Goal: Task Accomplishment & Management: Manage account settings

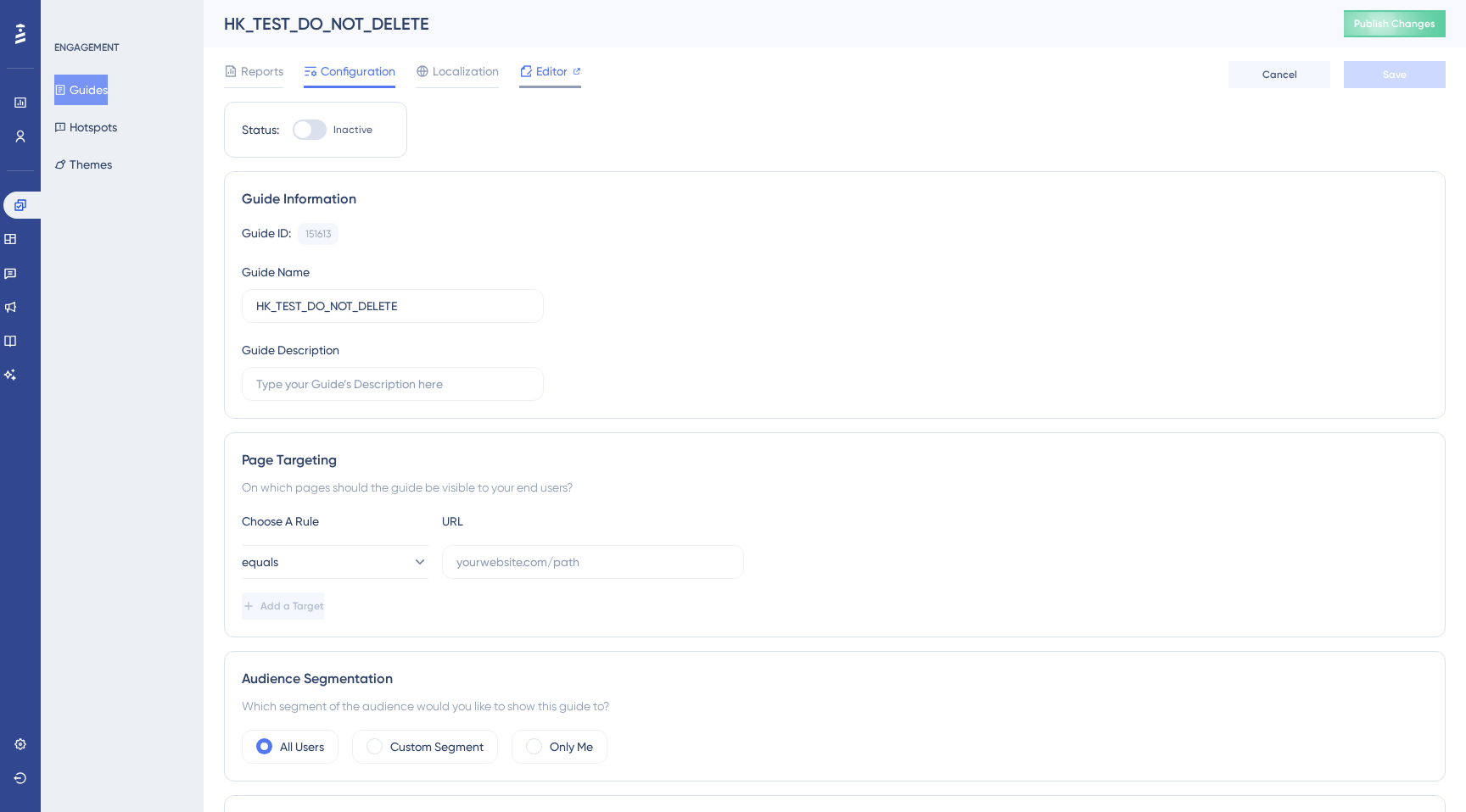
click at [519, 84] on div "Editor" at bounding box center [550, 75] width 62 height 27
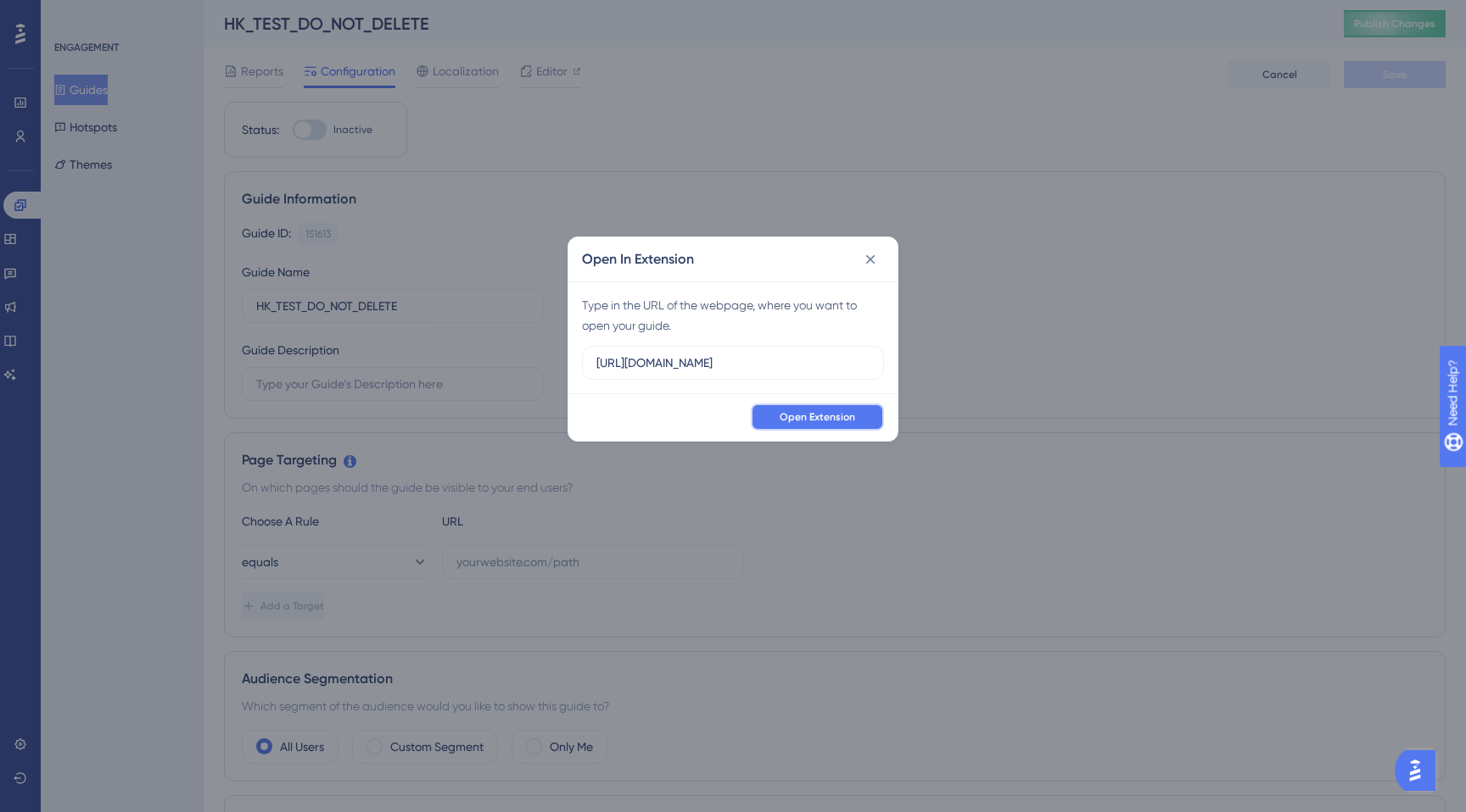
click at [814, 415] on span "Open Extension" at bounding box center [818, 416] width 76 height 14
click at [54, 323] on div "Open In Extension Type in the URL of the webpage, where you want to open your g…" at bounding box center [733, 406] width 1466 height 812
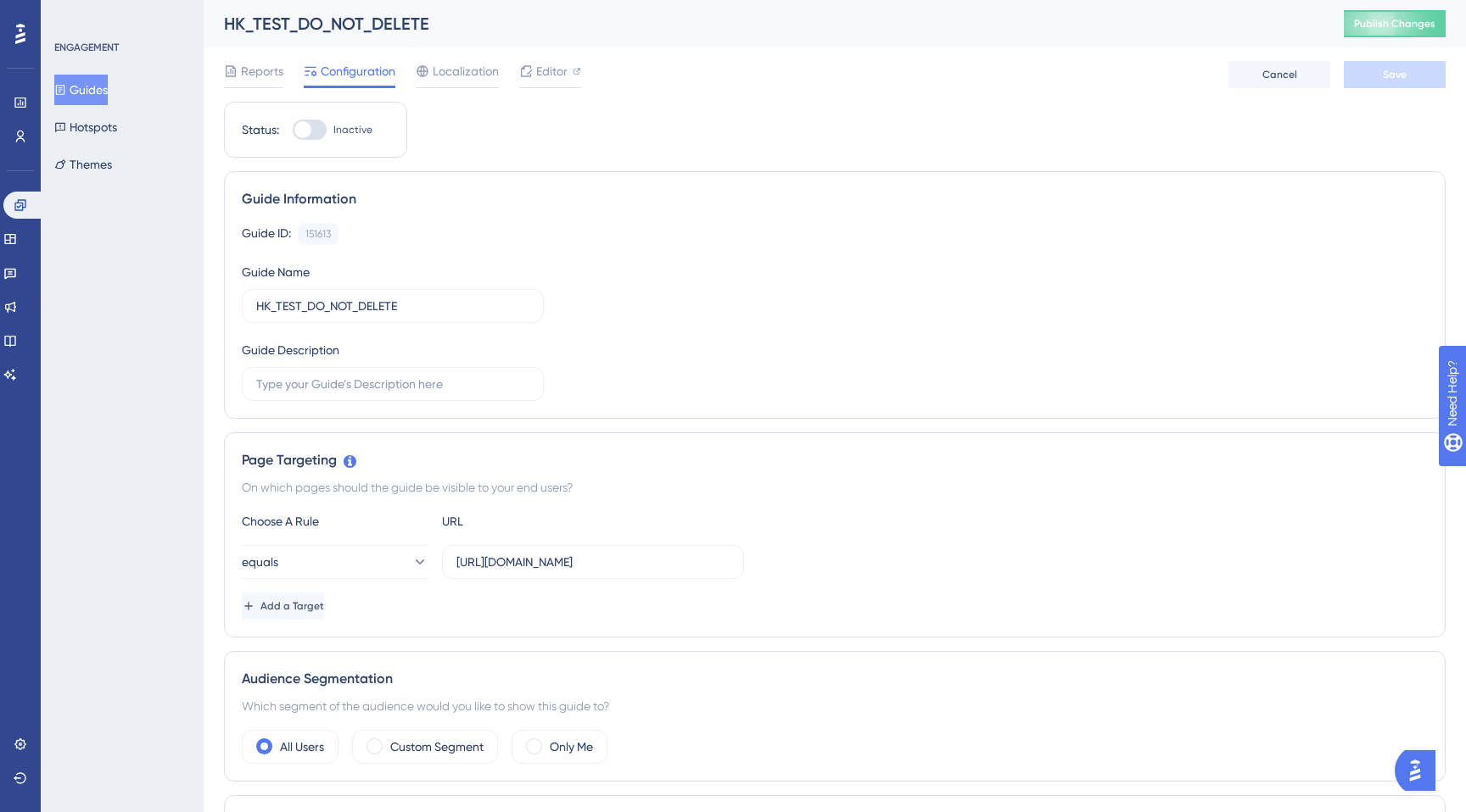
click at [109, 147] on div "Guides Hotspots Themes" at bounding box center [123, 127] width 137 height 105
click at [108, 129] on button "Hotspots" at bounding box center [86, 127] width 63 height 31
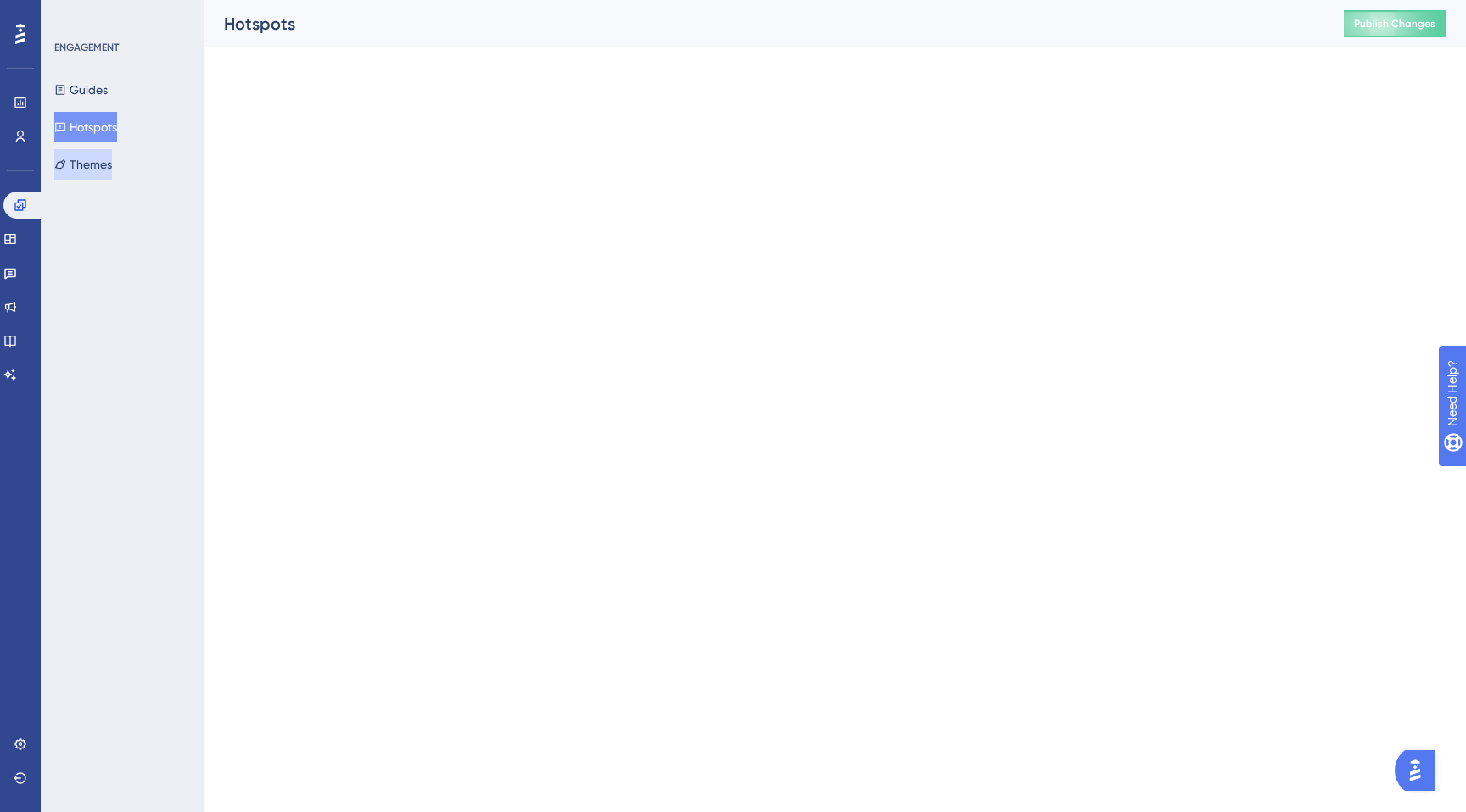
click at [108, 170] on button "Themes" at bounding box center [83, 165] width 58 height 31
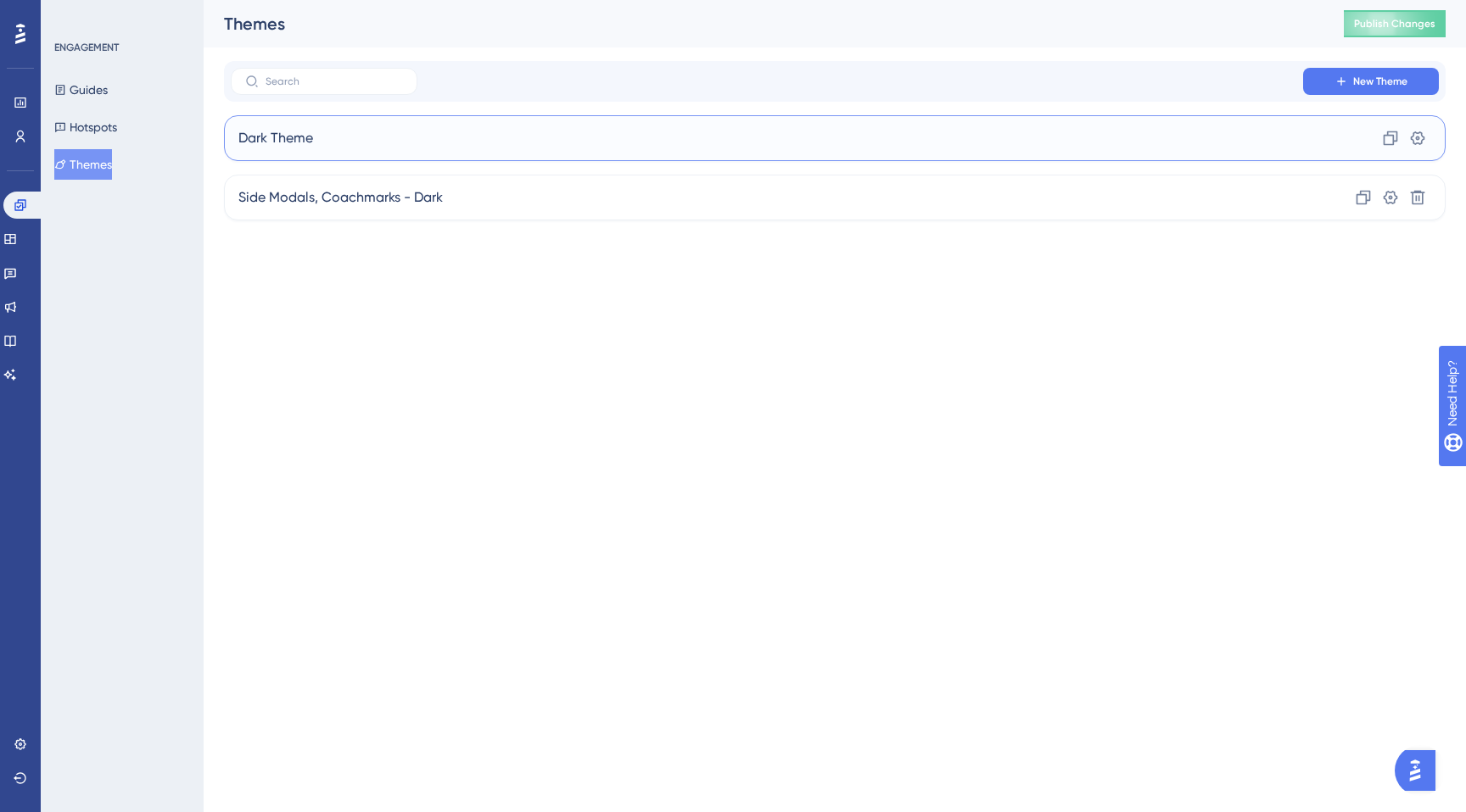
click at [421, 143] on div "Dark Theme Clone Settings" at bounding box center [834, 138] width 1222 height 46
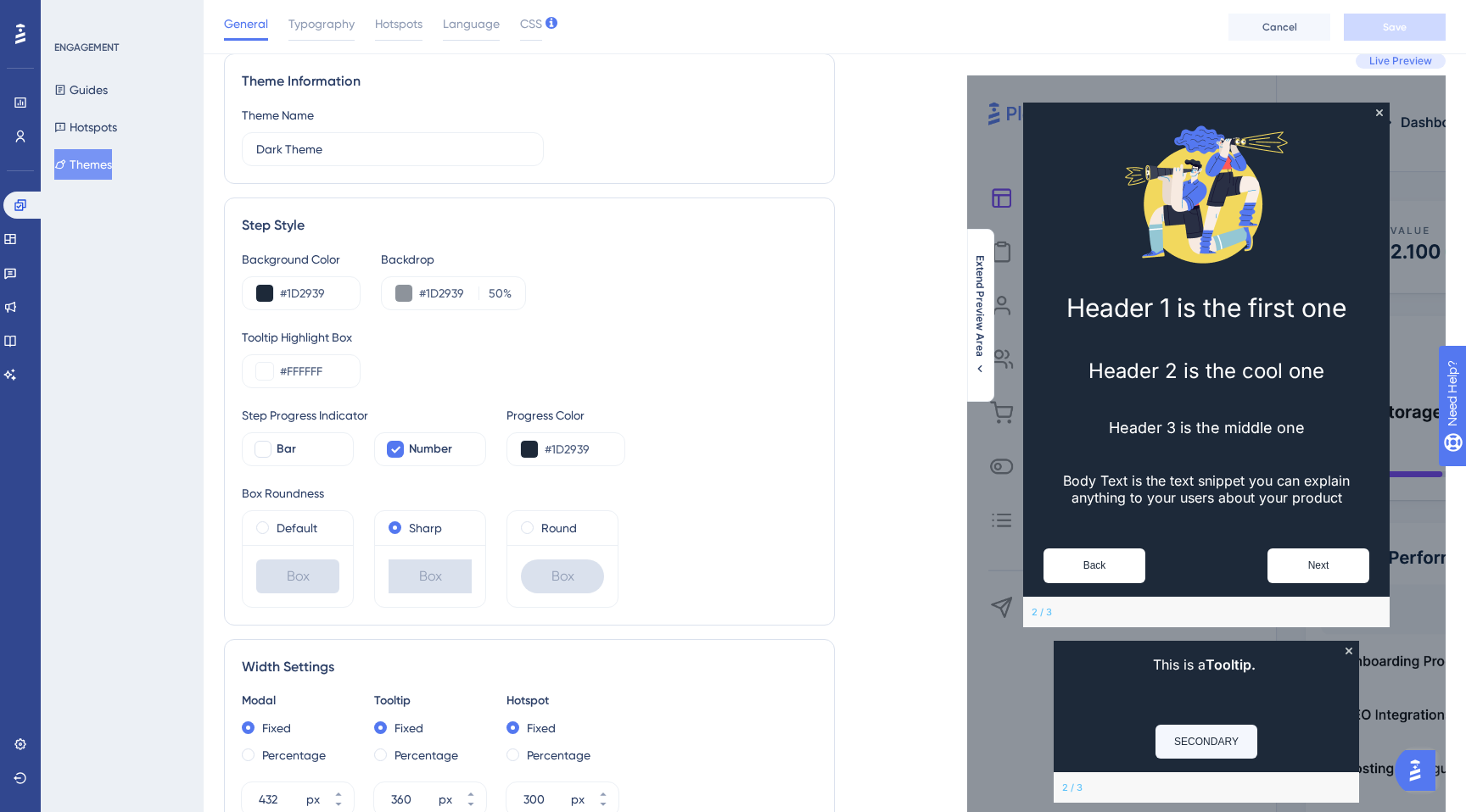
scroll to position [53, 0]
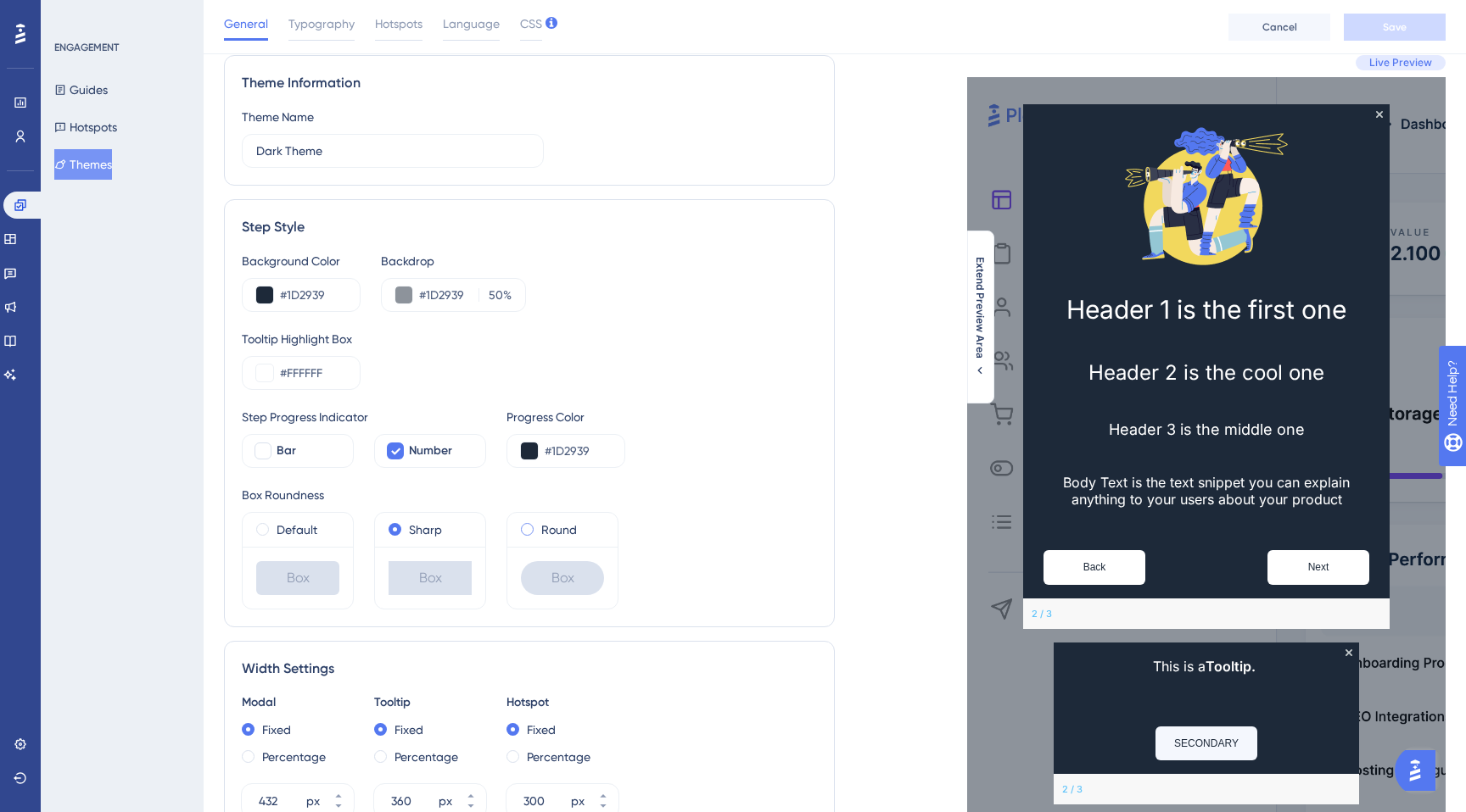
click at [546, 526] on label "Round" at bounding box center [559, 530] width 36 height 21
click at [439, 532] on label "Sharp" at bounding box center [425, 530] width 33 height 21
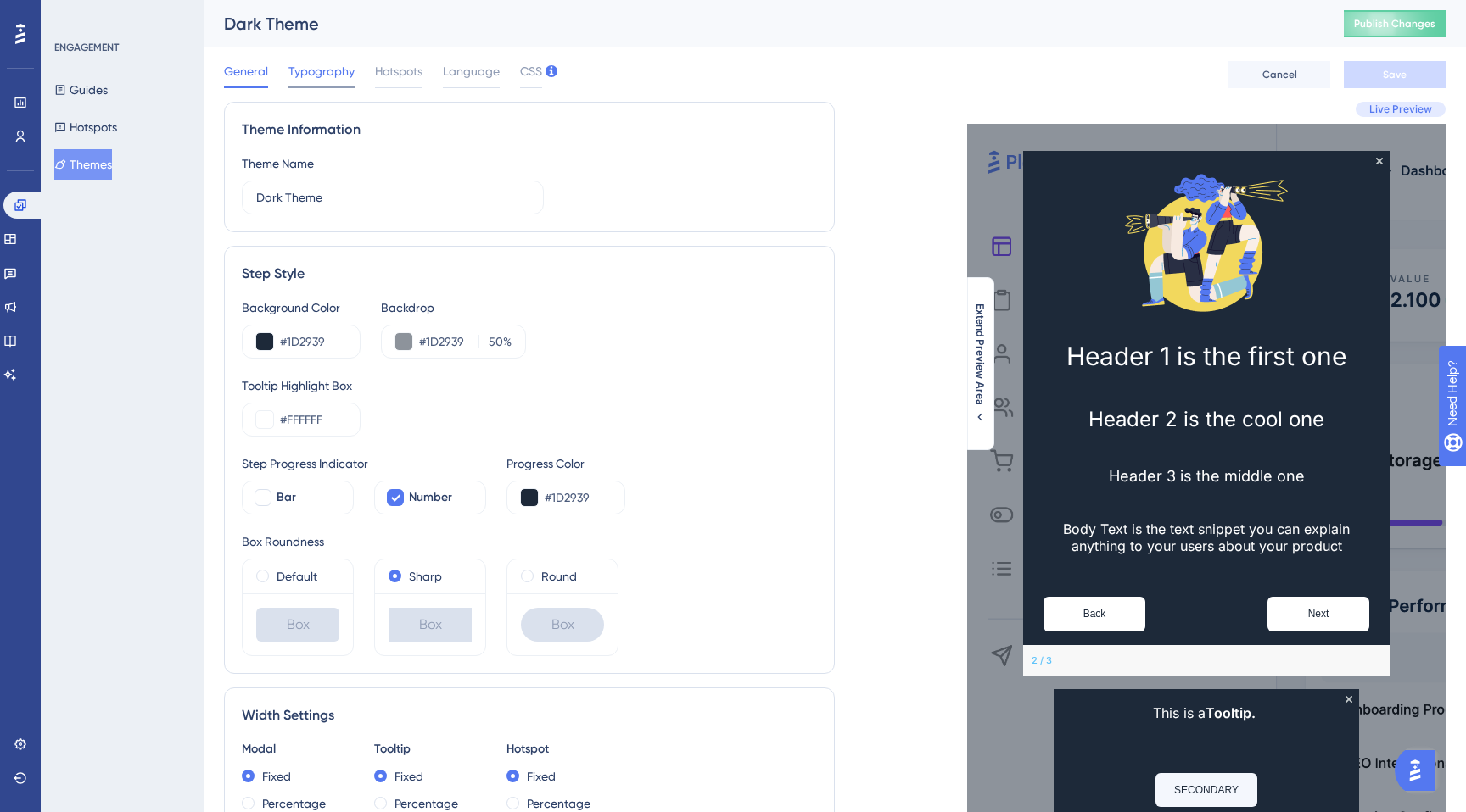
click at [323, 64] on span "Typography" at bounding box center [321, 71] width 66 height 21
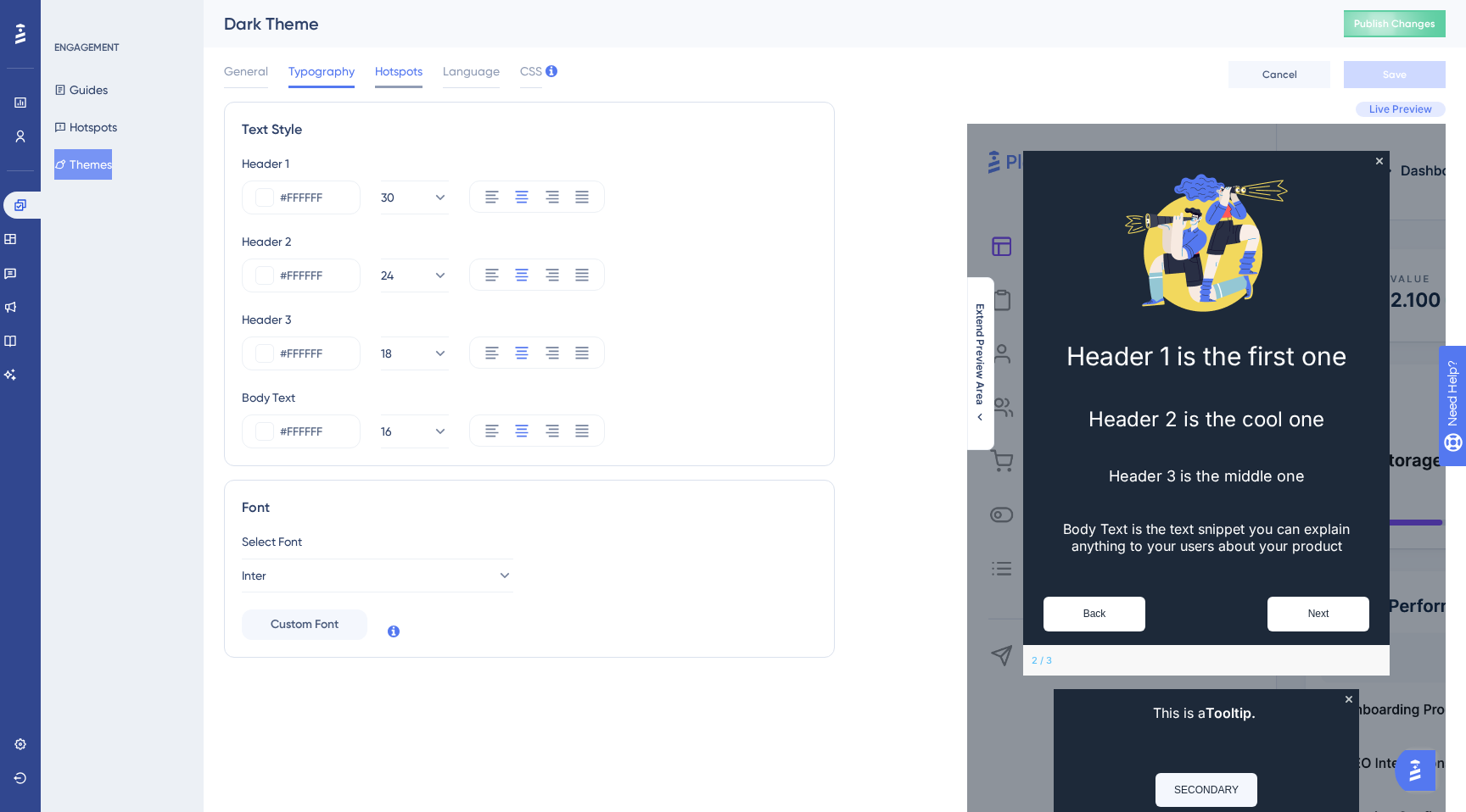
click at [408, 64] on span "Hotspots" at bounding box center [399, 71] width 48 height 21
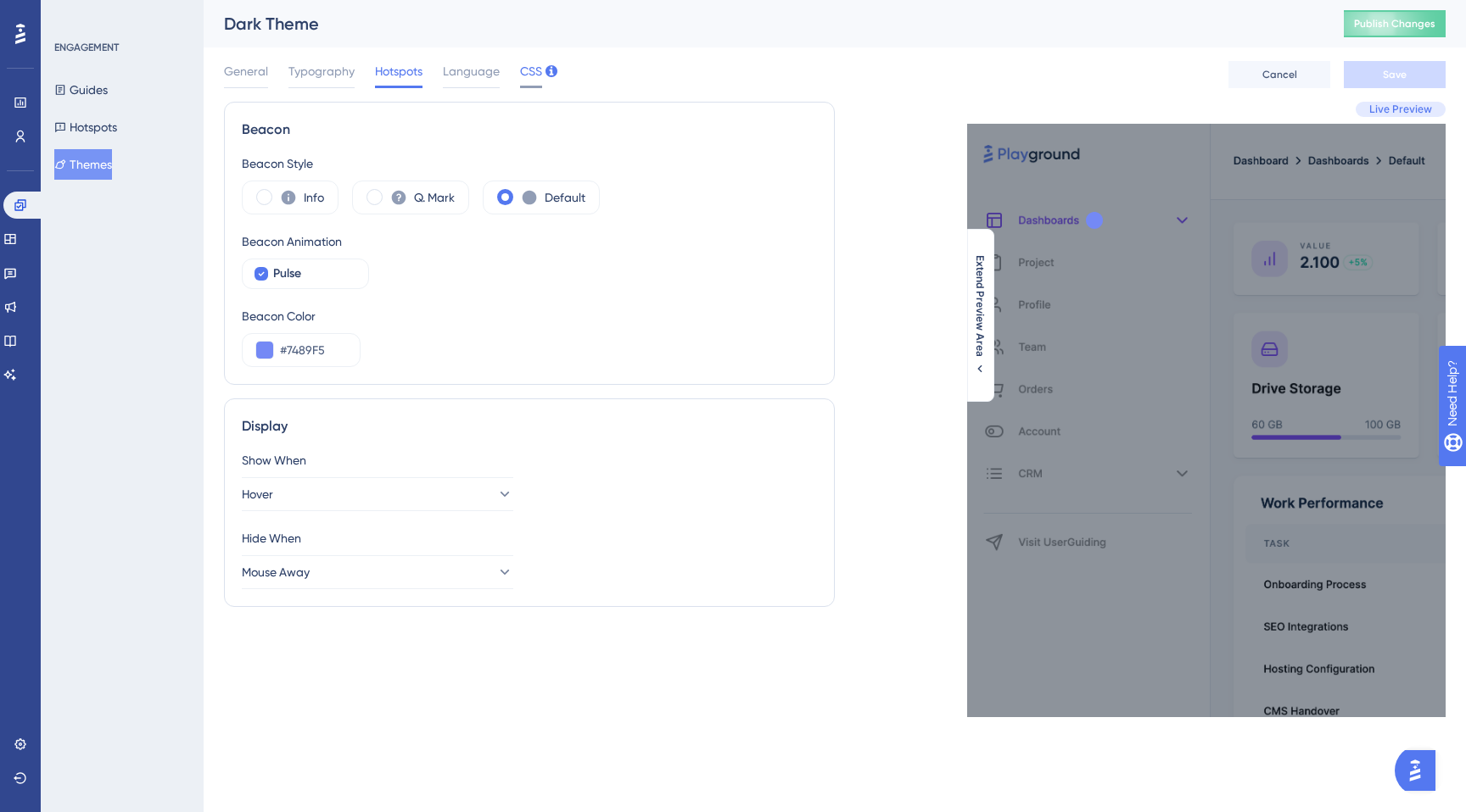
click at [539, 70] on span "CSS" at bounding box center [531, 71] width 22 height 21
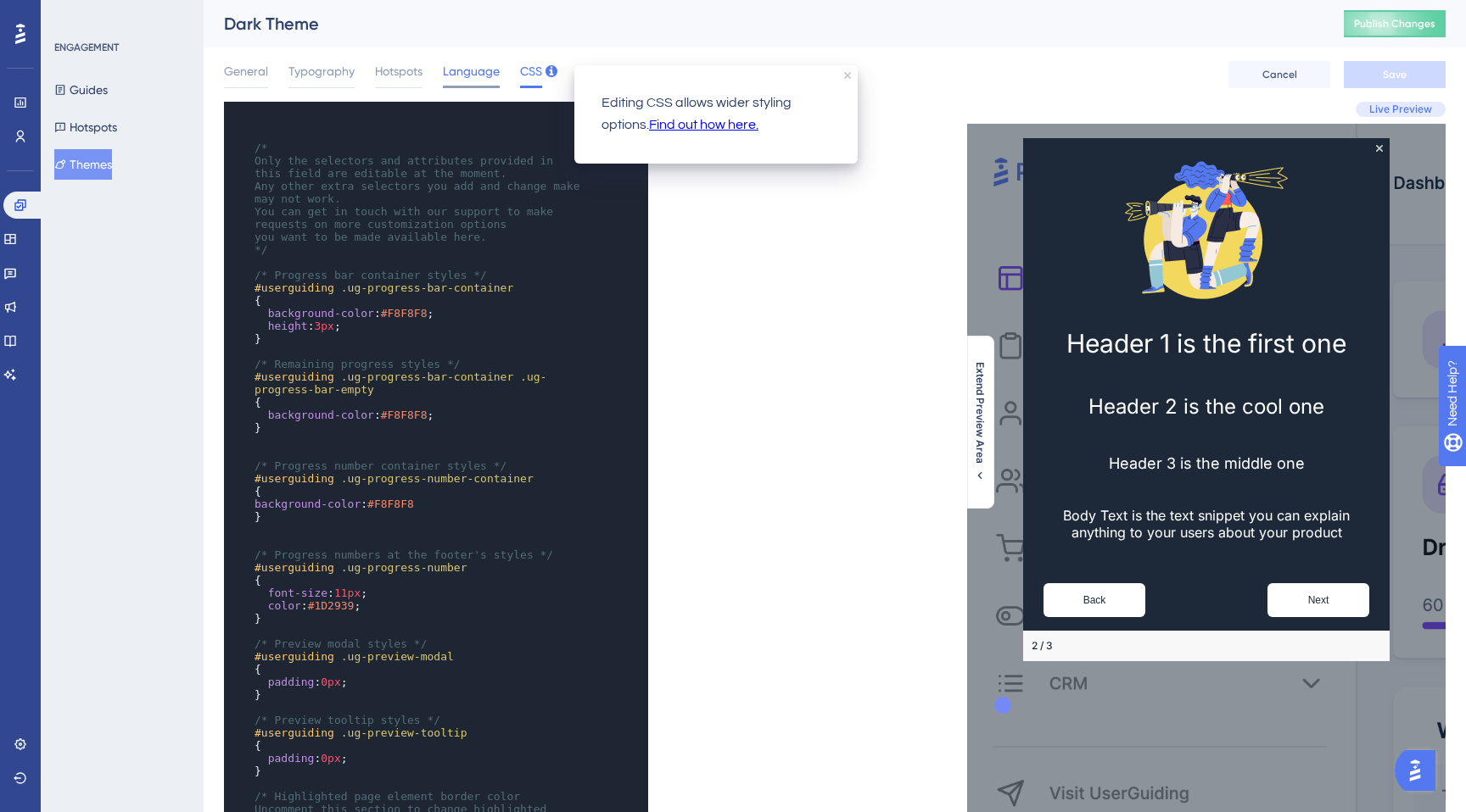
click at [472, 75] on span "Language" at bounding box center [471, 71] width 57 height 21
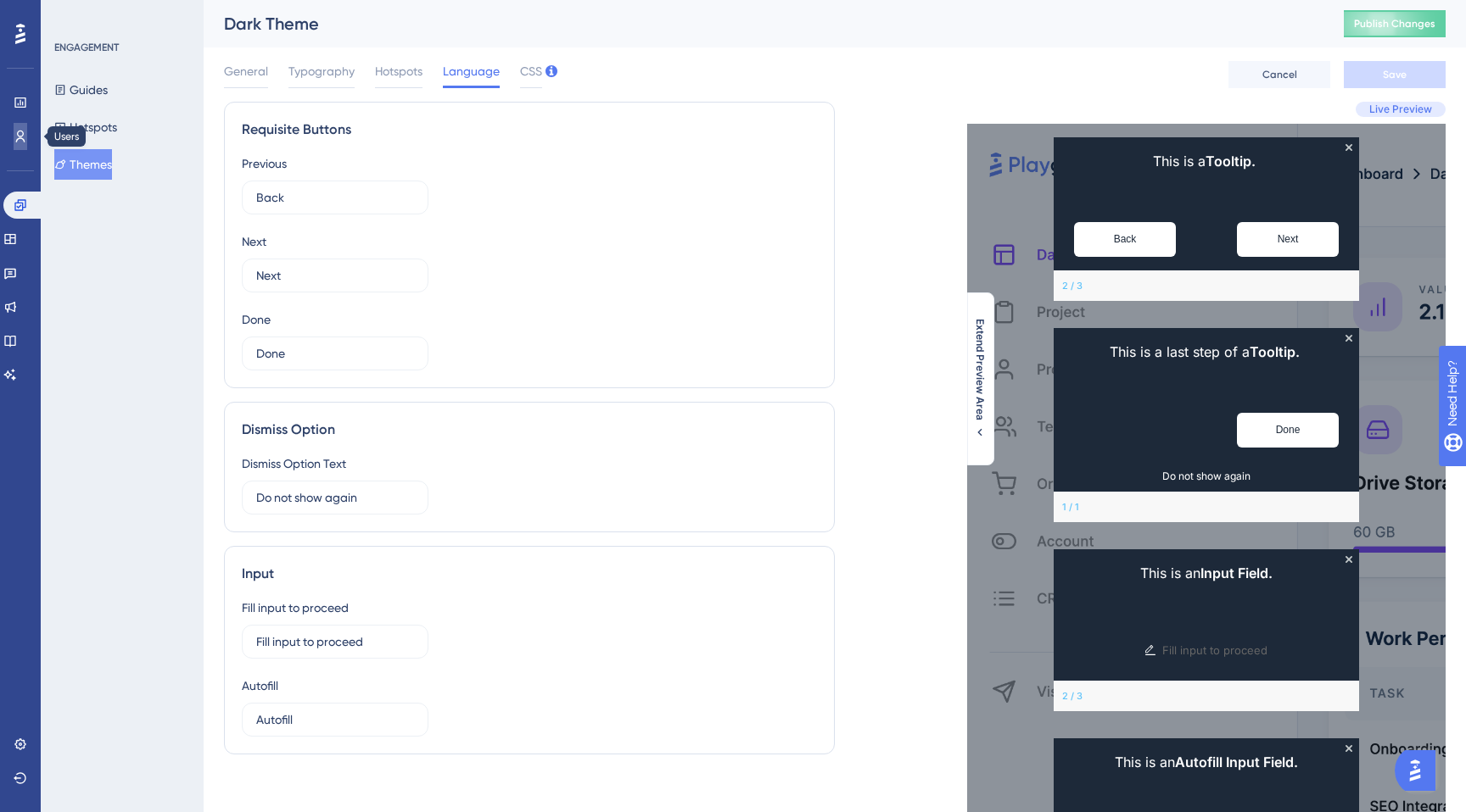
click at [17, 143] on link at bounding box center [20, 136] width 14 height 27
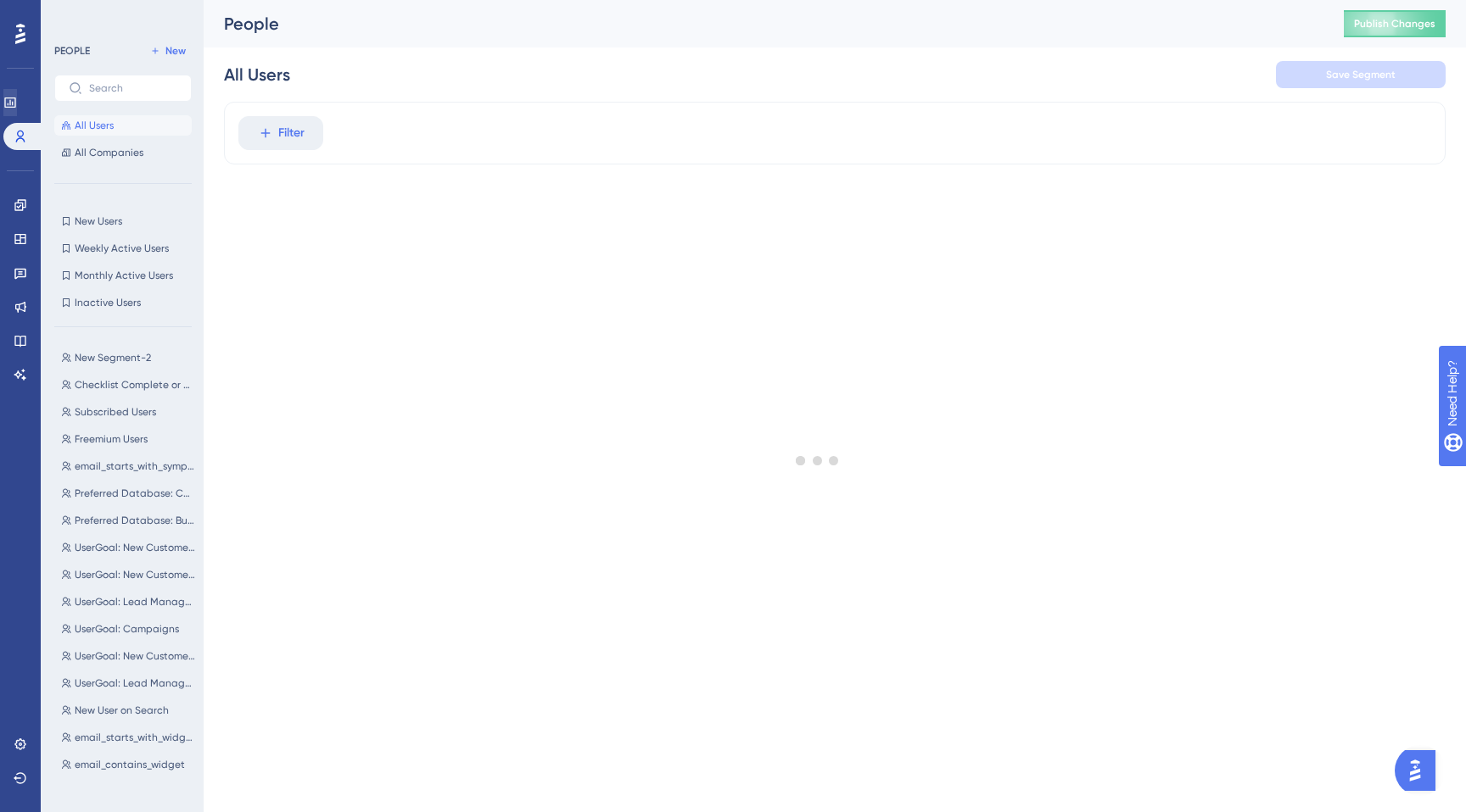
click at [16, 115] on div "Performance Users" at bounding box center [21, 120] width 34 height 61
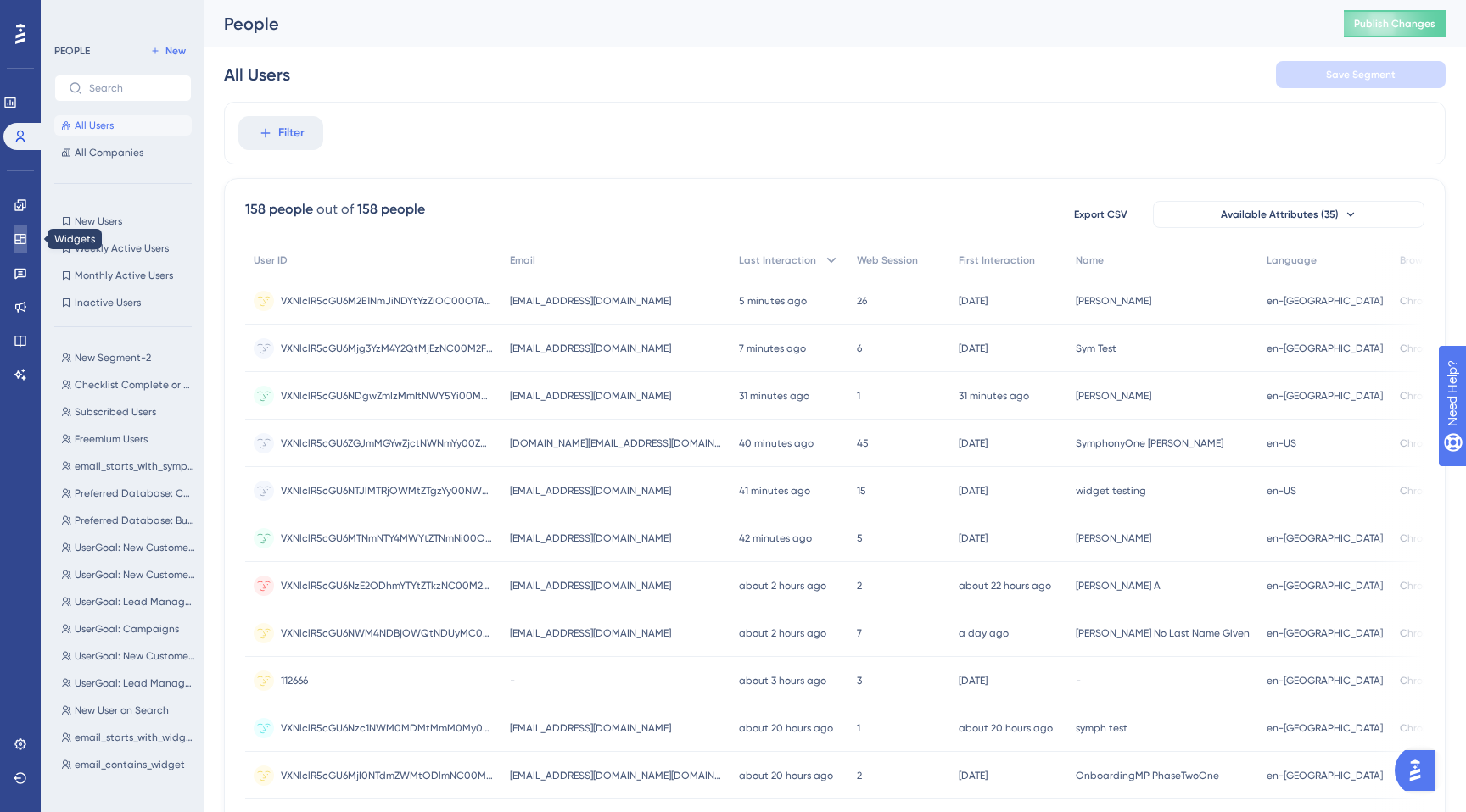
click at [16, 248] on link at bounding box center [20, 239] width 14 height 27
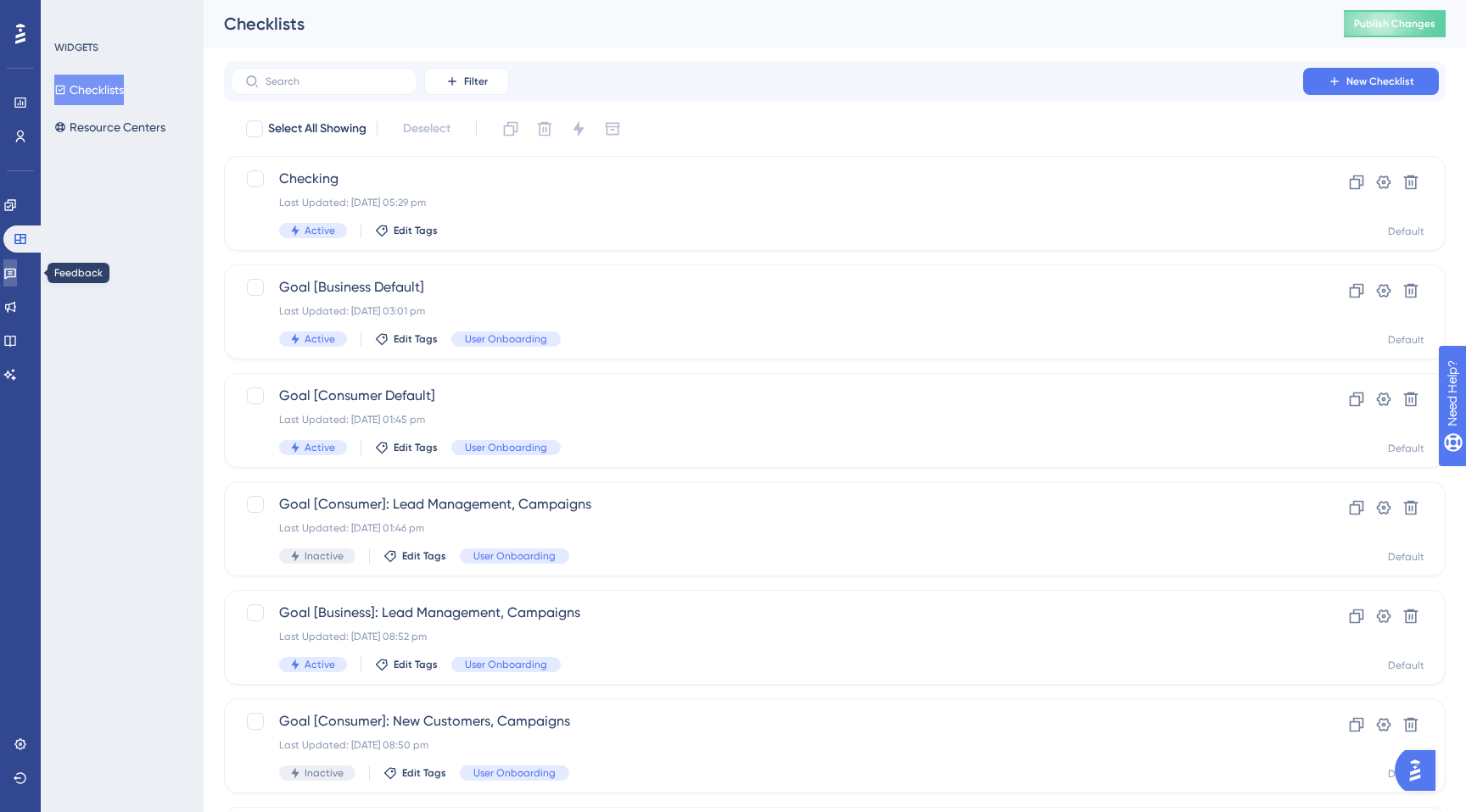
click at [16, 282] on link at bounding box center [10, 273] width 14 height 27
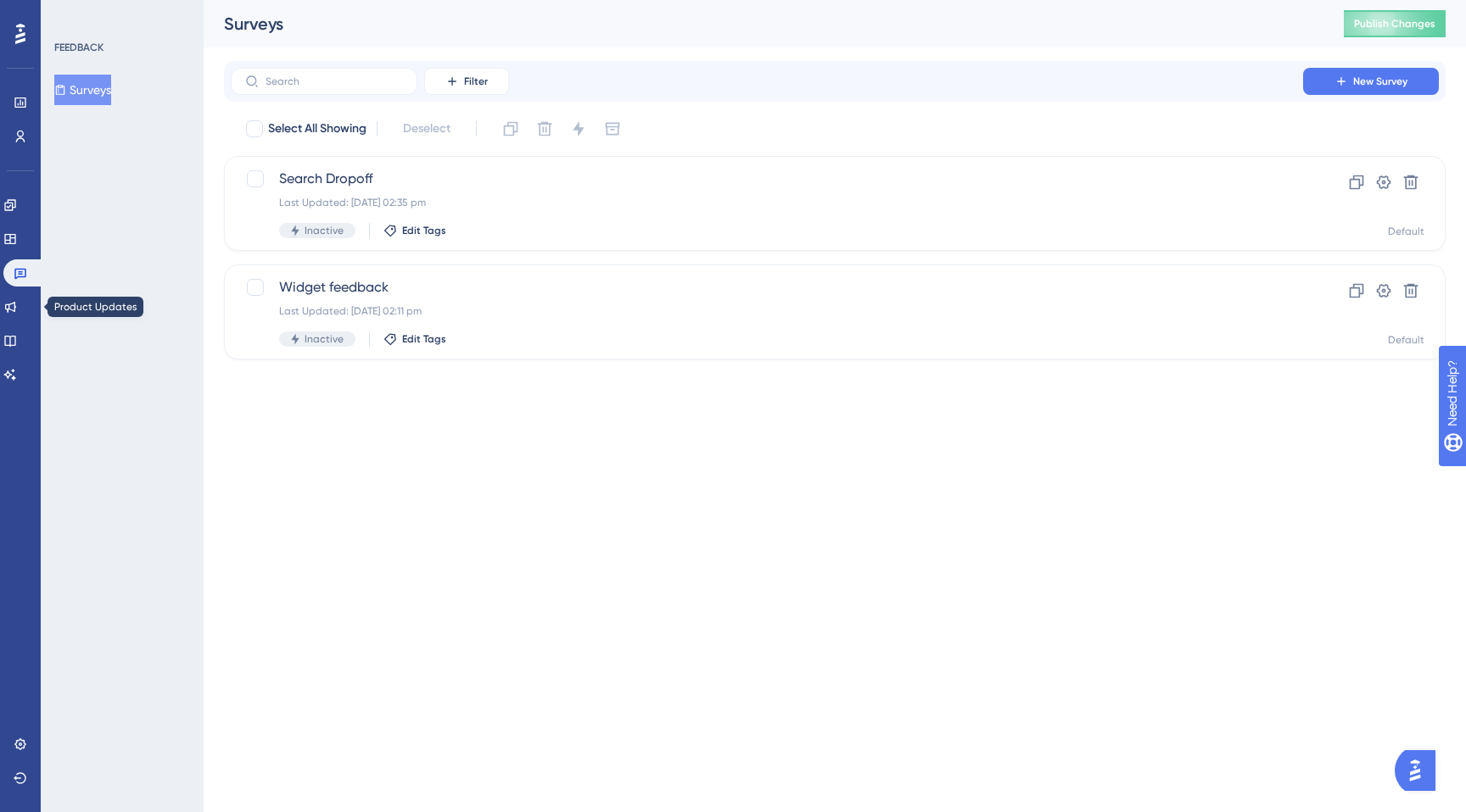
click at [21, 324] on div "Engagement Widgets Feedback Product Updates Knowledge Base AI Assistant" at bounding box center [21, 290] width 34 height 196
click at [16, 305] on icon at bounding box center [11, 307] width 11 height 11
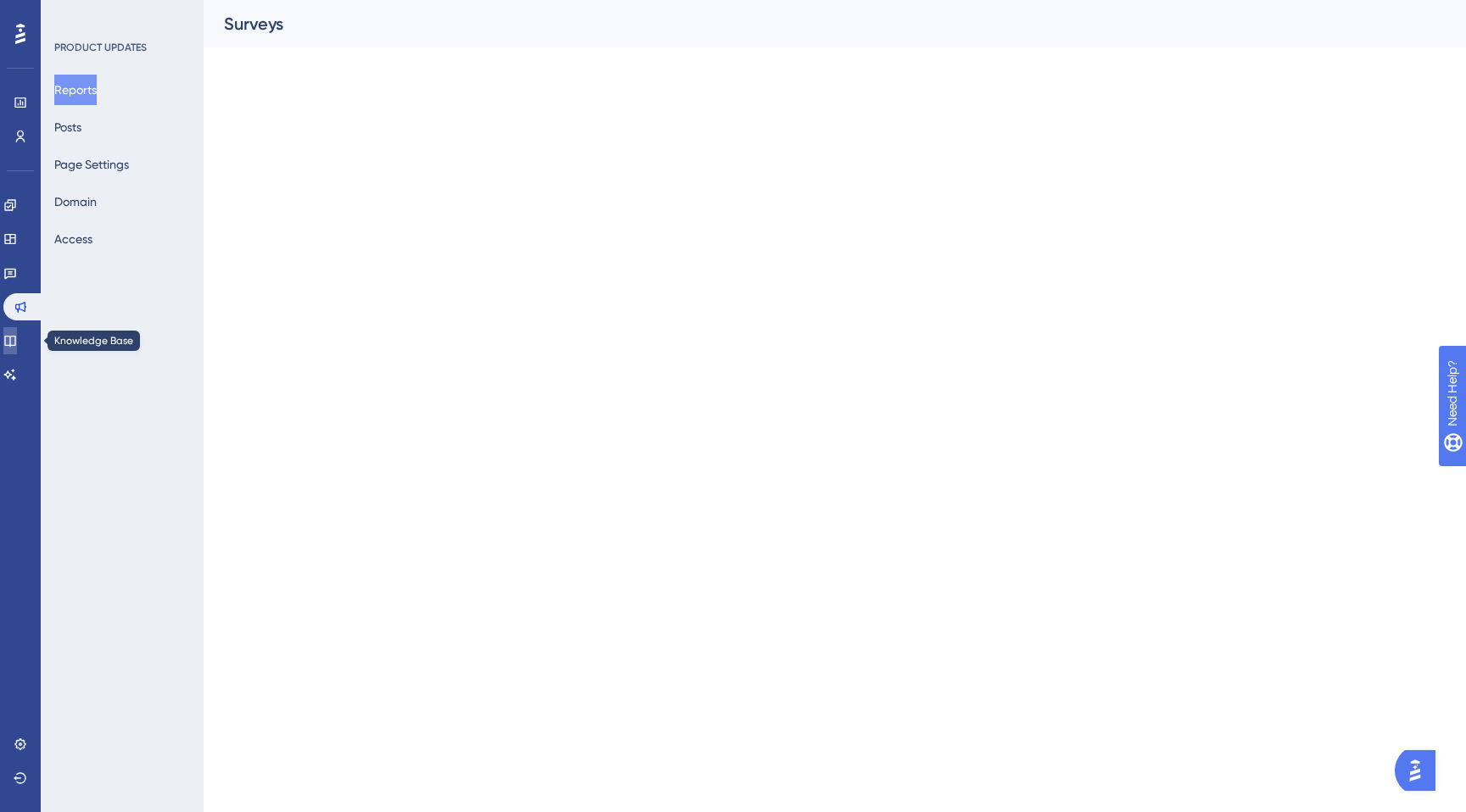
click at [17, 333] on link at bounding box center [10, 341] width 14 height 27
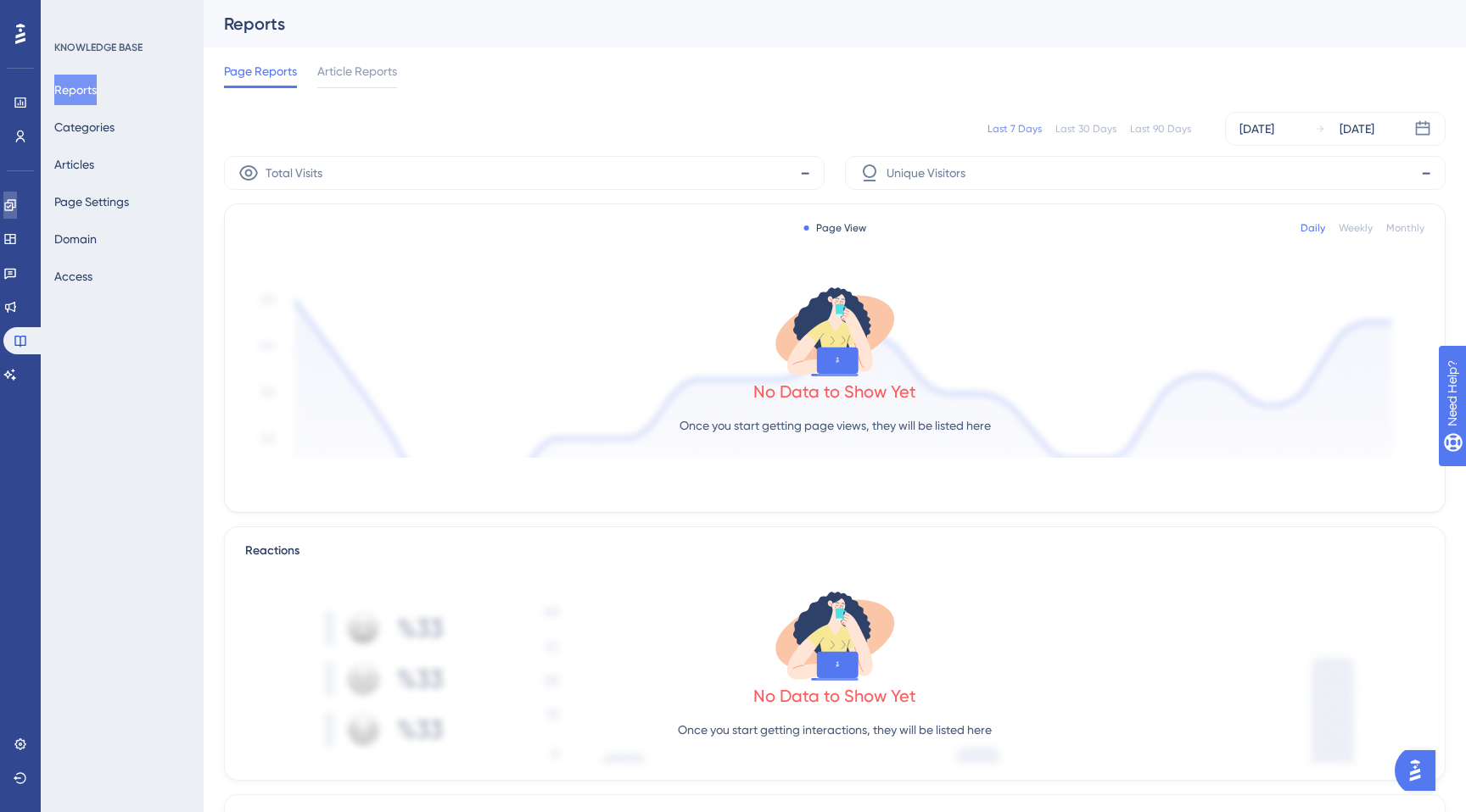
click at [17, 204] on icon at bounding box center [10, 205] width 14 height 14
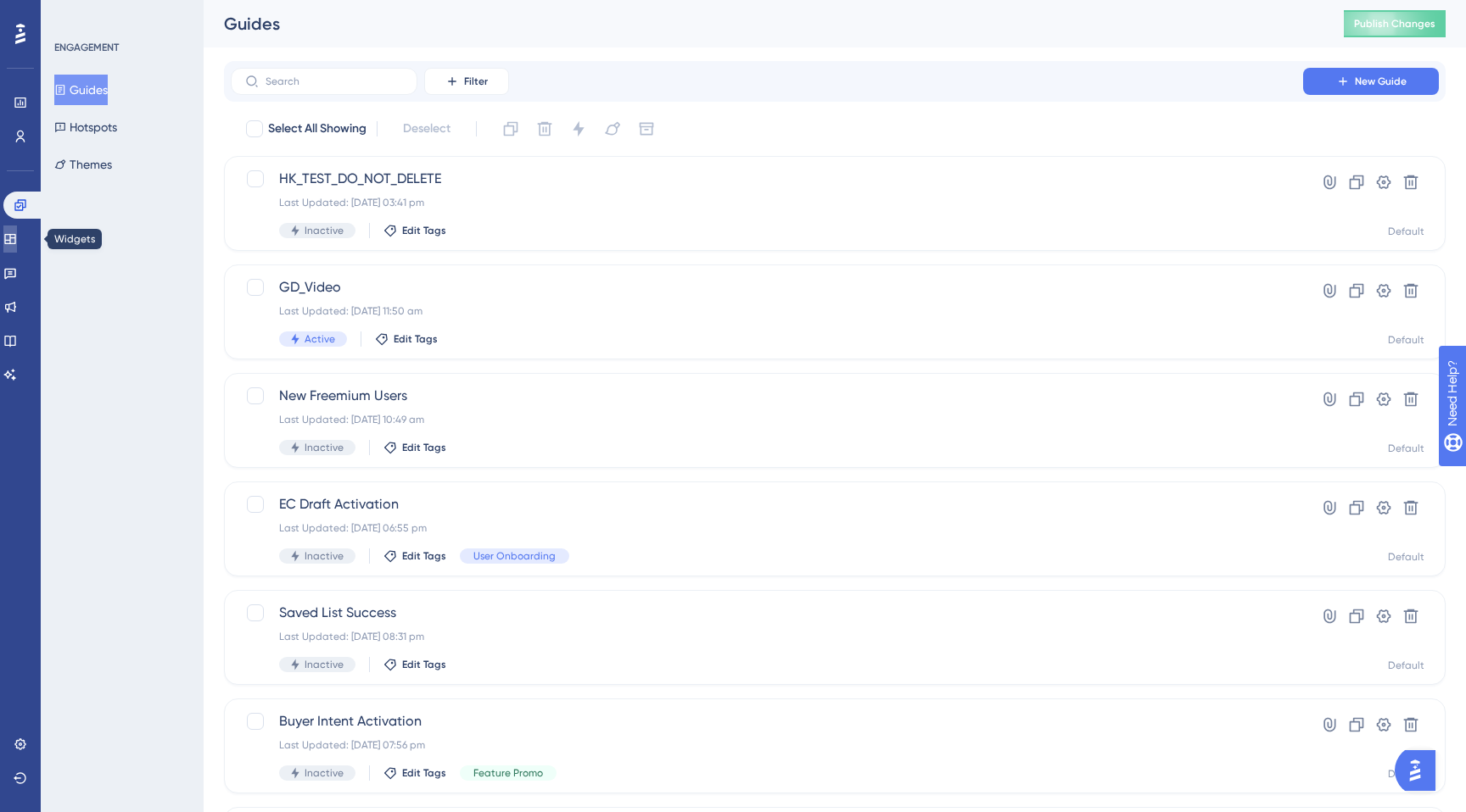
click at [14, 235] on icon at bounding box center [10, 239] width 11 height 10
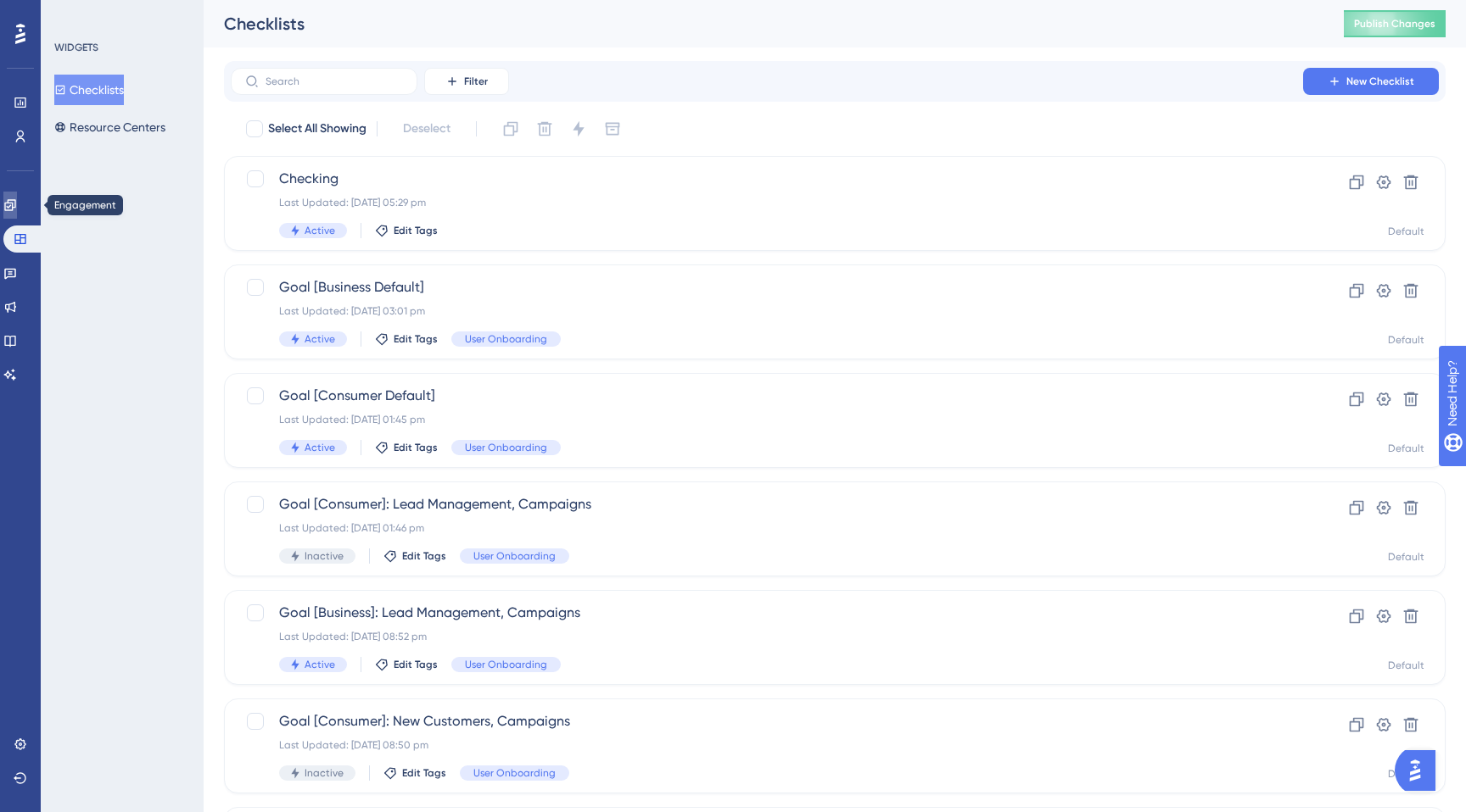
click at [17, 205] on icon at bounding box center [10, 205] width 14 height 14
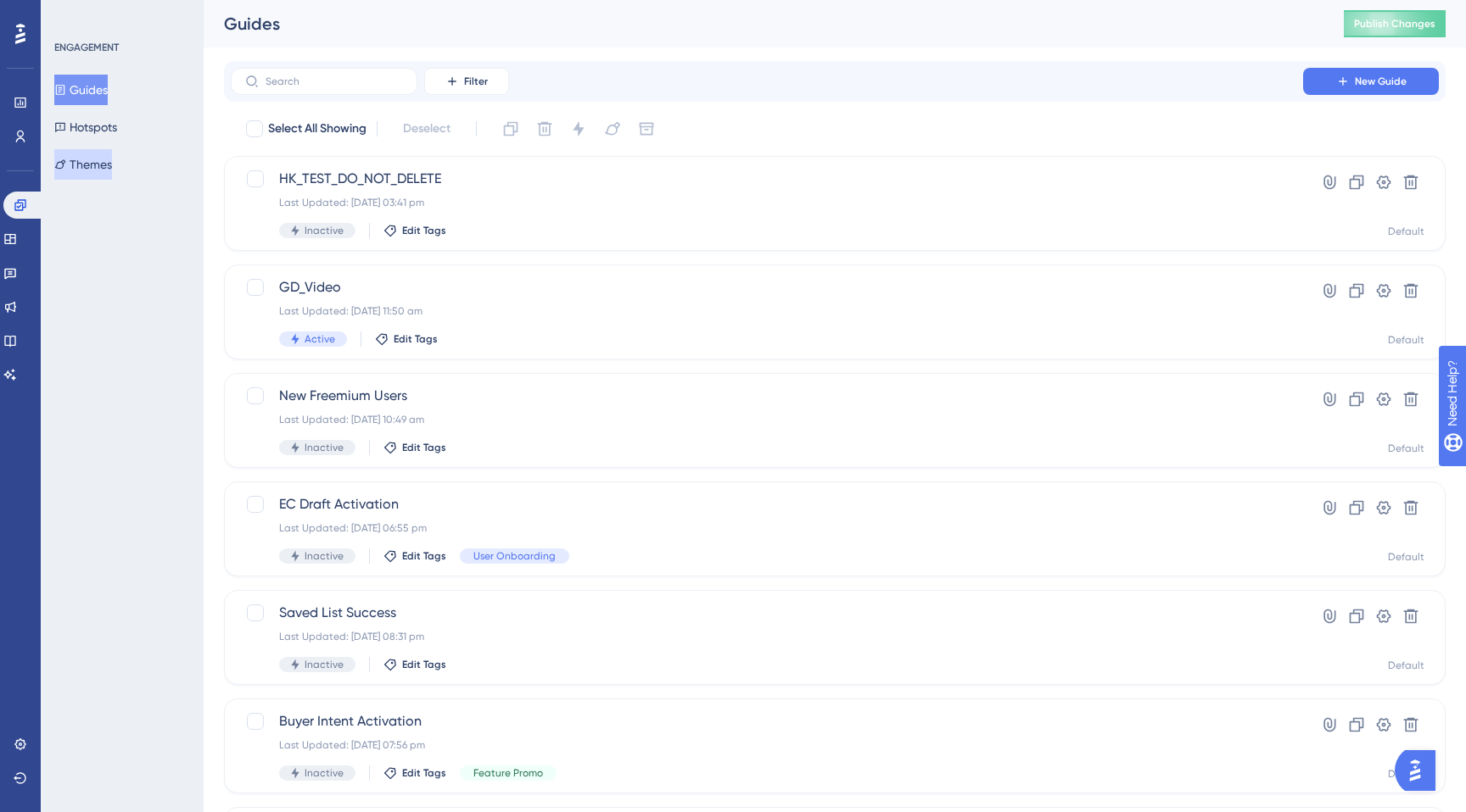
click at [93, 163] on button "Themes" at bounding box center [83, 165] width 58 height 31
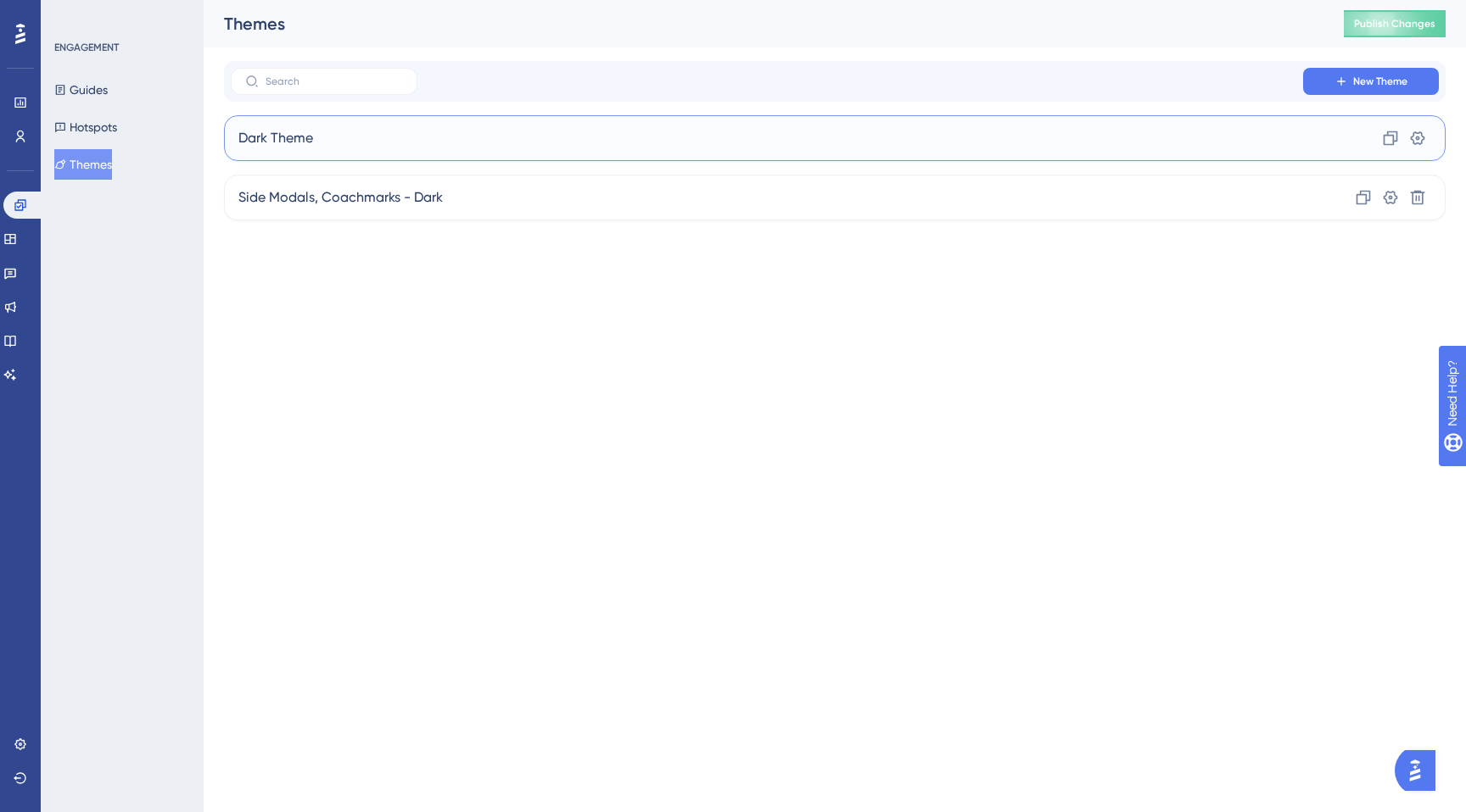
click at [367, 153] on div "Dark Theme Clone Settings" at bounding box center [834, 138] width 1222 height 46
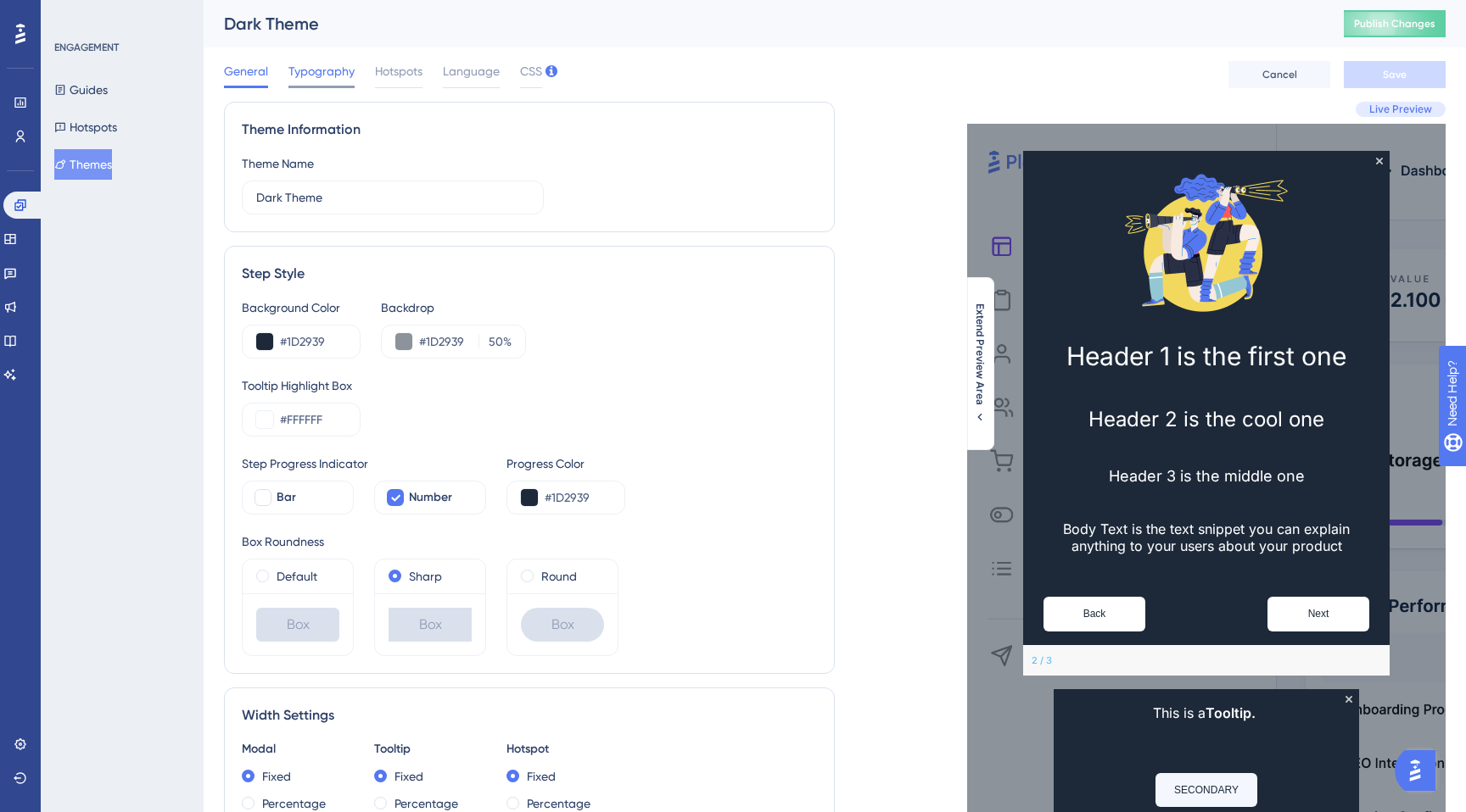
click at [317, 72] on span "Typography" at bounding box center [321, 71] width 66 height 21
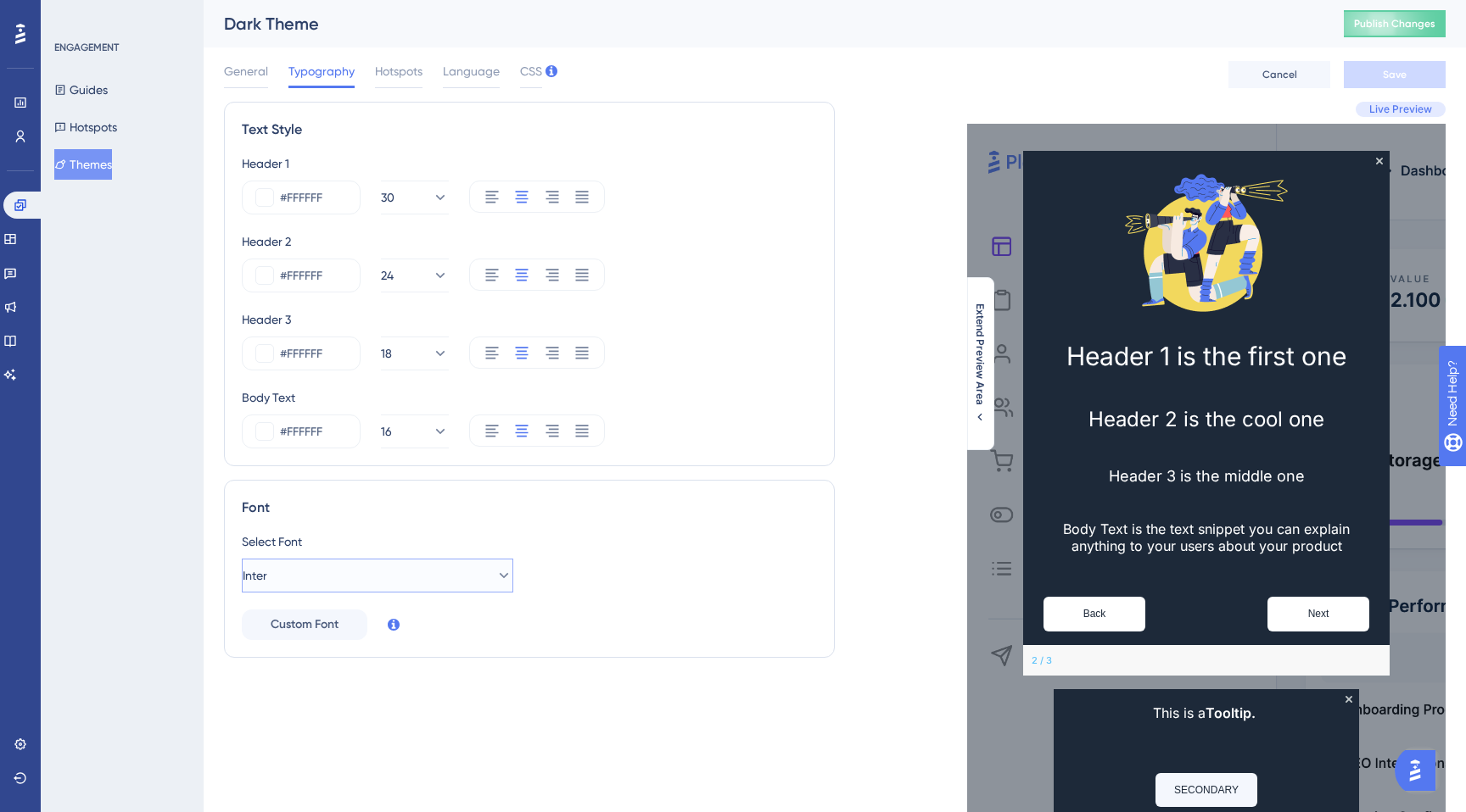
click at [481, 584] on button "Inter" at bounding box center [377, 576] width 271 height 34
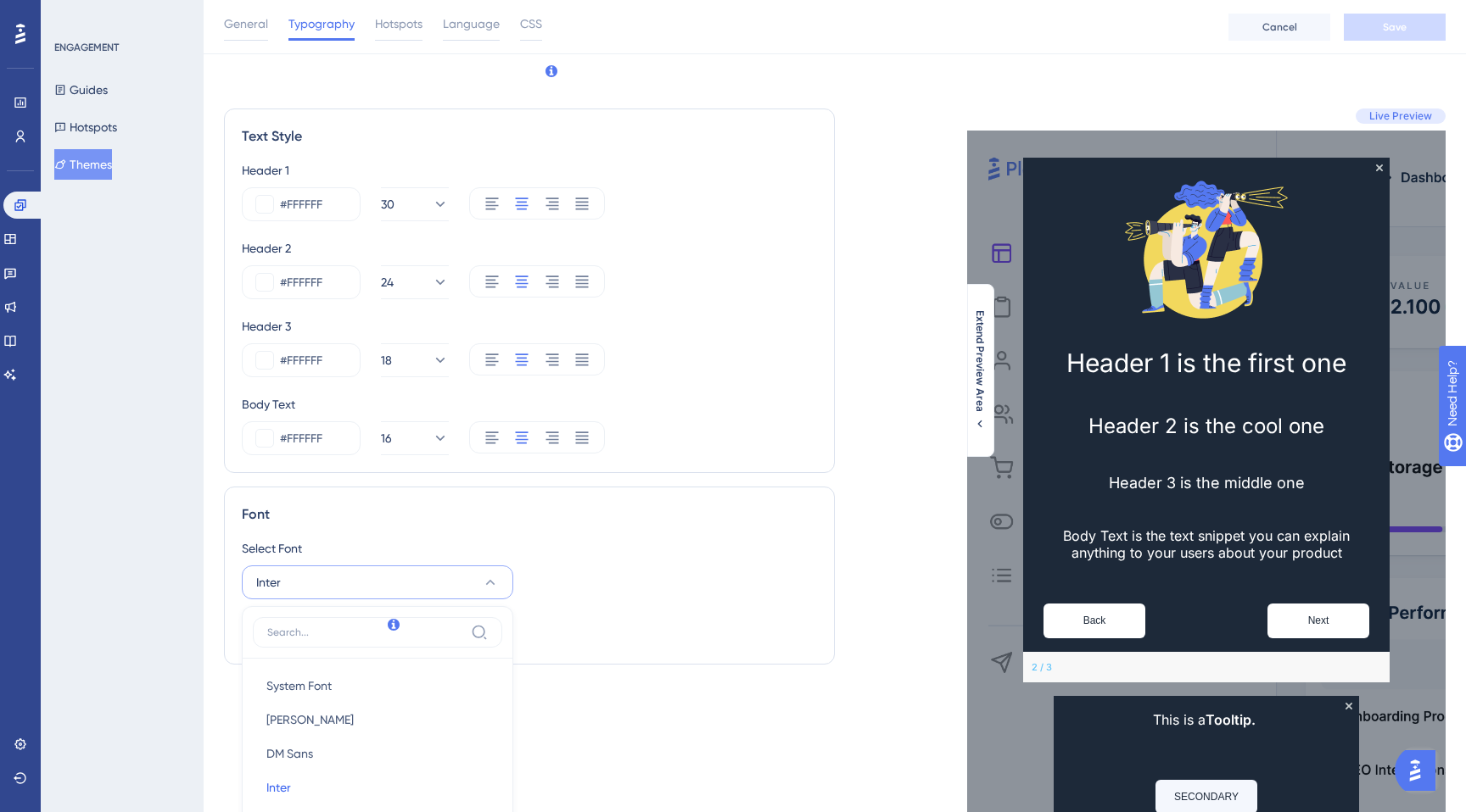
scroll to position [355, 0]
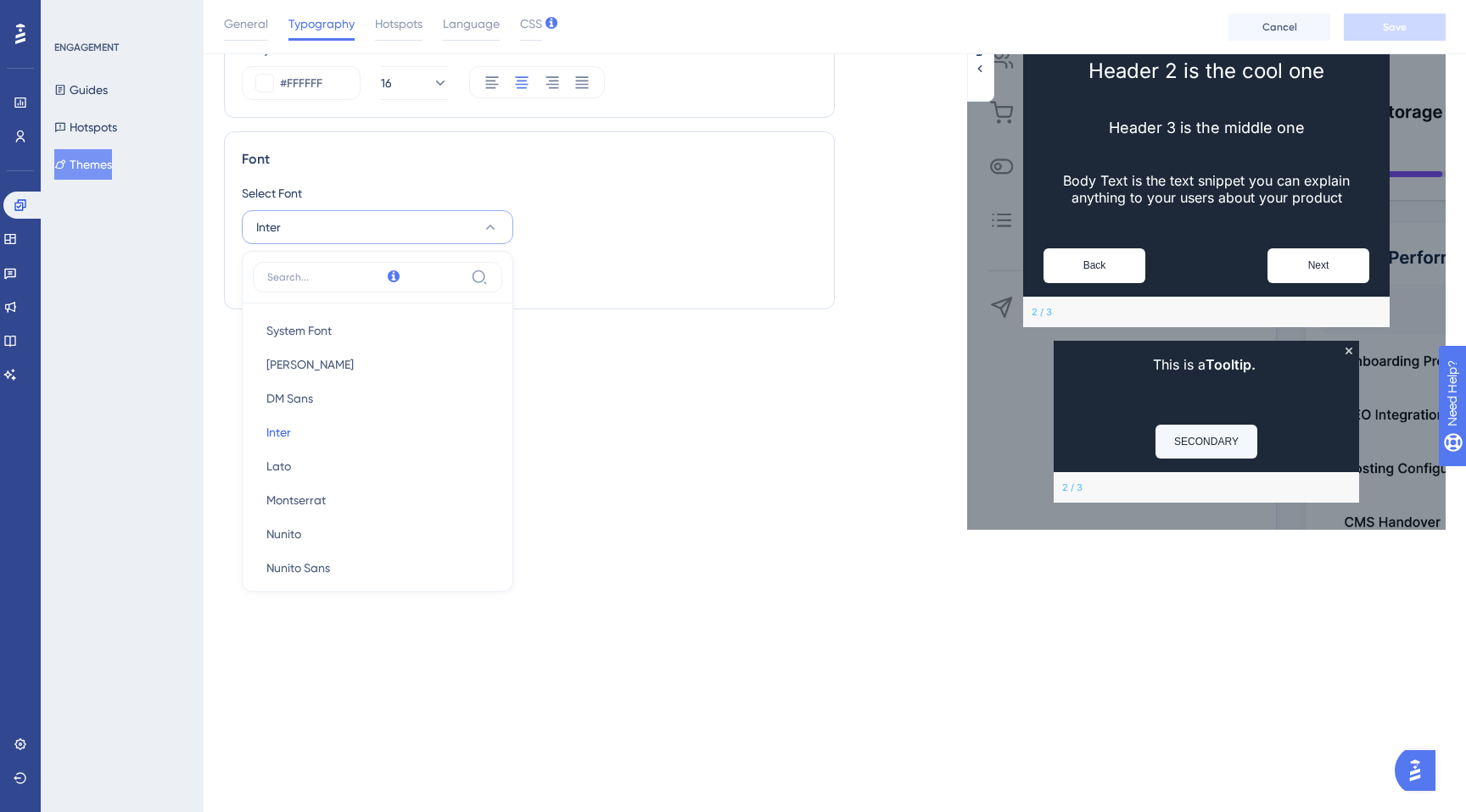
click at [561, 570] on div "Performance Users Engagement Widgets Feedback Product Updates Knowledge Base AI…" at bounding box center [733, 114] width 1466 height 939
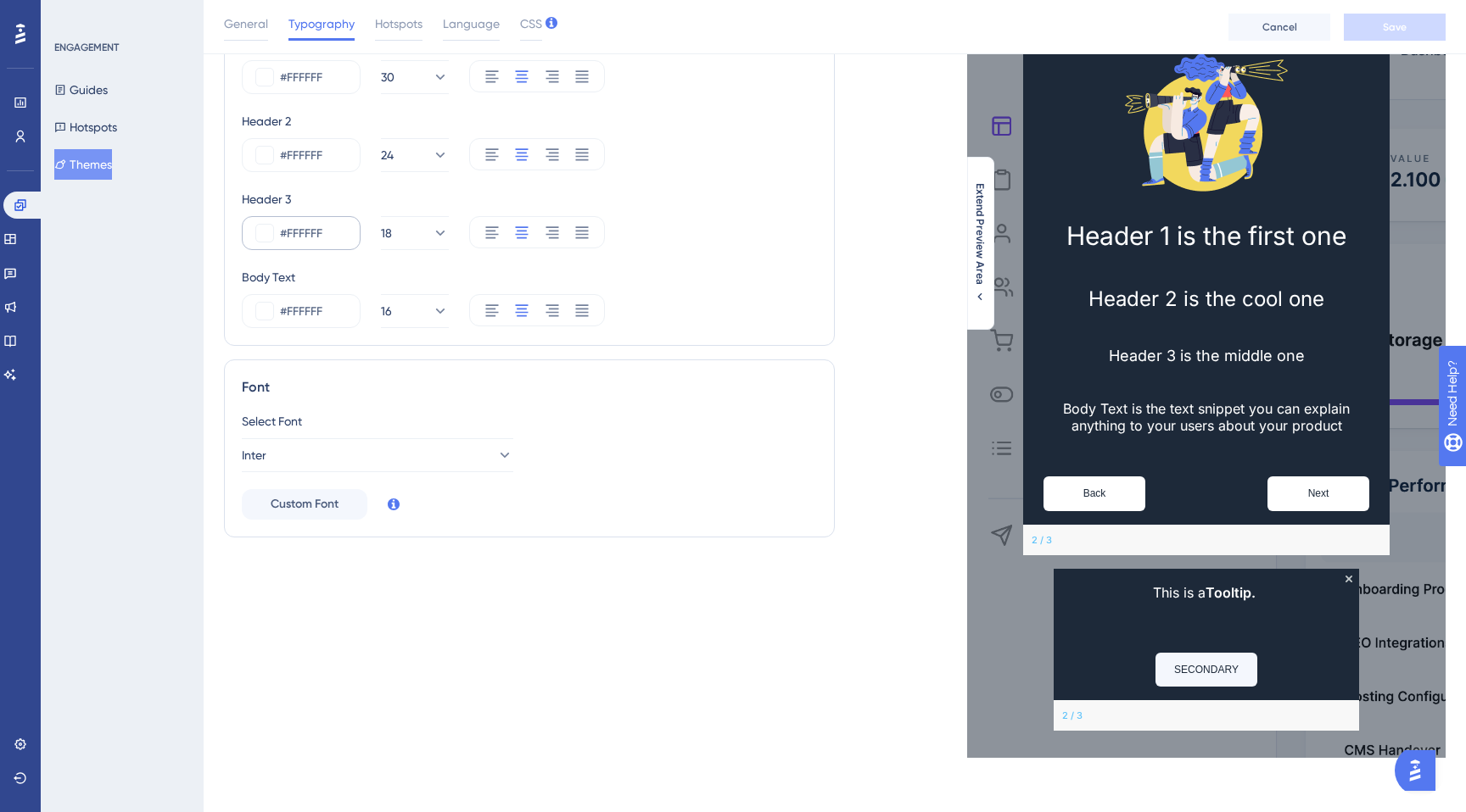
scroll to position [0, 0]
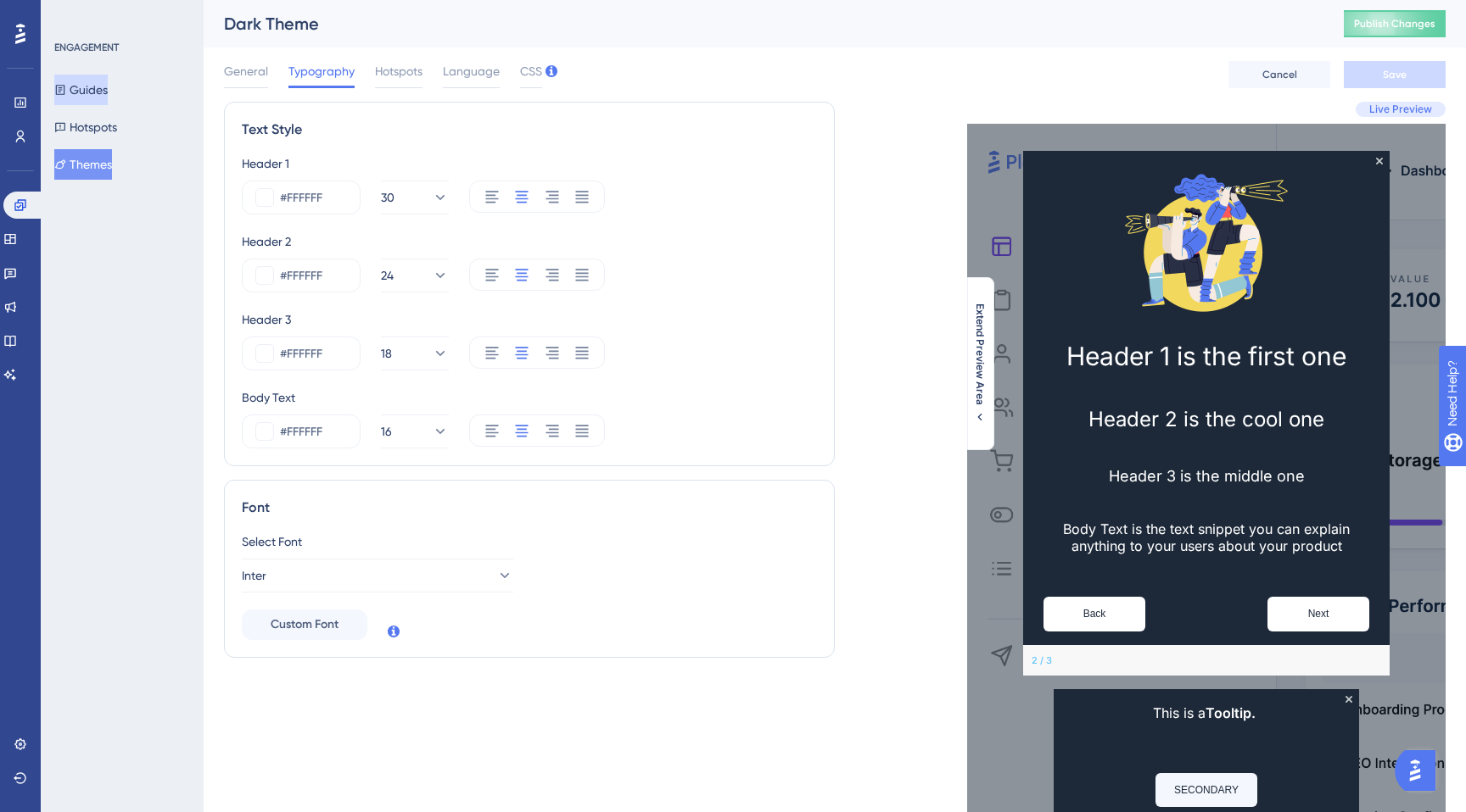
click at [84, 98] on button "Guides" at bounding box center [80, 90] width 53 height 31
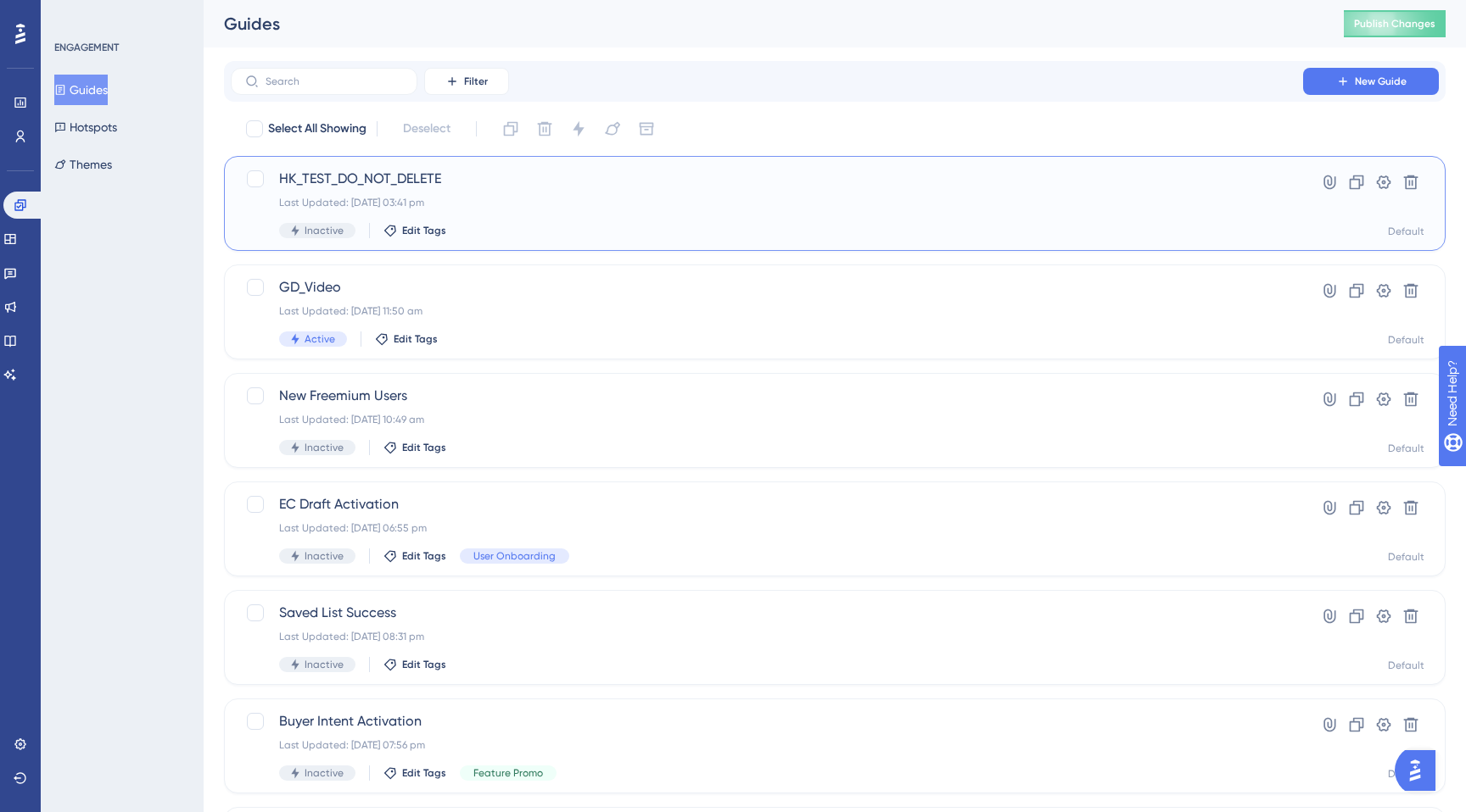
click at [428, 186] on span "HK_TEST_DO_NOT_DELETE" at bounding box center [767, 178] width 976 height 21
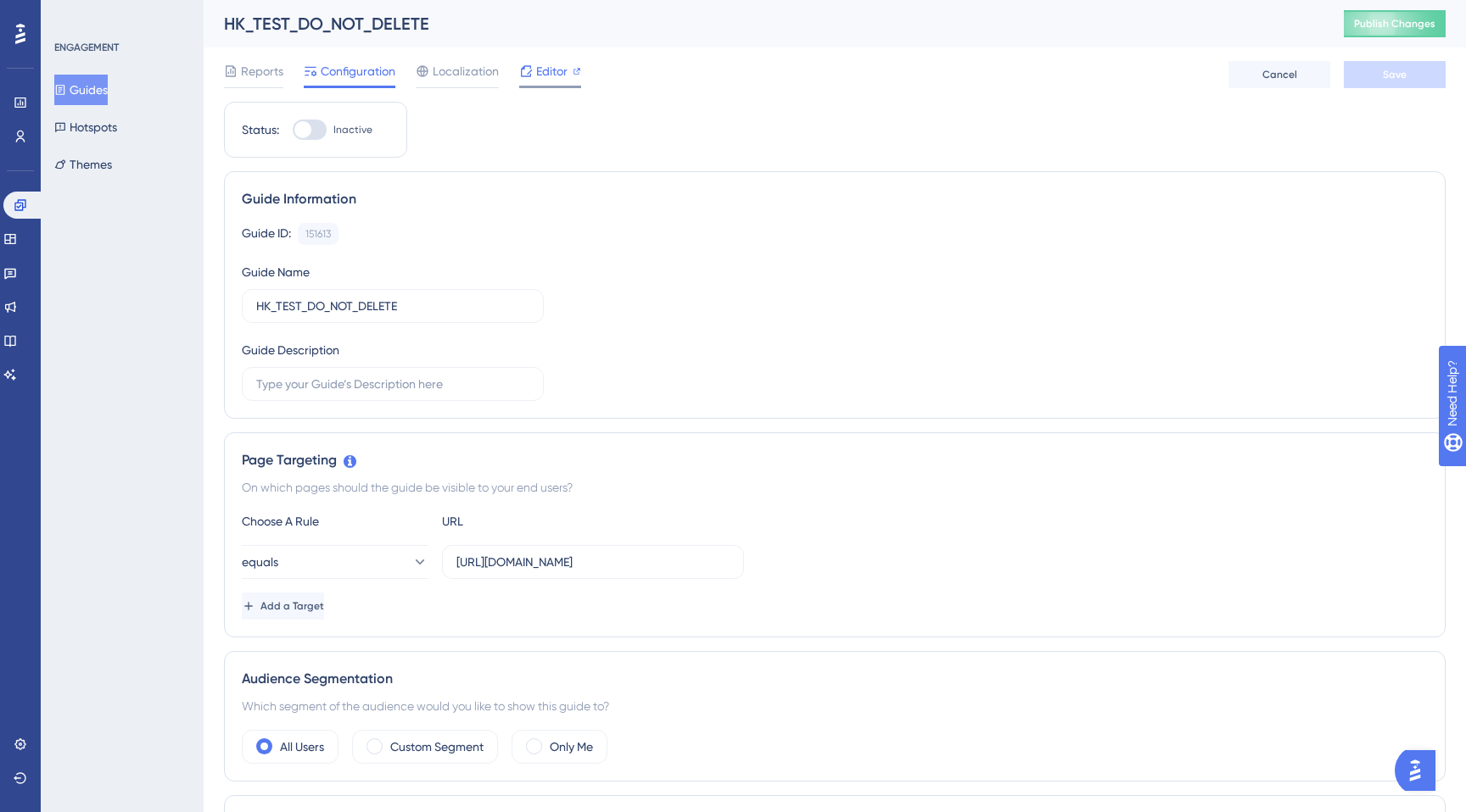
click at [546, 71] on span "Editor" at bounding box center [552, 71] width 32 height 21
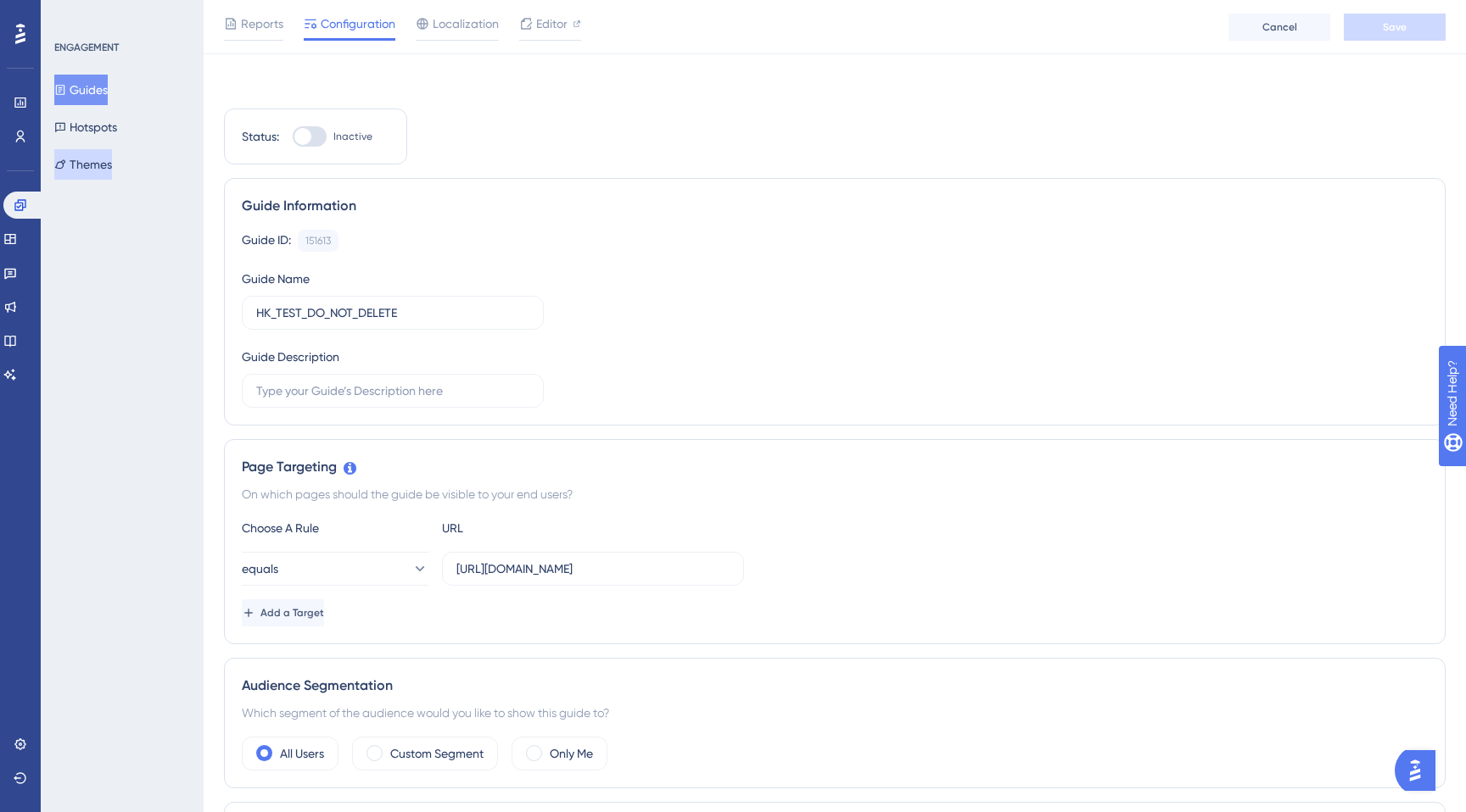
click at [97, 173] on button "Themes" at bounding box center [83, 165] width 58 height 31
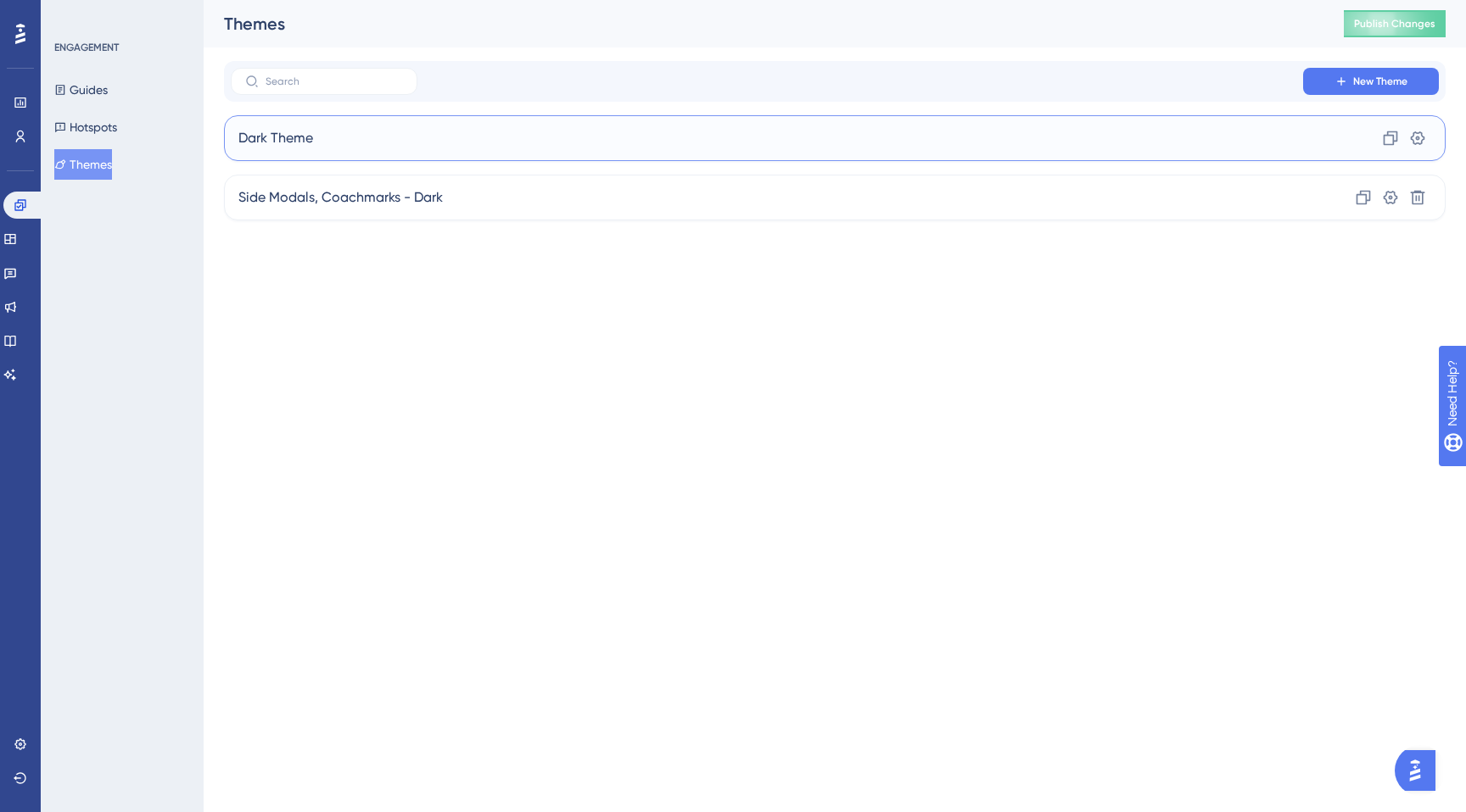
click at [307, 152] on div "Dark Theme Clone Settings" at bounding box center [834, 138] width 1222 height 46
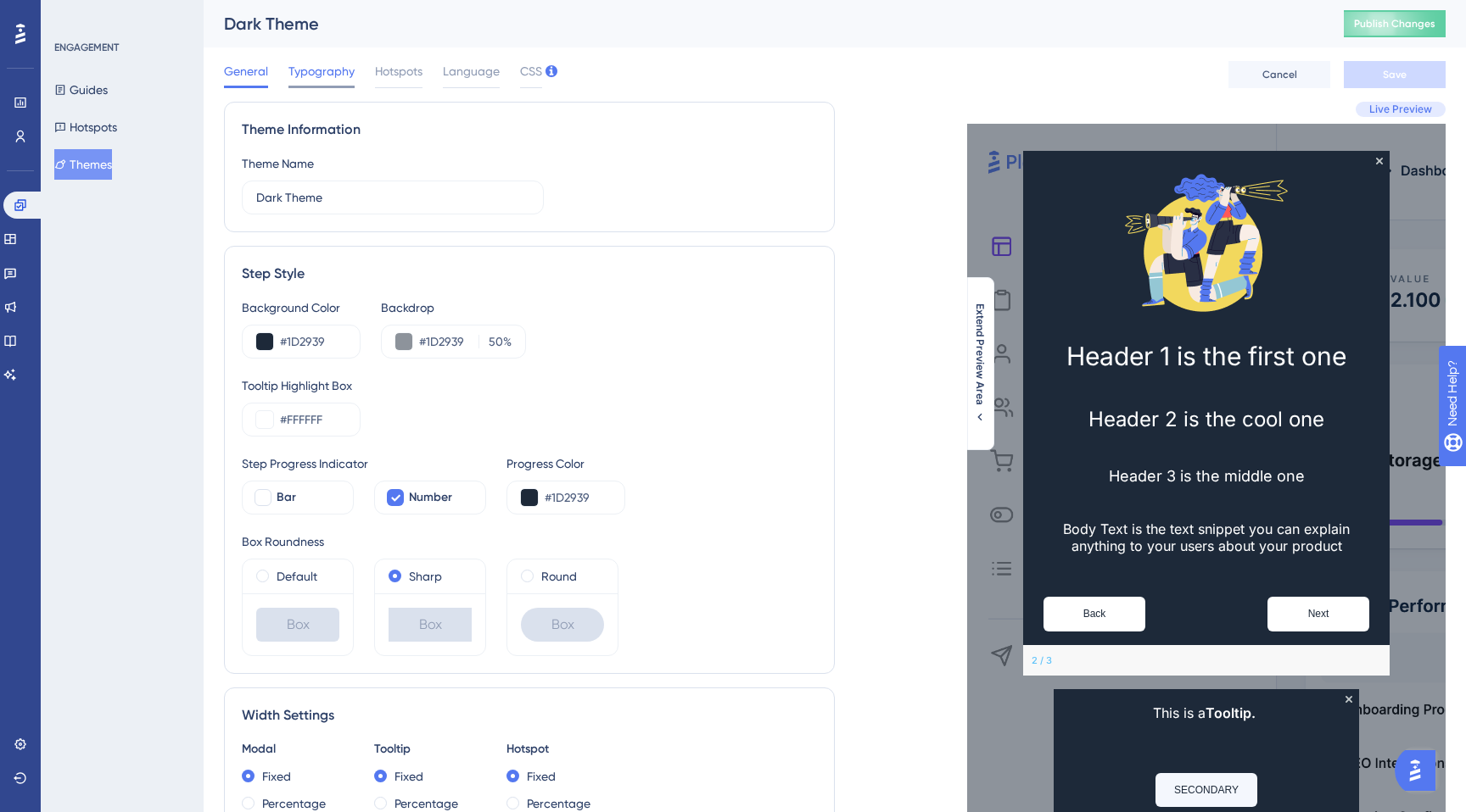
click at [324, 72] on span "Typography" at bounding box center [321, 71] width 66 height 21
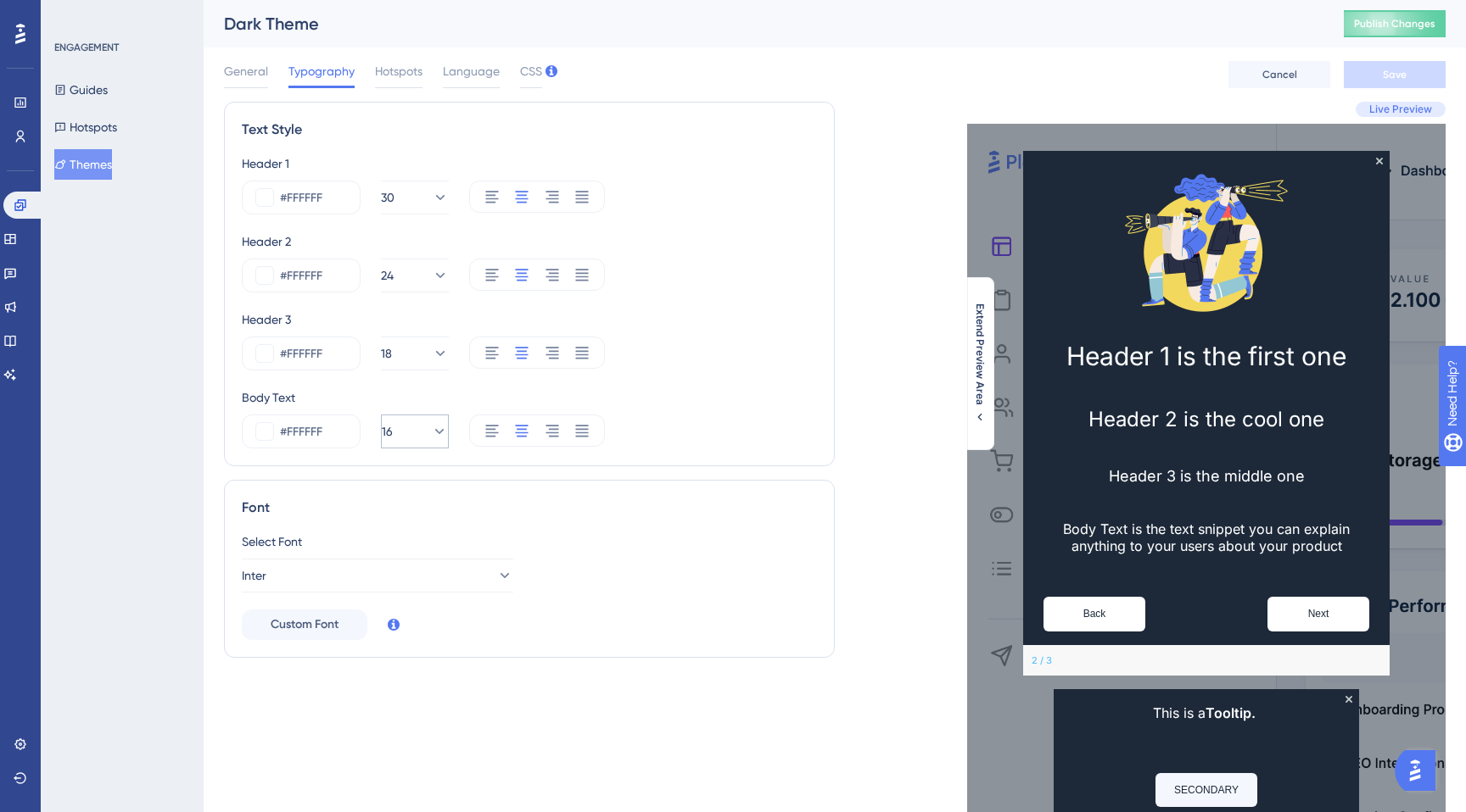
scroll to position [128, 0]
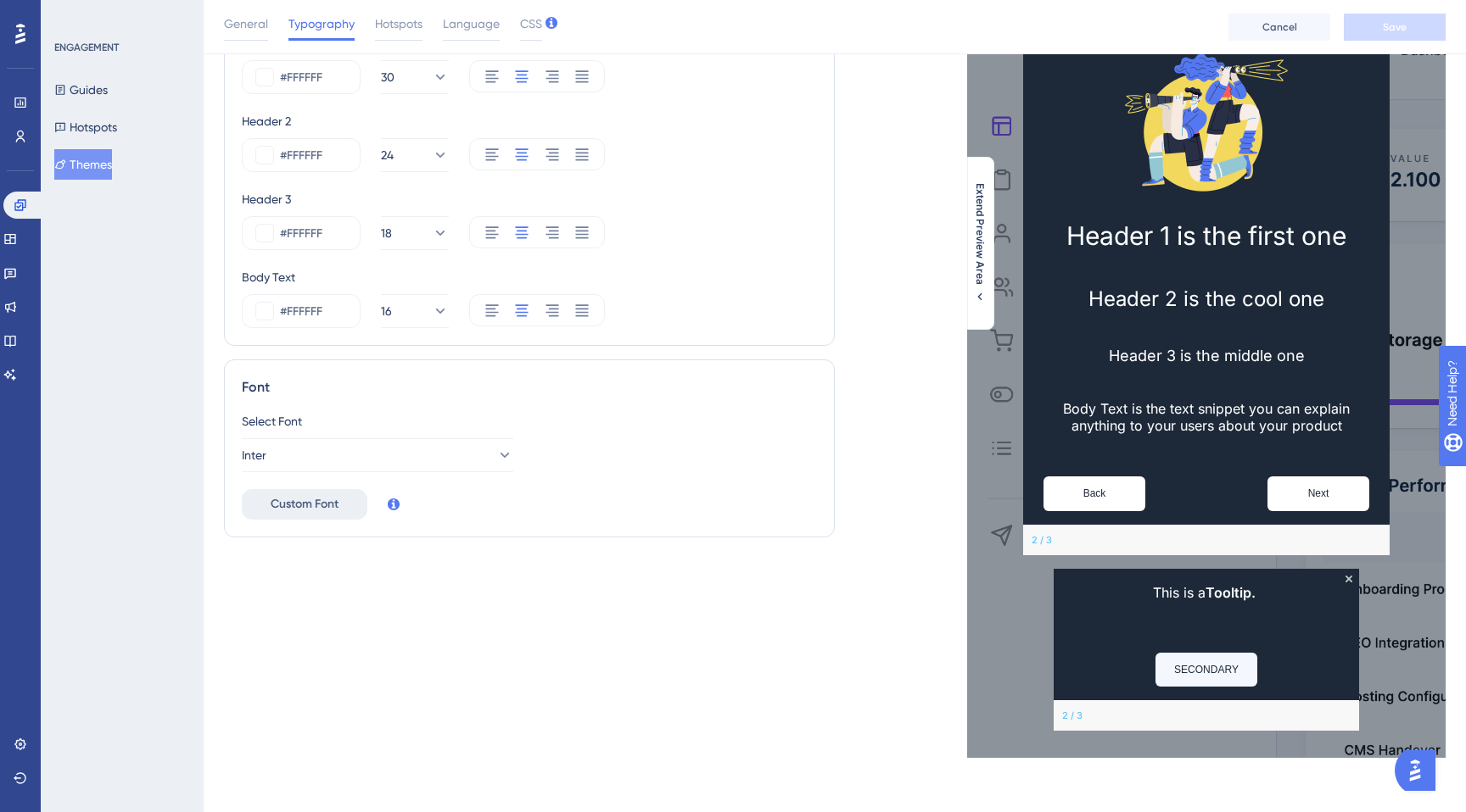
click at [332, 498] on span "Custom Font" at bounding box center [304, 504] width 68 height 21
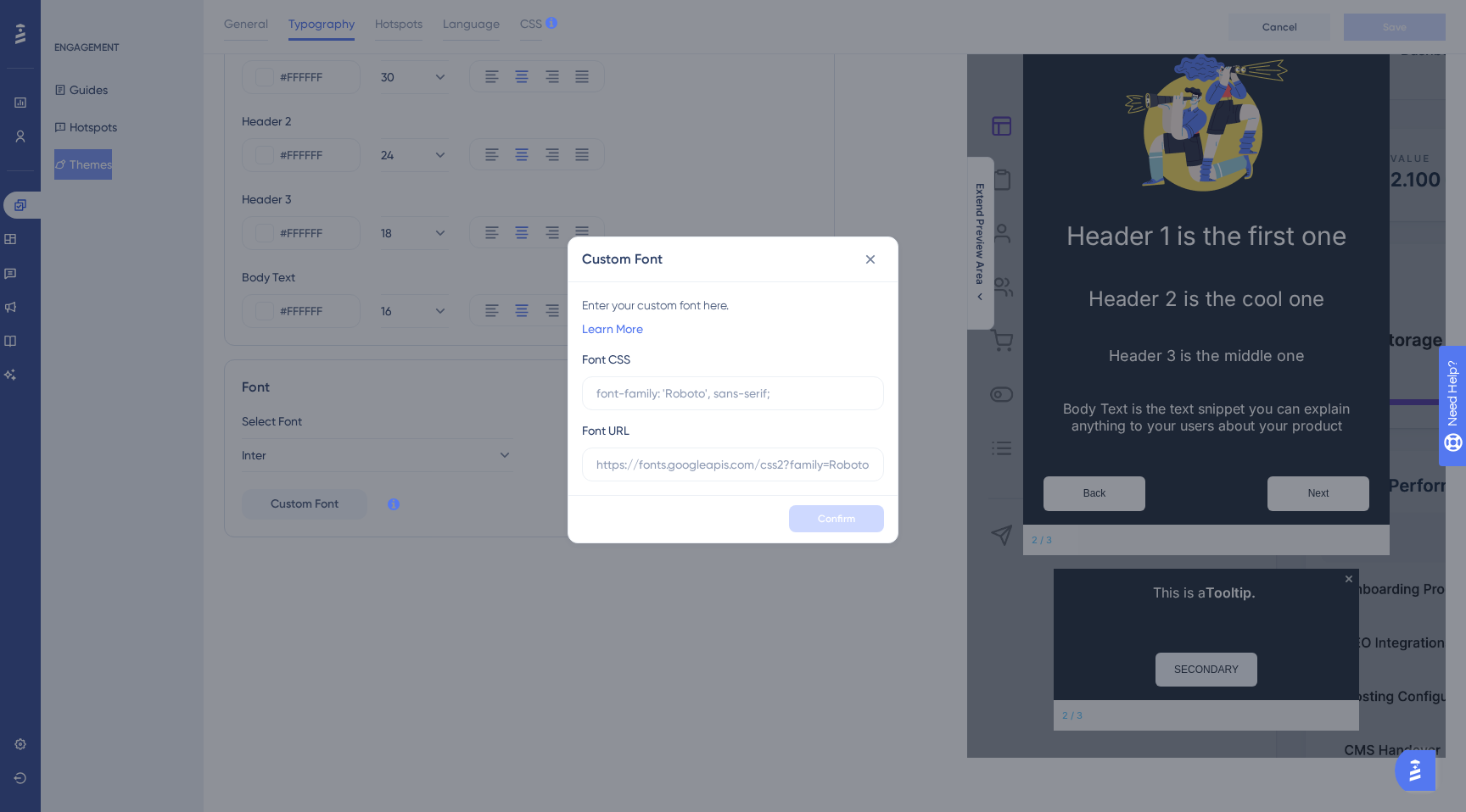
type input "font-family: "Inter", -apple-system, BlinkMacSystemFont, "Segoe UI", Roboto, "H…"
click at [726, 470] on input "text" at bounding box center [732, 464] width 273 height 19
click at [710, 470] on input "text" at bounding box center [732, 464] width 273 height 19
click at [620, 332] on link "Learn More" at bounding box center [612, 329] width 61 height 21
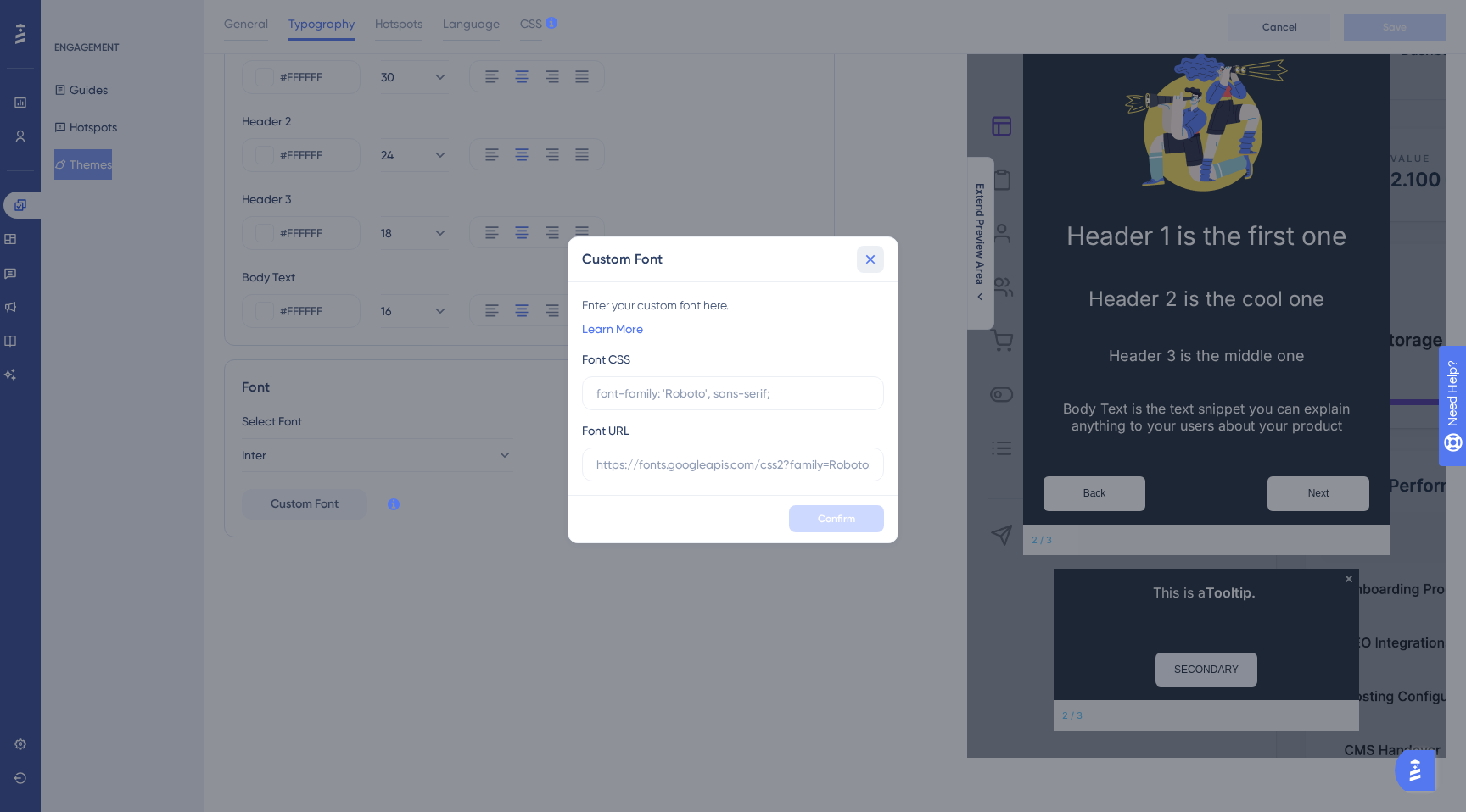
click at [872, 249] on button at bounding box center [870, 260] width 27 height 27
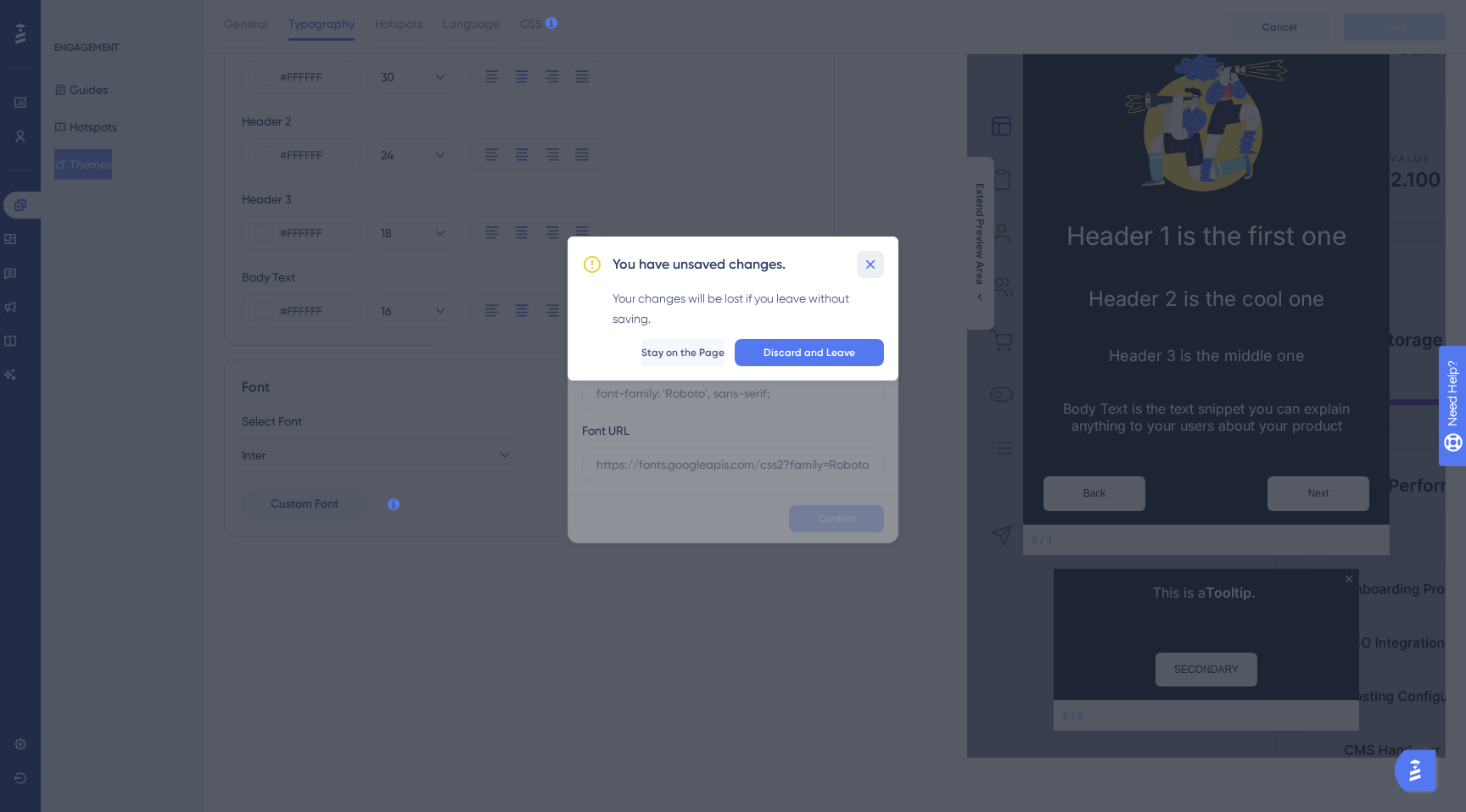
click at [872, 256] on icon at bounding box center [870, 264] width 17 height 17
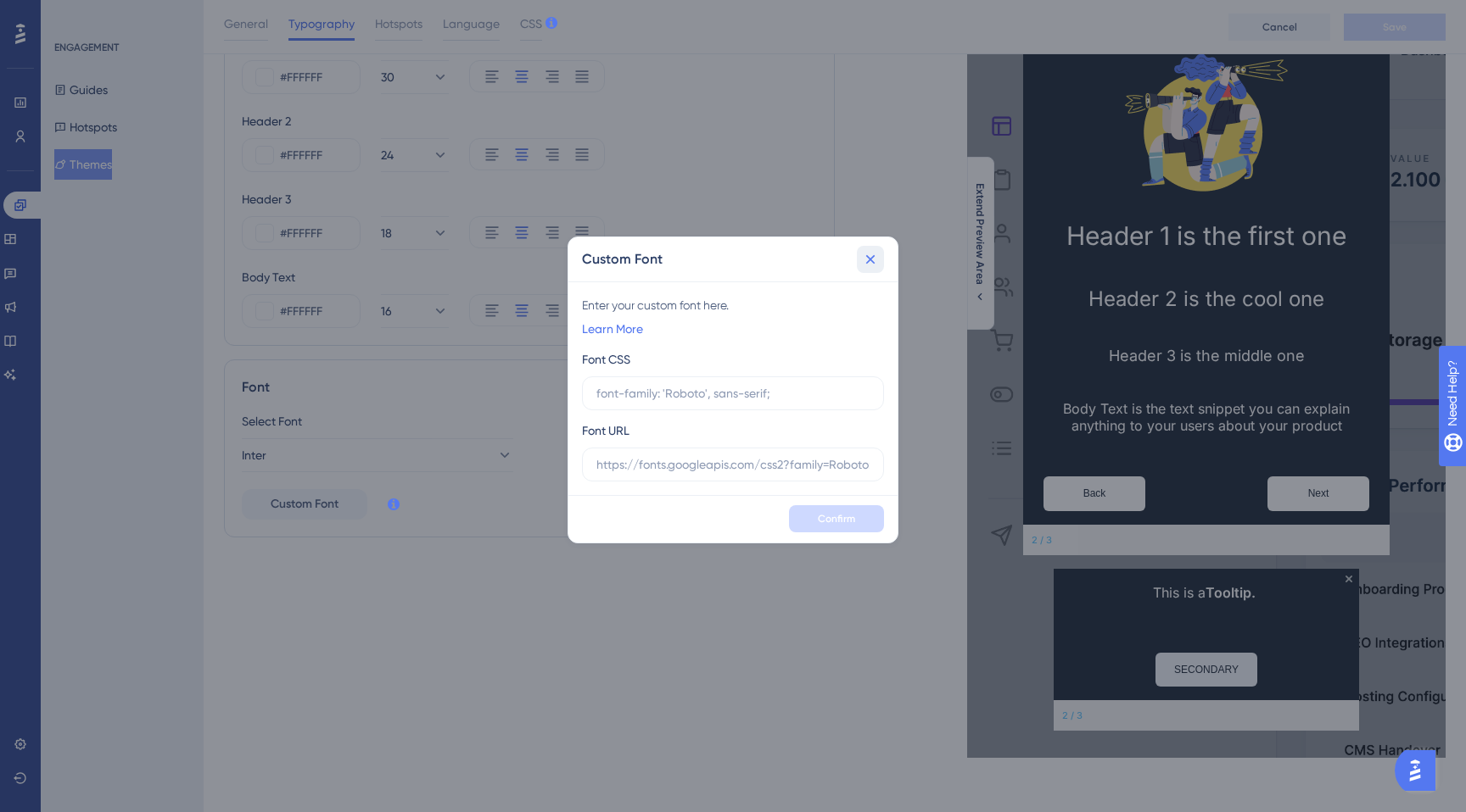
click at [857, 264] on button at bounding box center [870, 260] width 27 height 27
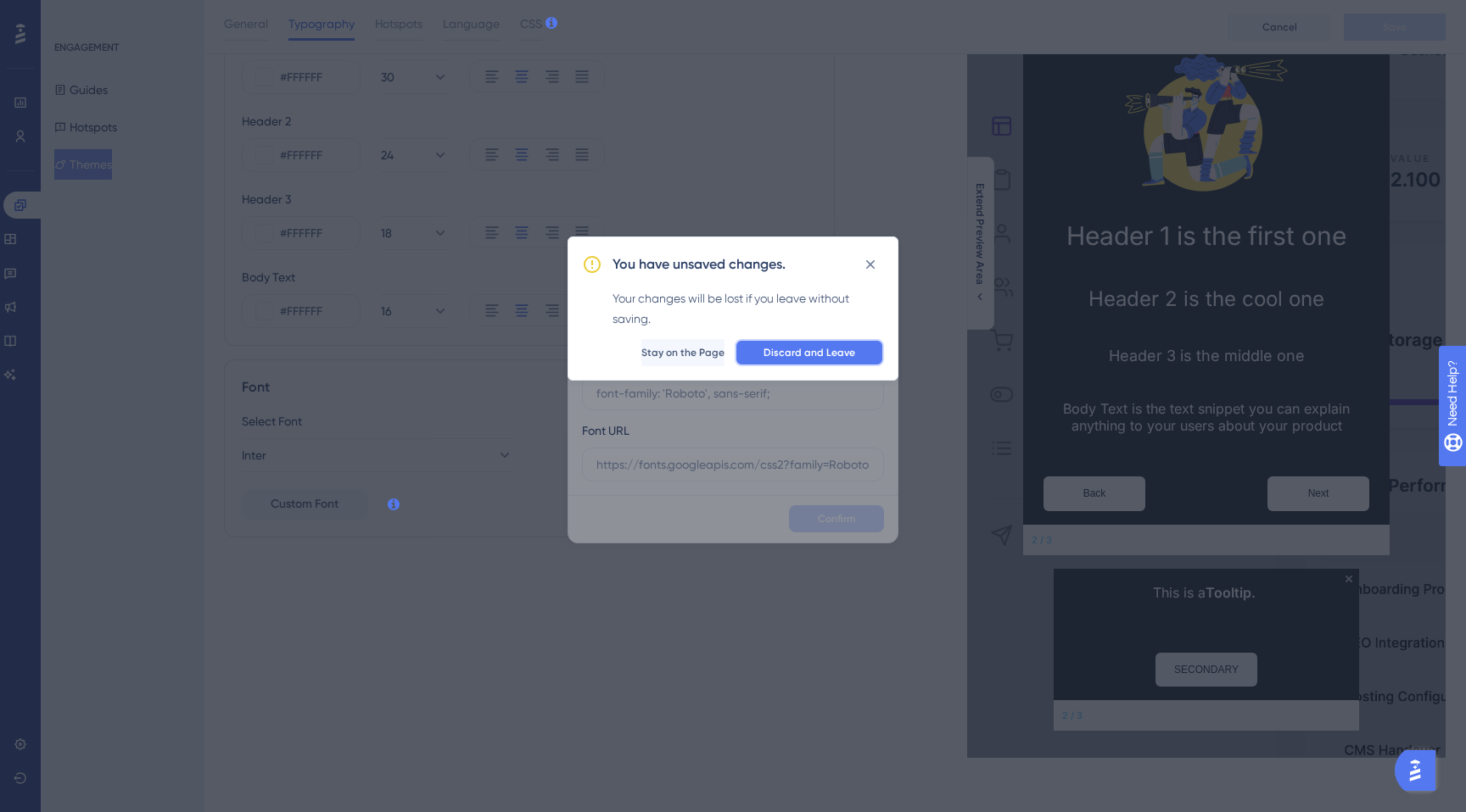
click at [782, 353] on span "Discard and Leave" at bounding box center [810, 352] width 92 height 14
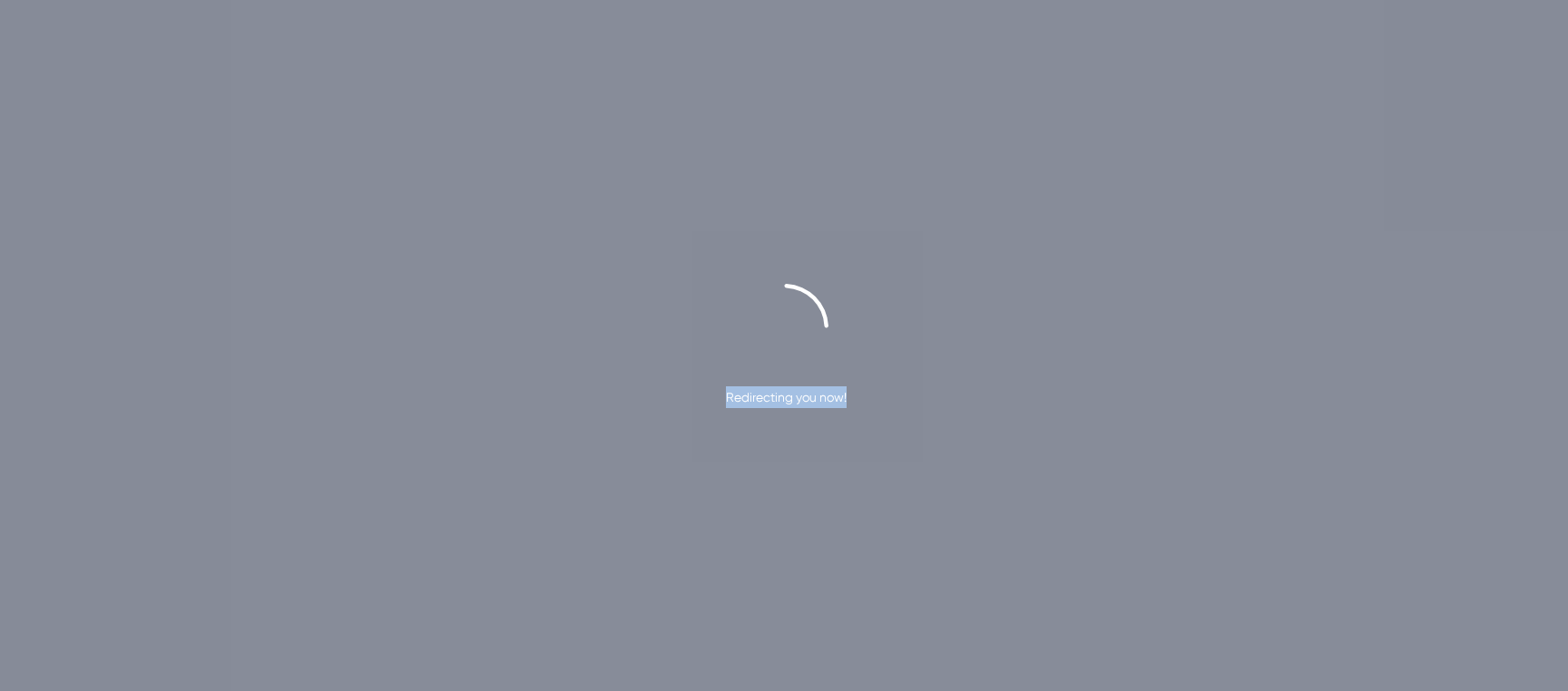
drag, startPoint x: 818, startPoint y: 404, endPoint x: 880, endPoint y: 403, distance: 62.0
click at [880, 404] on div "Redirecting you now!" at bounding box center [784, 345] width 1568 height 124
click at [880, 403] on div "Redirecting you now!" at bounding box center [784, 345] width 1568 height 124
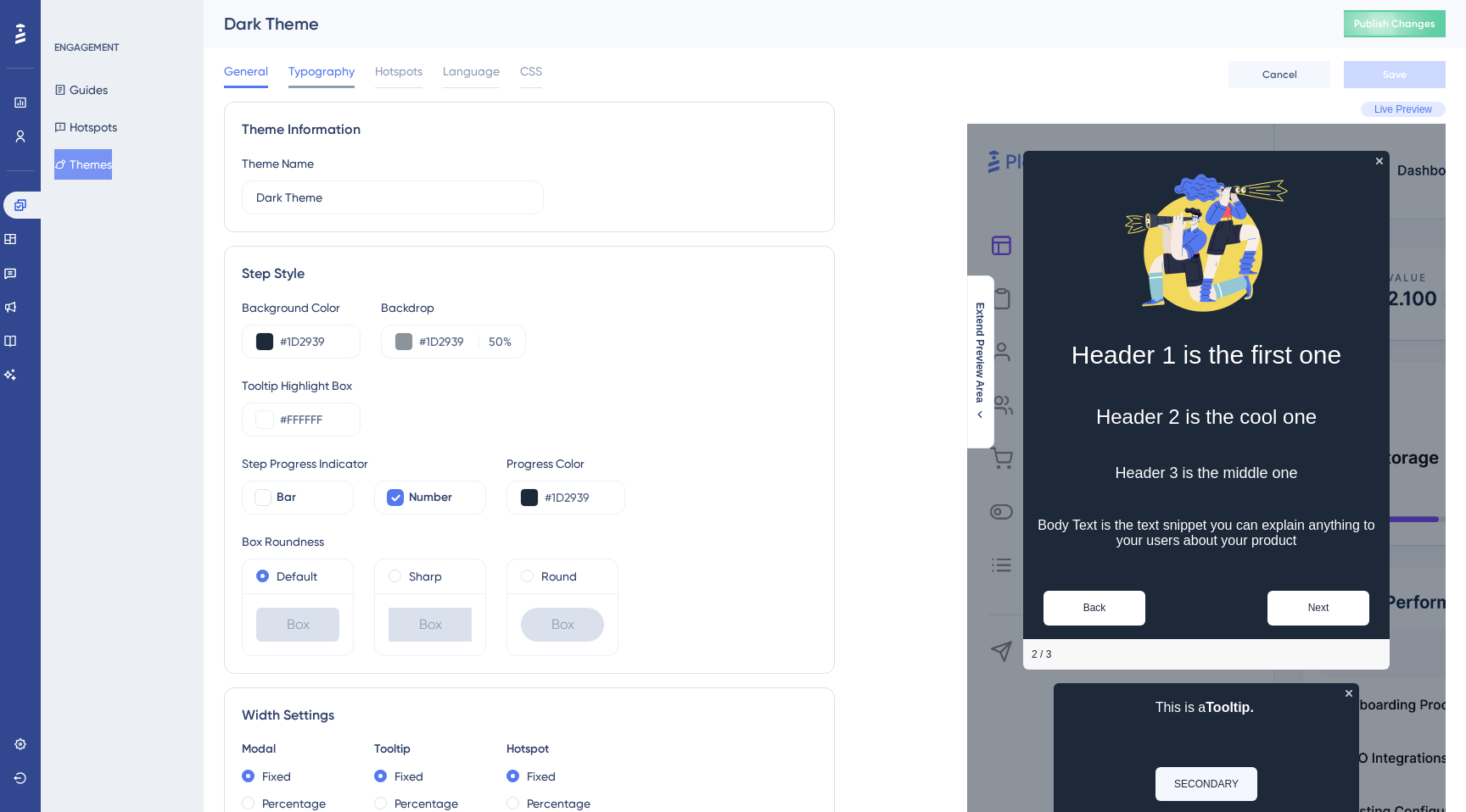
click at [318, 79] on span "Typography" at bounding box center [321, 71] width 66 height 21
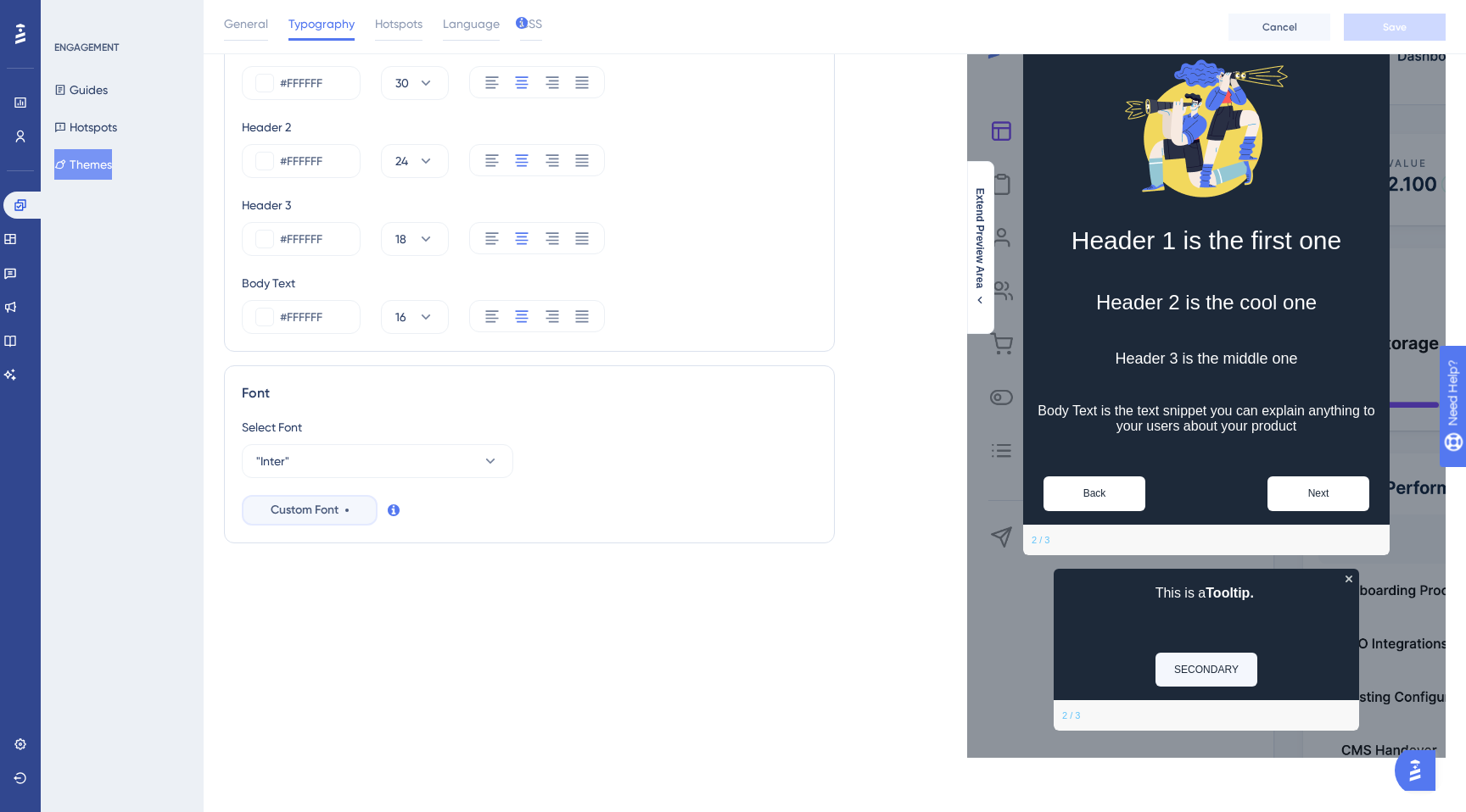
click at [324, 511] on span "Custom Font" at bounding box center [304, 510] width 68 height 21
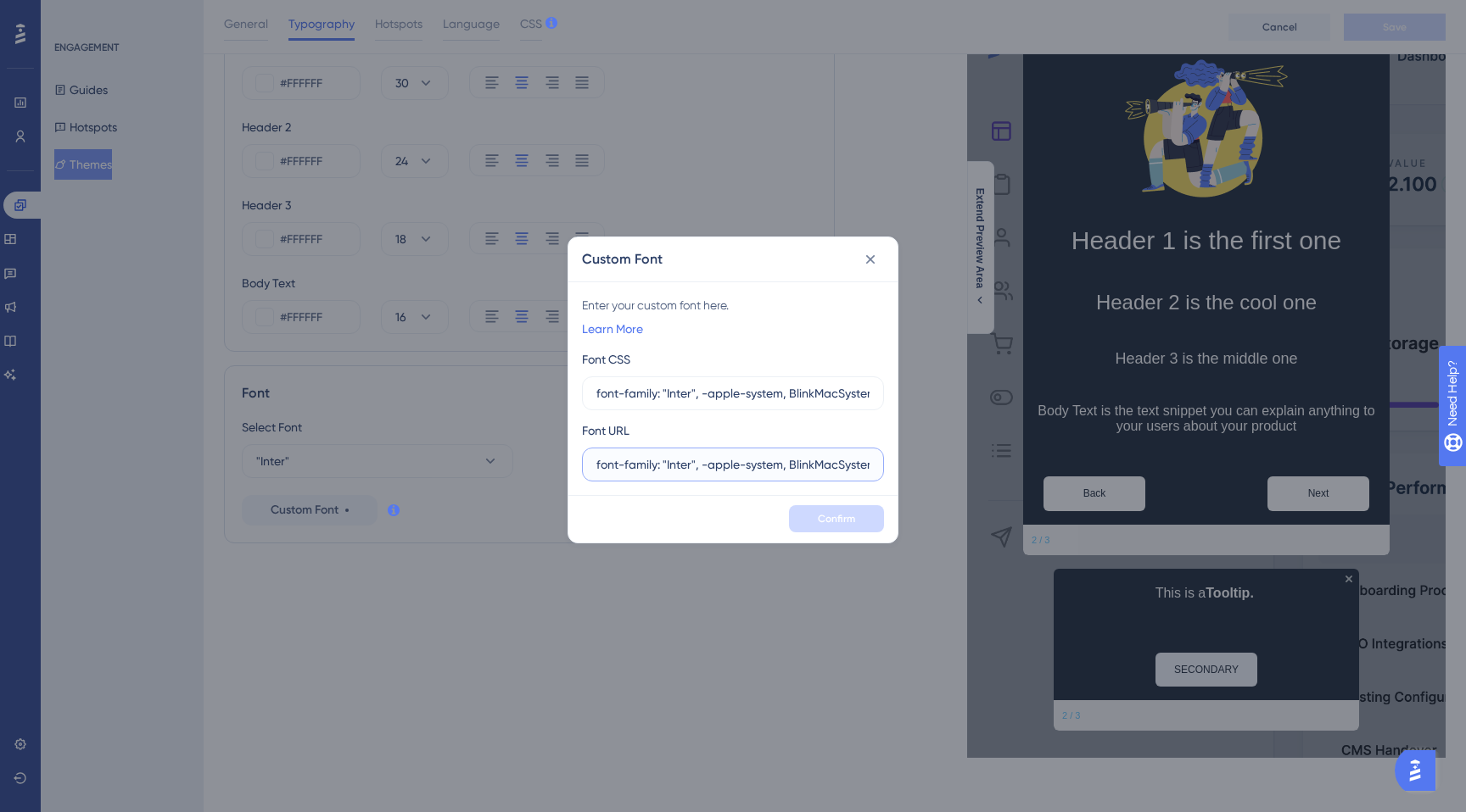
click at [626, 465] on input "font-family: "Inter", -apple-system, BlinkMacSystemFont, "Segoe UI", Roboto, "H…" at bounding box center [732, 464] width 273 height 19
click at [680, 397] on input "font-family: "Inter", -apple-system, BlinkMacSystemFont, "Segoe UI", Roboto, "H…" at bounding box center [732, 393] width 273 height 19
click at [699, 478] on label "font-family: "Inter", -apple-system, BlinkMacSystemFont, "Segoe UI", Roboto, "H…" at bounding box center [732, 465] width 302 height 34
click at [699, 474] on input "font-family: "Inter", -apple-system, BlinkMacSystemFont, "Segoe UI", Roboto, "H…" at bounding box center [732, 464] width 273 height 19
click at [699, 478] on label "font-family: "Inter", -apple-system, BlinkMacSystemFont, "Segoe UI", Roboto, "H…" at bounding box center [732, 465] width 302 height 34
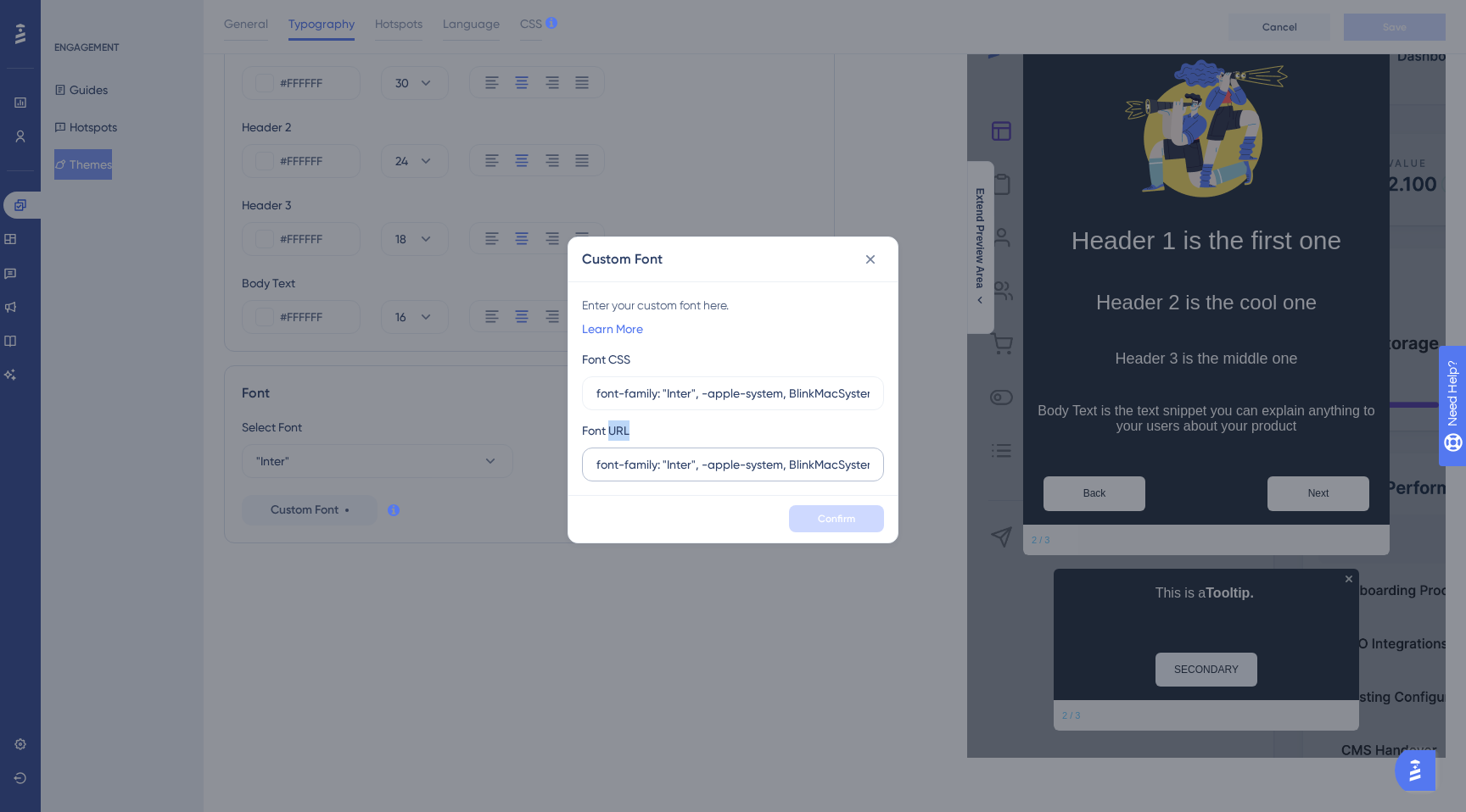
click at [699, 474] on input "font-family: "Inter", -apple-system, BlinkMacSystemFont, "Segoe UI", Roboto, "H…" at bounding box center [732, 464] width 273 height 19
click at [699, 478] on label "font-family: "Inter", -apple-system, BlinkMacSystemFont, "Segoe UI", Roboto, "H…" at bounding box center [732, 465] width 302 height 34
click at [699, 474] on input "font-family: "Inter", -apple-system, BlinkMacSystemFont, "Segoe UI", Roboto, "H…" at bounding box center [732, 464] width 273 height 19
click at [700, 466] on input "font-family: "Inter", -apple-system, BlinkMacSystemFont, "Segoe UI", Roboto, "H…" at bounding box center [732, 464] width 273 height 19
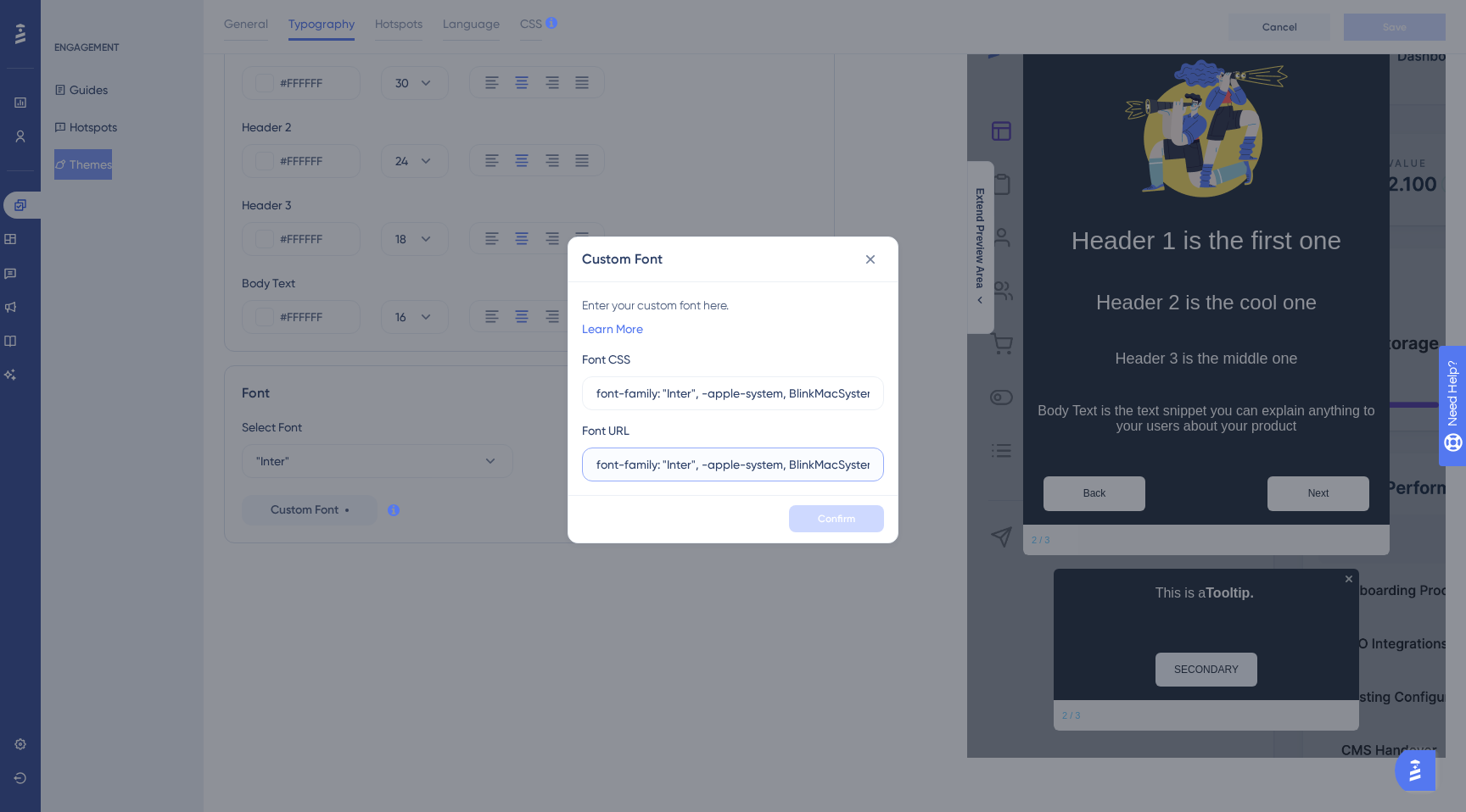
click at [700, 466] on input "font-family: "Inter", -apple-system, BlinkMacSystemFont, "Segoe UI", Roboto, "H…" at bounding box center [732, 464] width 273 height 19
paste input "https://fonts.googleapis.com/css2?family=Inter:wght@400;600&display=swap"
type input "https://fonts.googleapis.com/css2?family=Inter:wght@400;600&display=swap"
click at [838, 524] on span "Confirm" at bounding box center [836, 518] width 37 height 14
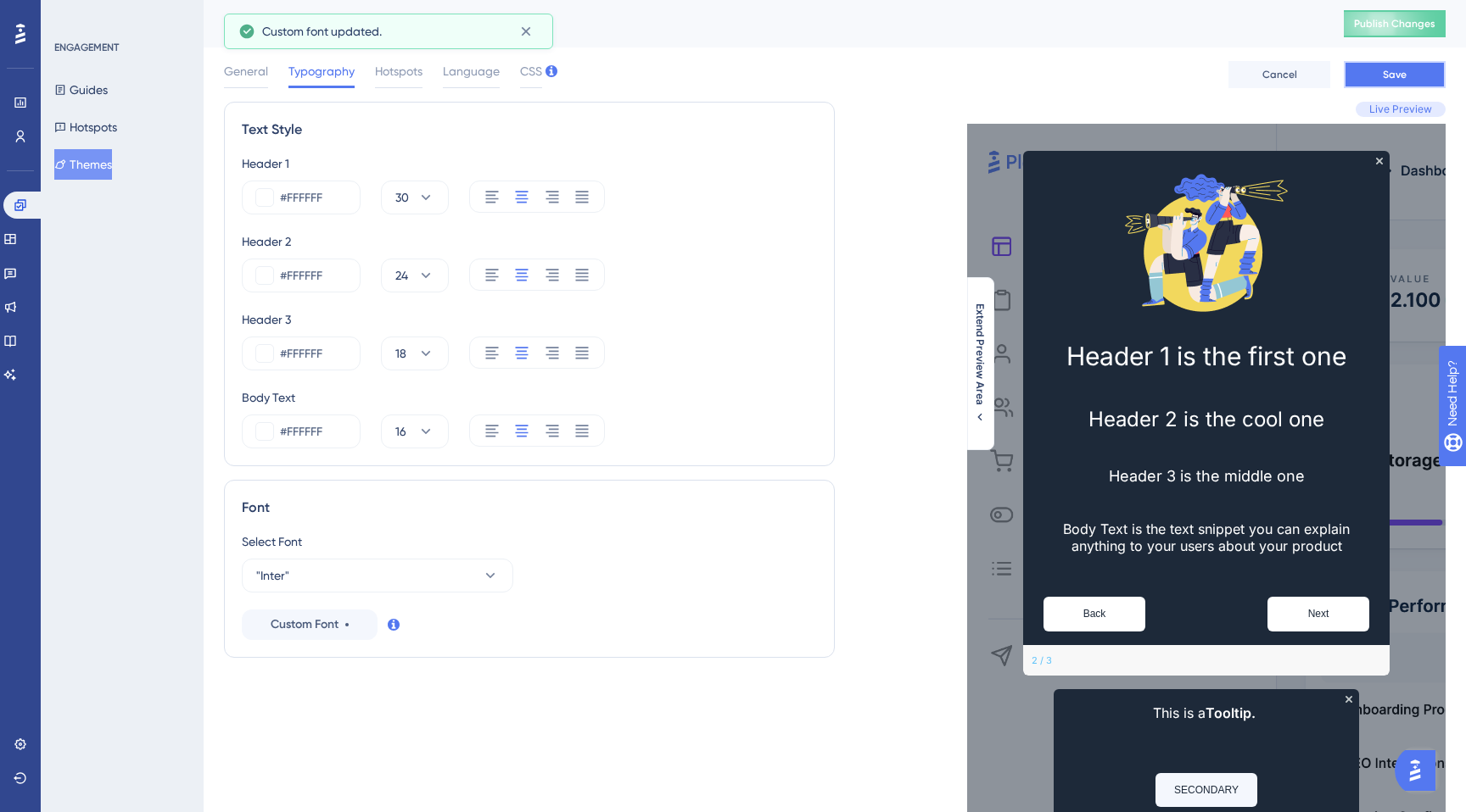
click at [1390, 69] on span "Save" at bounding box center [1394, 74] width 23 height 14
click at [232, 73] on span "General" at bounding box center [245, 71] width 44 height 21
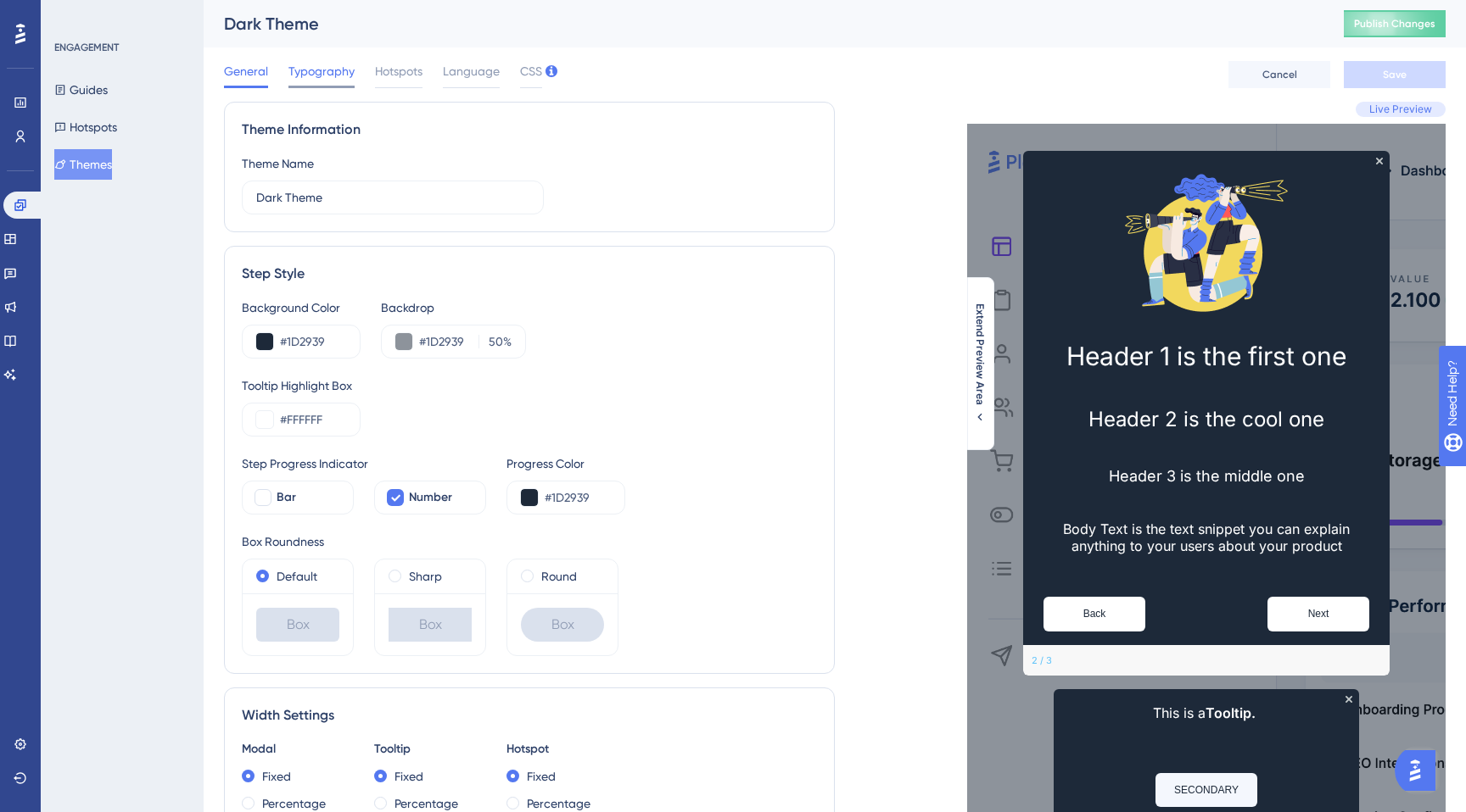
click at [310, 71] on span "Typography" at bounding box center [321, 71] width 66 height 21
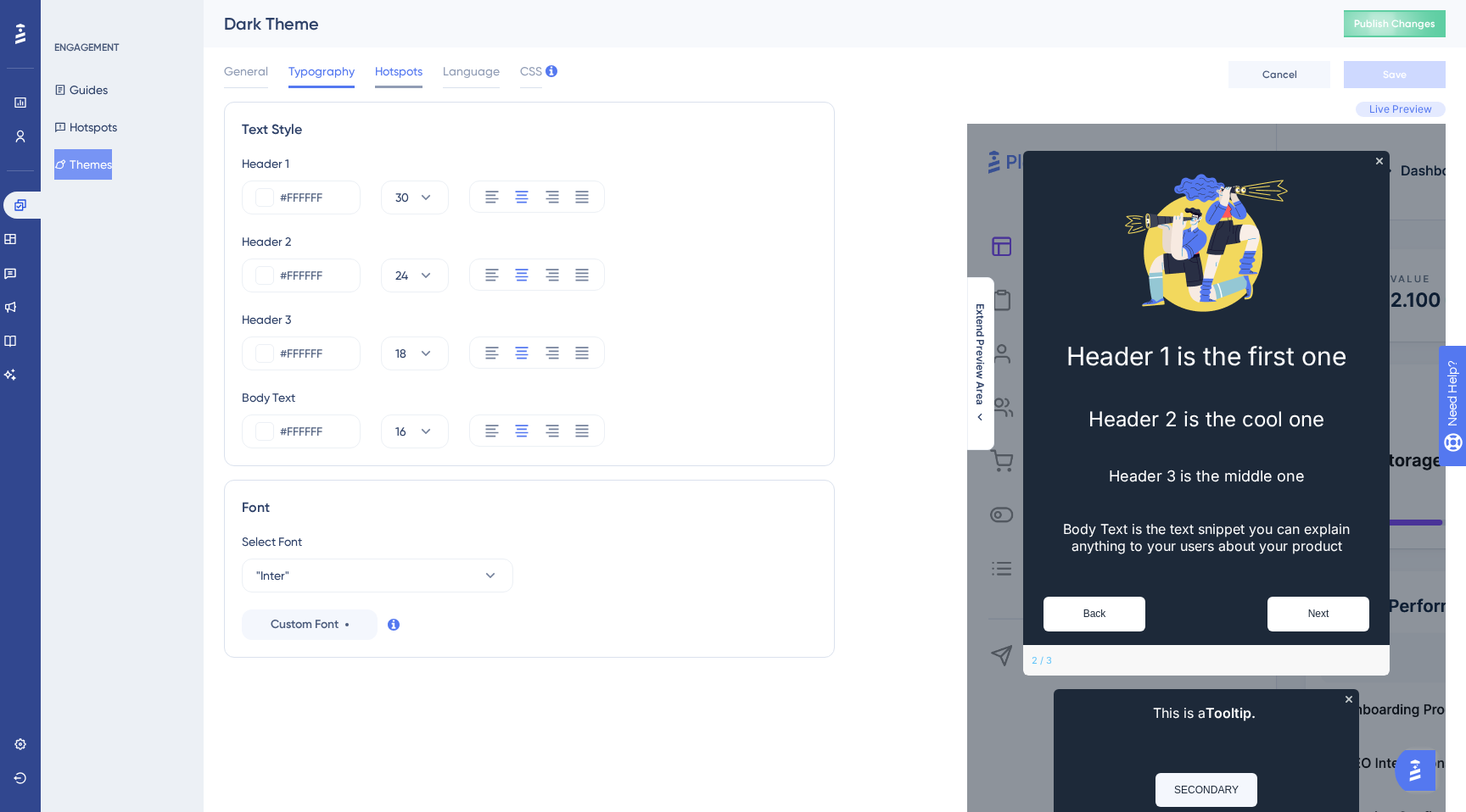
click at [375, 71] on span "Hotspots" at bounding box center [399, 71] width 48 height 21
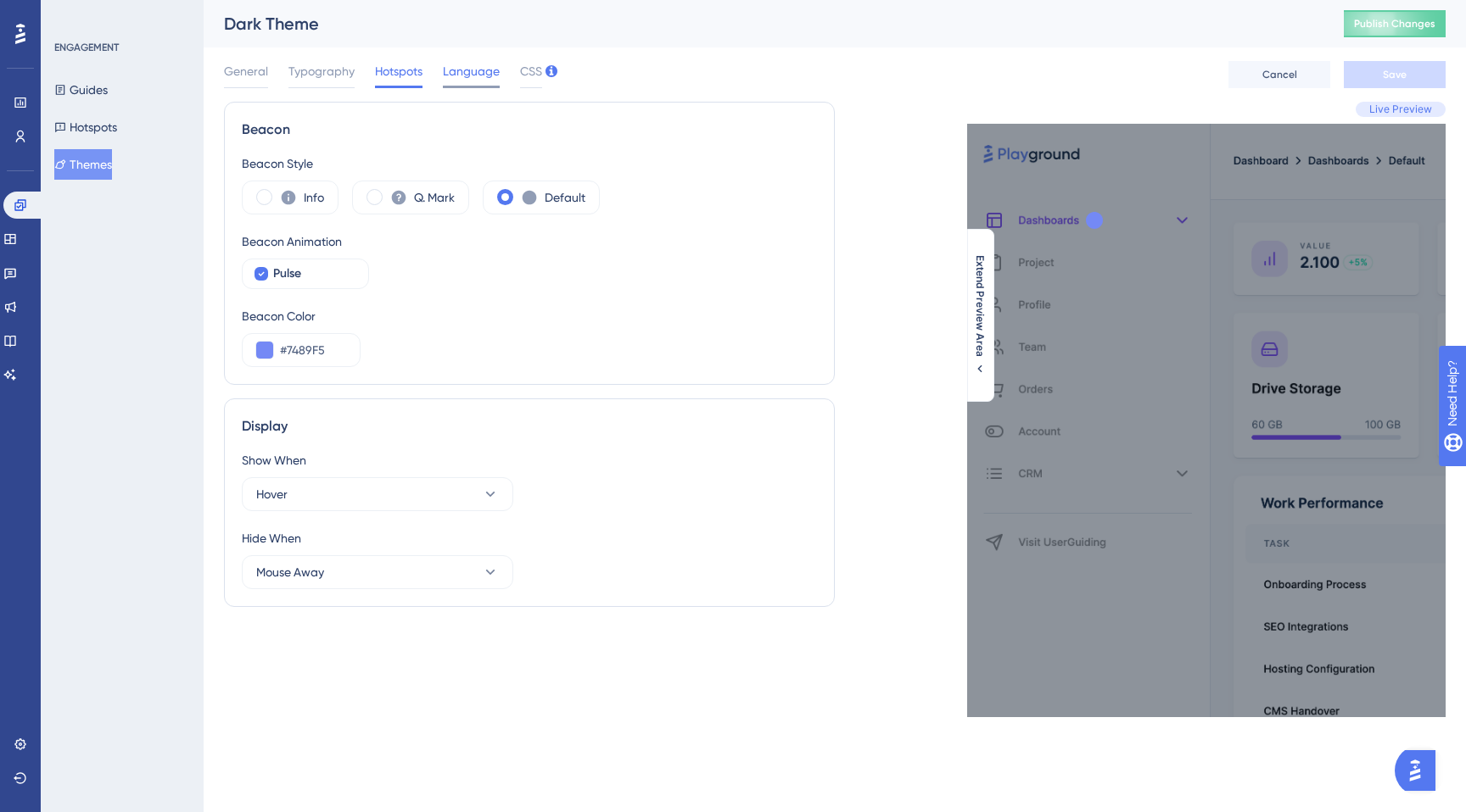
click at [484, 77] on span "Language" at bounding box center [471, 71] width 57 height 21
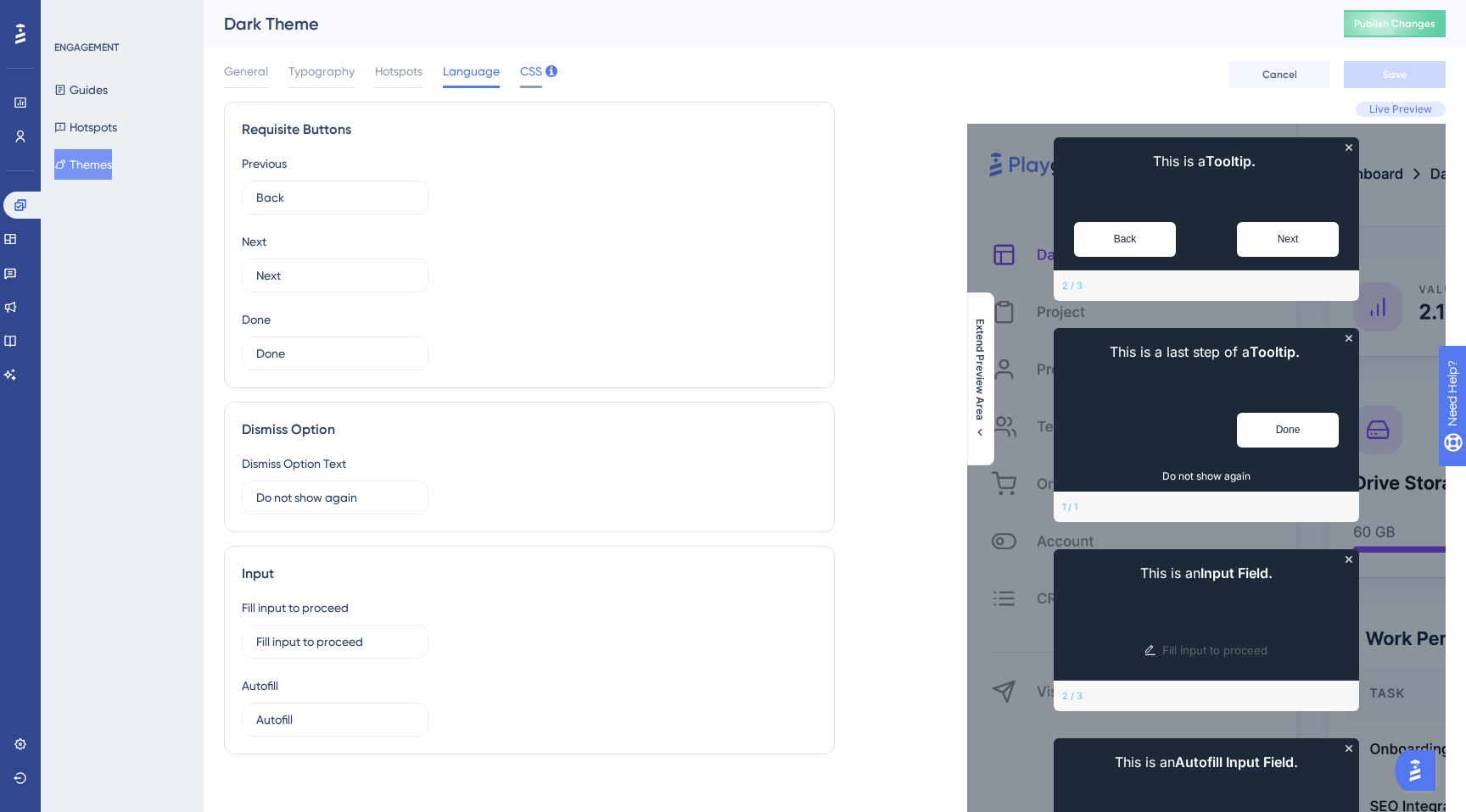
click at [532, 74] on span "CSS" at bounding box center [531, 71] width 22 height 21
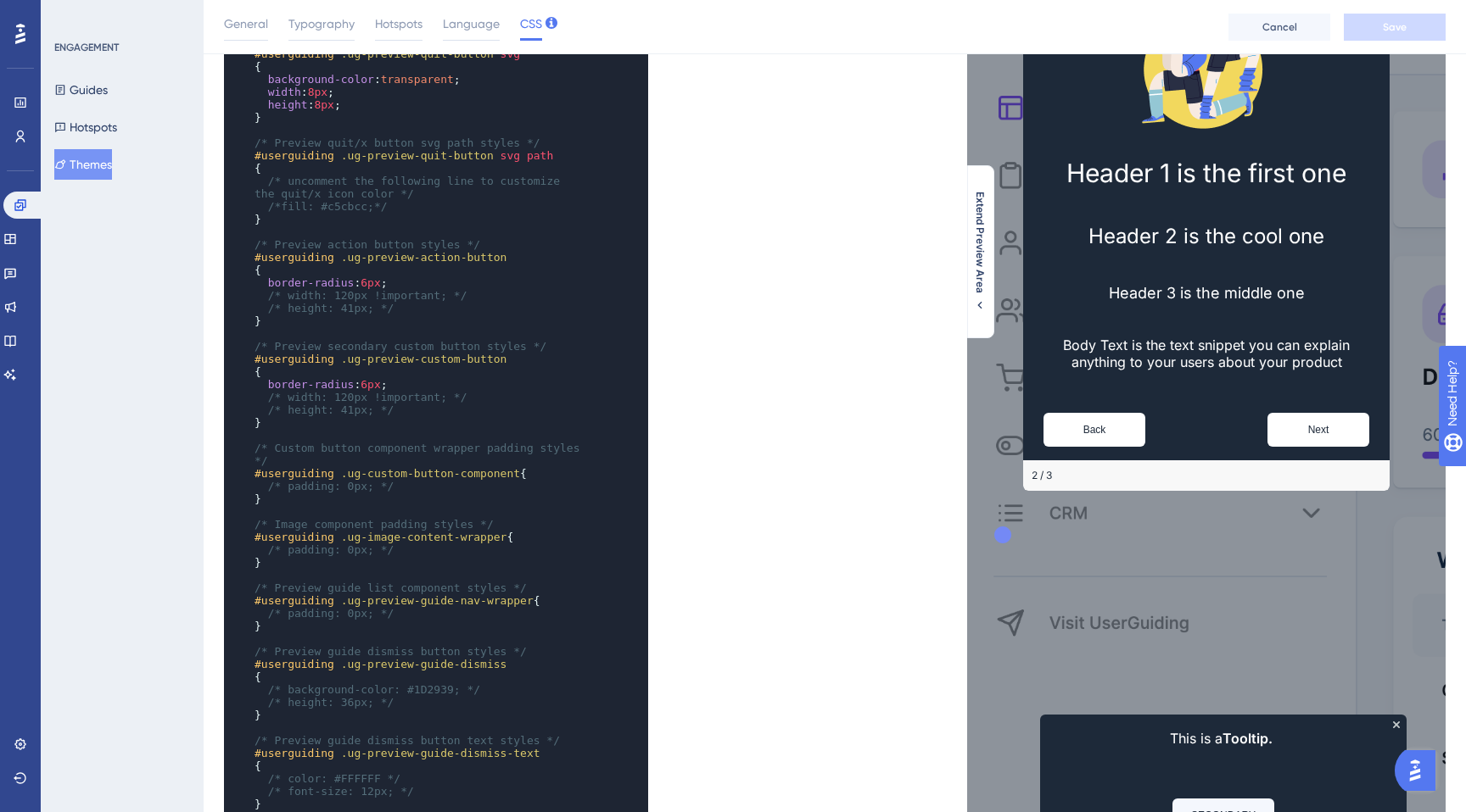
scroll to position [178, 0]
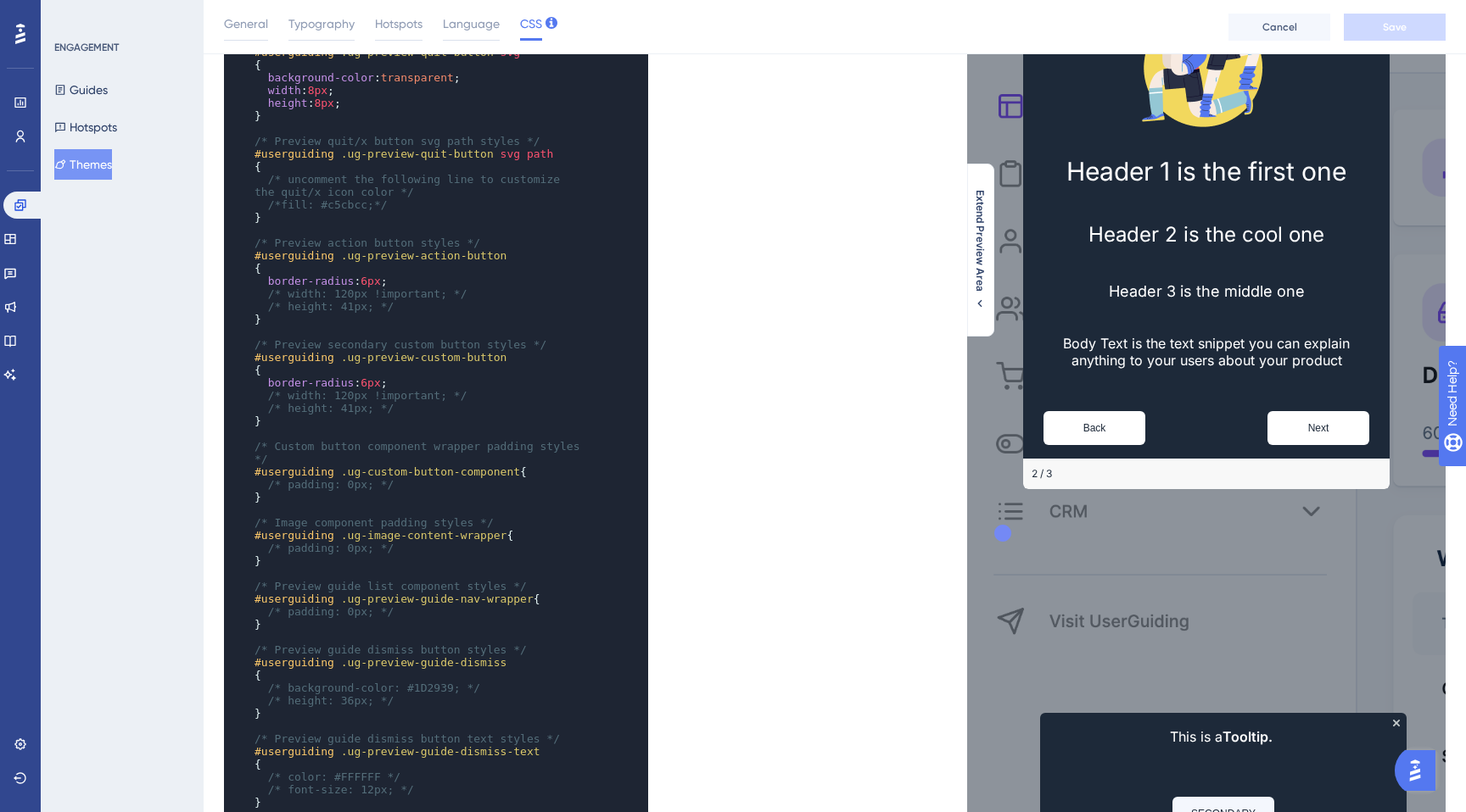
click at [422, 465] on span ".ug-custom-button-component" at bounding box center [430, 471] width 179 height 13
click at [404, 542] on pre "/* padding: 0px; */" at bounding box center [418, 548] width 336 height 13
click at [416, 586] on div "/* Preview hotspot dismiss button text styles */ } ​ /* Preview text styles */ …" at bounding box center [418, 217] width 336 height 1209
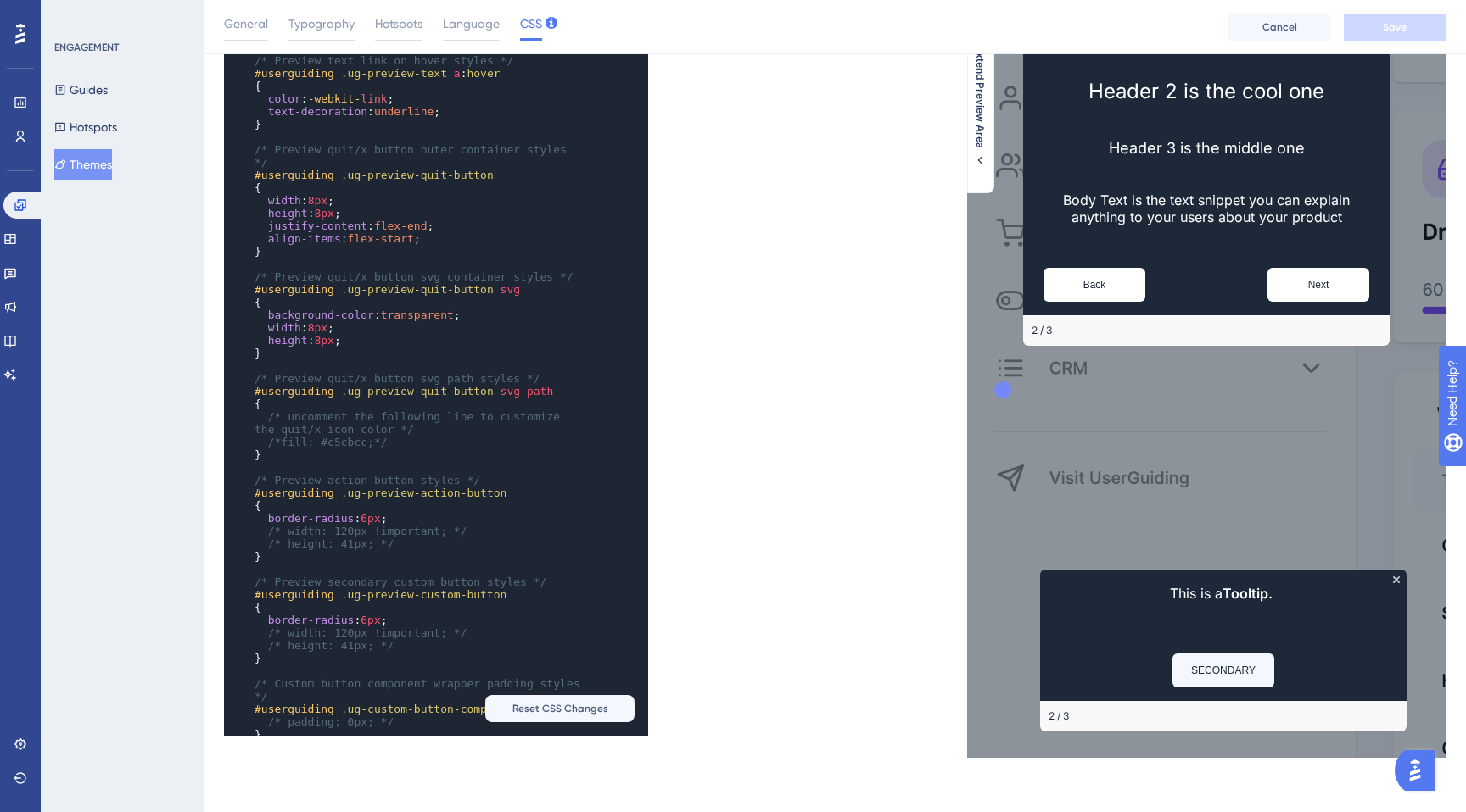
scroll to position [19, 0]
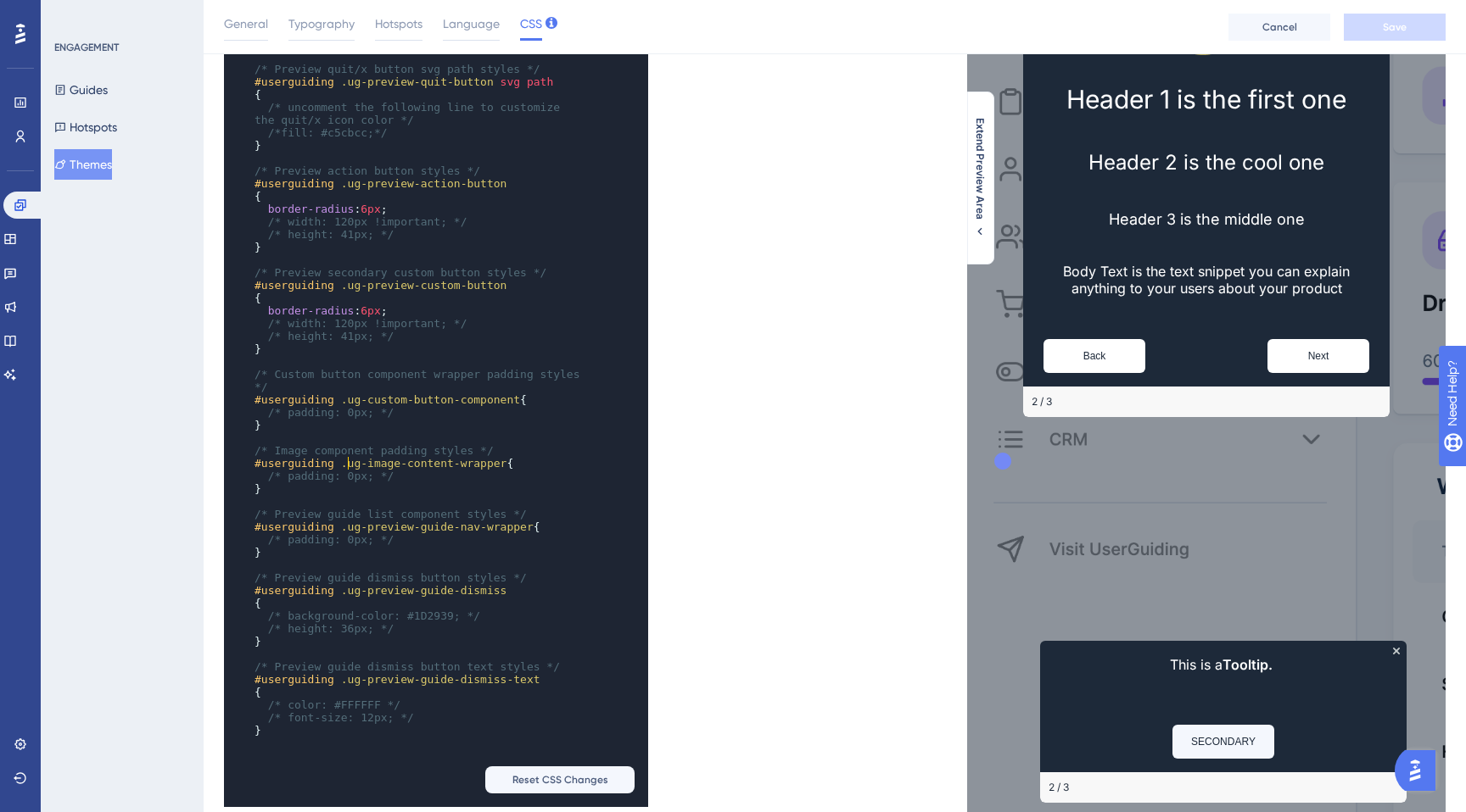
type textarea "ug-image-content-wrapp"
drag, startPoint x: 348, startPoint y: 461, endPoint x: 493, endPoint y: 460, distance: 145.0
click at [494, 460] on span ".ug-image-content-wrapper" at bounding box center [424, 463] width 166 height 13
click at [493, 460] on span ".ug-image-content-wrapper" at bounding box center [424, 463] width 166 height 13
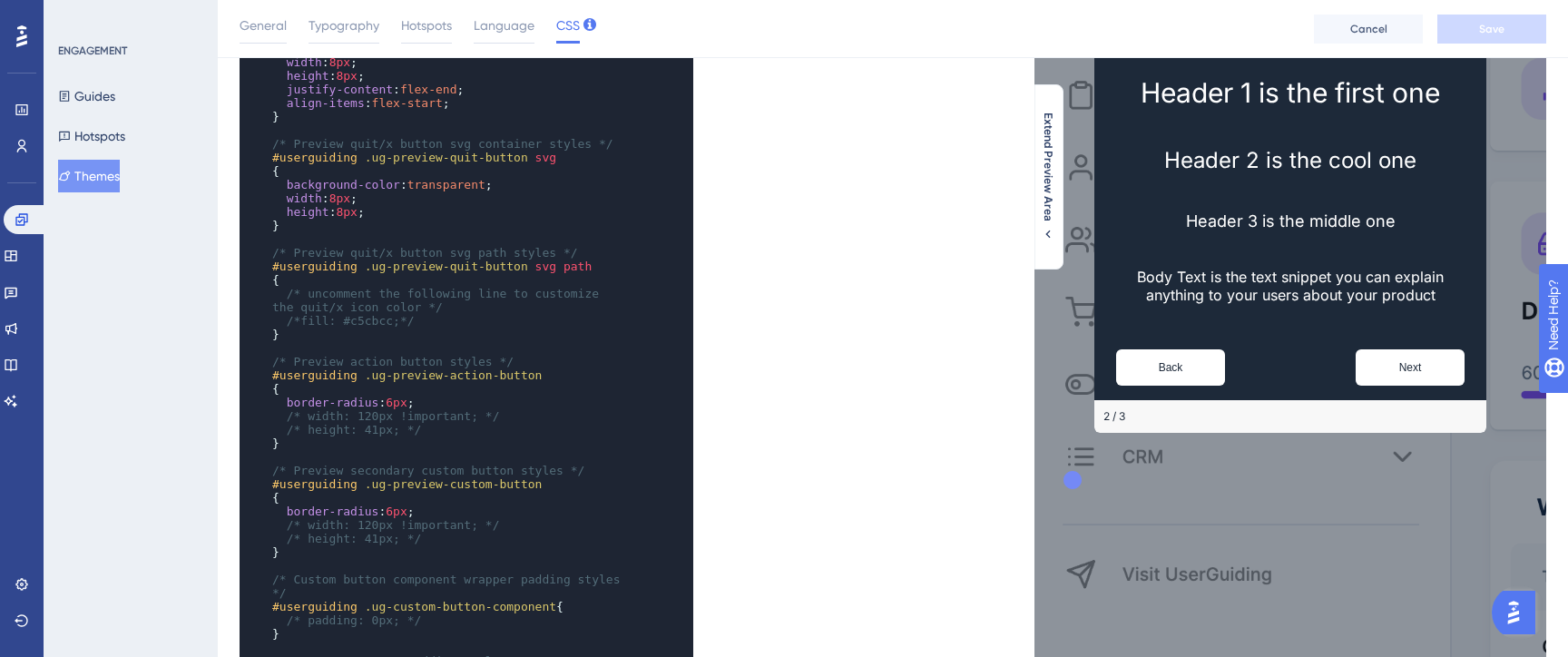
click at [504, 231] on pre "}" at bounding box center [447, 226] width 360 height 14
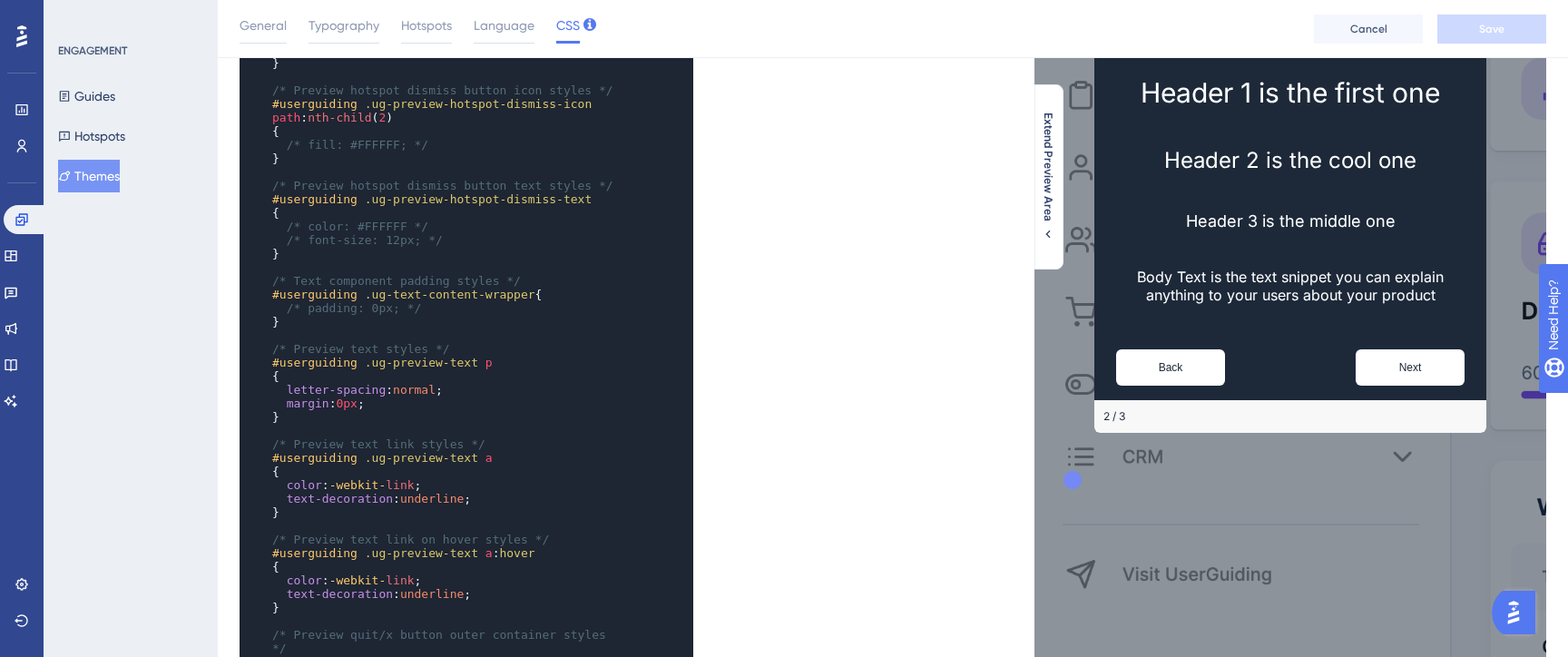
click at [528, 233] on pre "/* color: #FFFFFF */" at bounding box center [447, 227] width 360 height 14
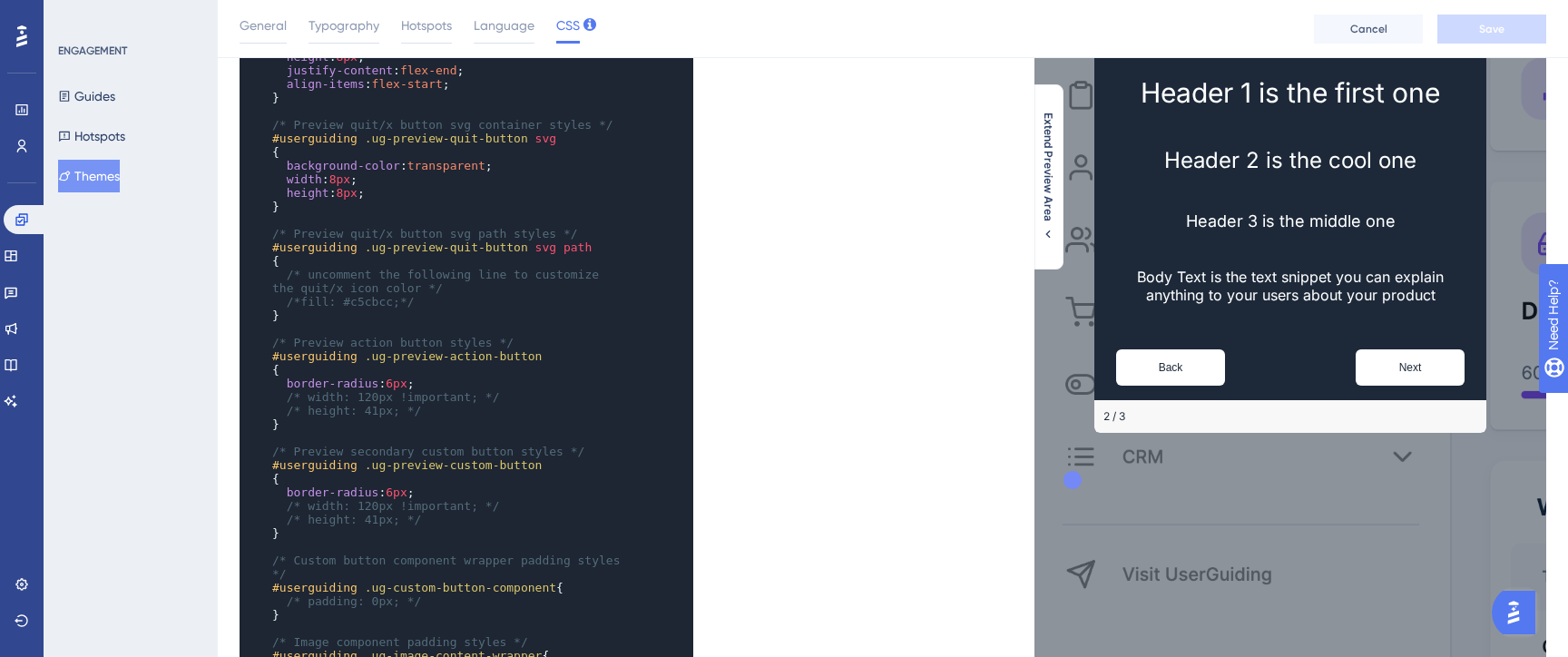
click at [473, 391] on span "/* width: 120px !important; */" at bounding box center [392, 397] width 213 height 14
click at [486, 472] on pre "{" at bounding box center [447, 479] width 360 height 14
click at [532, 372] on pre "{" at bounding box center [447, 370] width 360 height 14
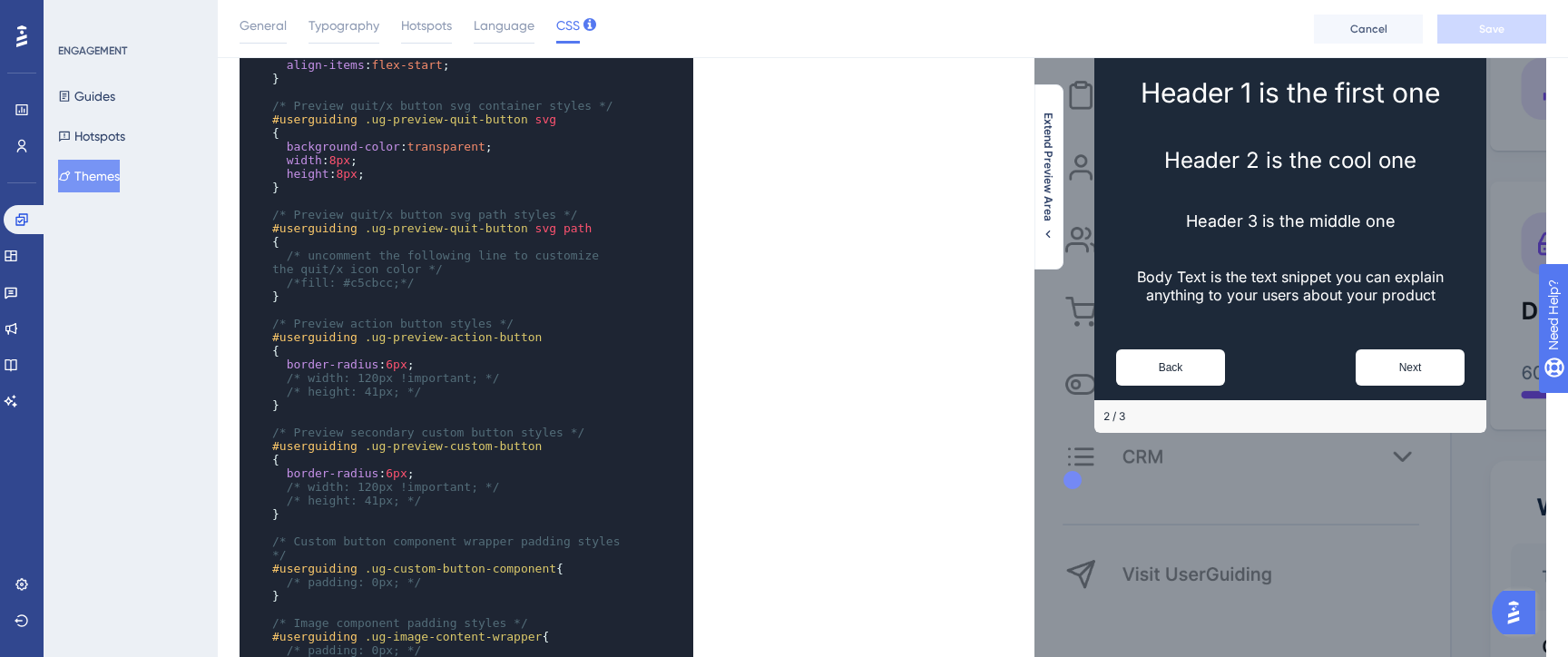
click at [507, 344] on pre "{" at bounding box center [447, 351] width 360 height 14
click at [403, 360] on span "6px" at bounding box center [396, 365] width 21 height 14
type textarea "6px"
click at [403, 360] on span "6px" at bounding box center [396, 365] width 21 height 14
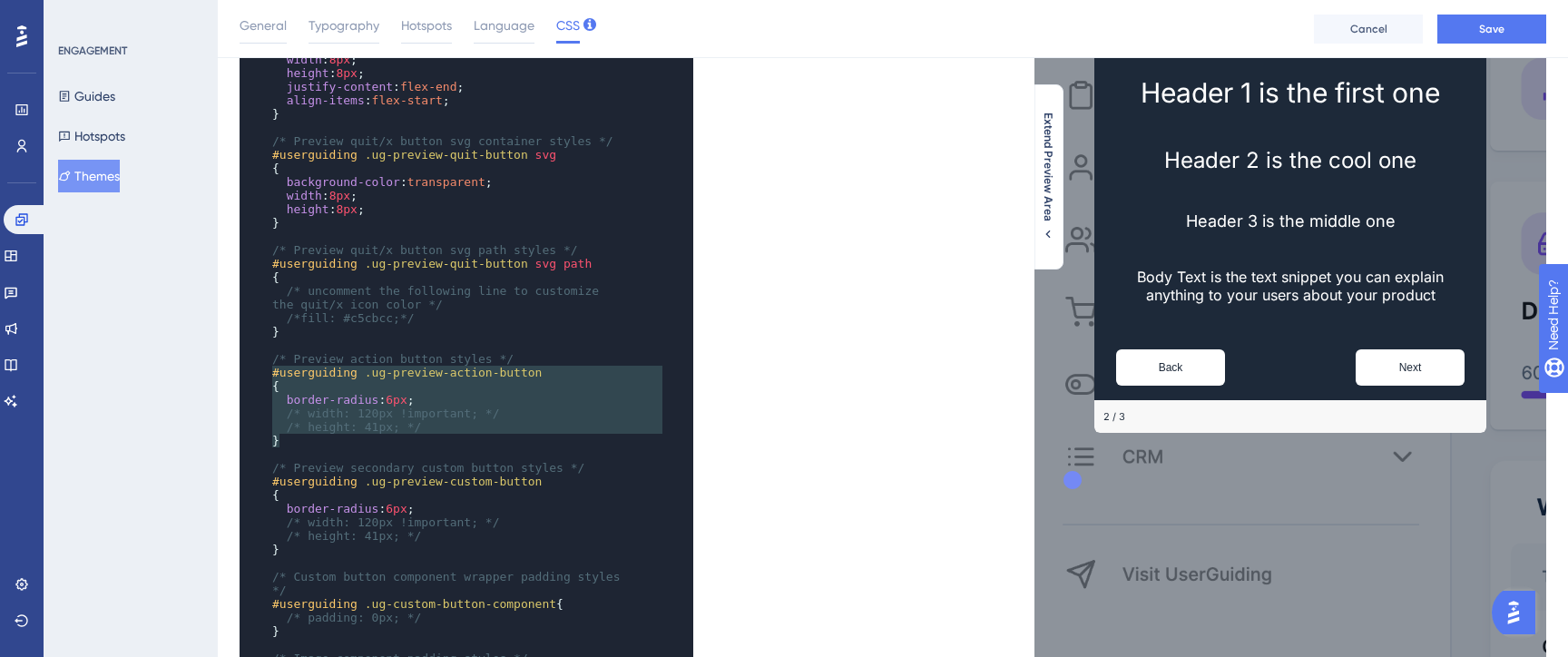
type textarea "/* Preview action button styles */ #userguiding .ug-preview-action-button { bor…"
drag, startPoint x: 292, startPoint y: 446, endPoint x: 262, endPoint y: 365, distance: 86.4
click at [262, 364] on div "xxxxxxxxxx /* color: #FFFFFF */ /* Preview text styles */ #userguiding .ug-prev…" at bounding box center [441, 345] width 404 height 1325
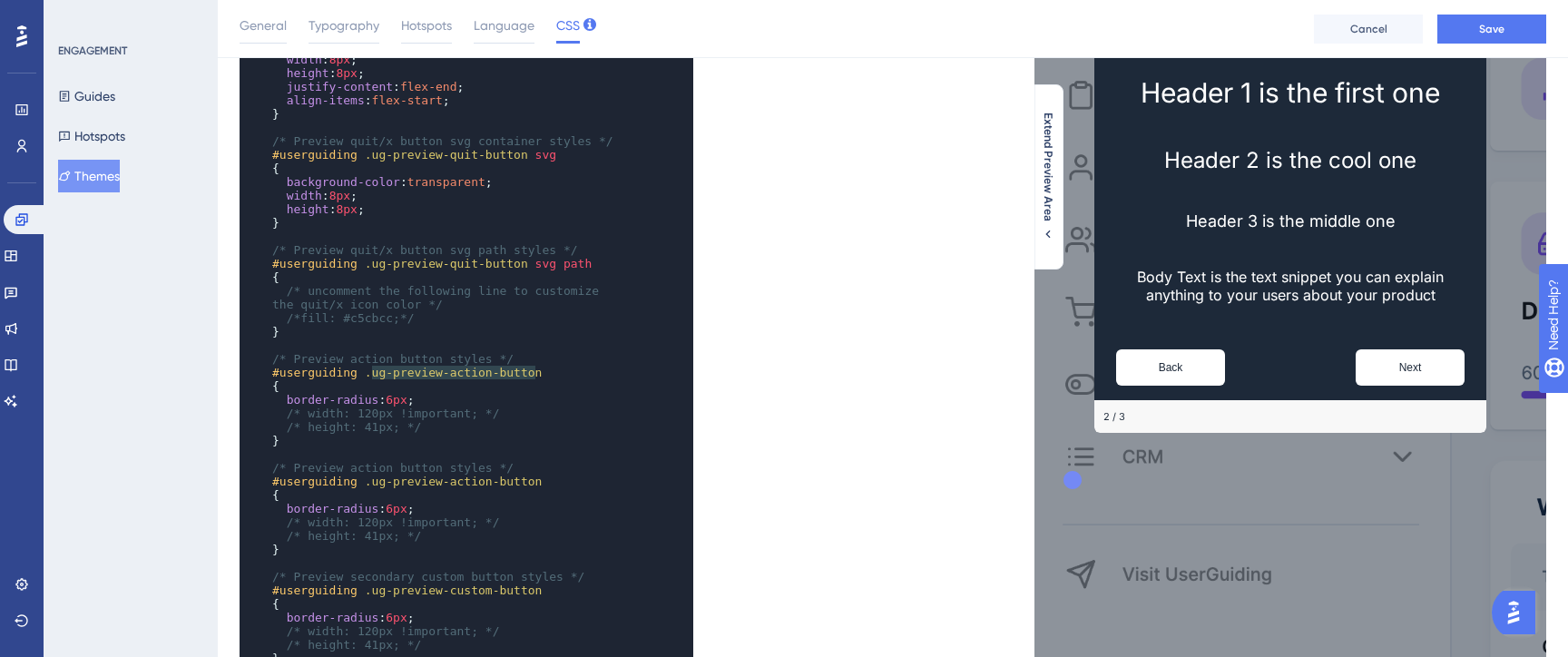
type textarea "ug-preview-action-button"
drag, startPoint x: 373, startPoint y: 376, endPoint x: 543, endPoint y: 372, distance: 170.0
click at [544, 372] on pre "#userguiding .ug-preview-action-button" at bounding box center [447, 372] width 360 height 14
paste textarea "Code editor"
type textarea "border-radius"
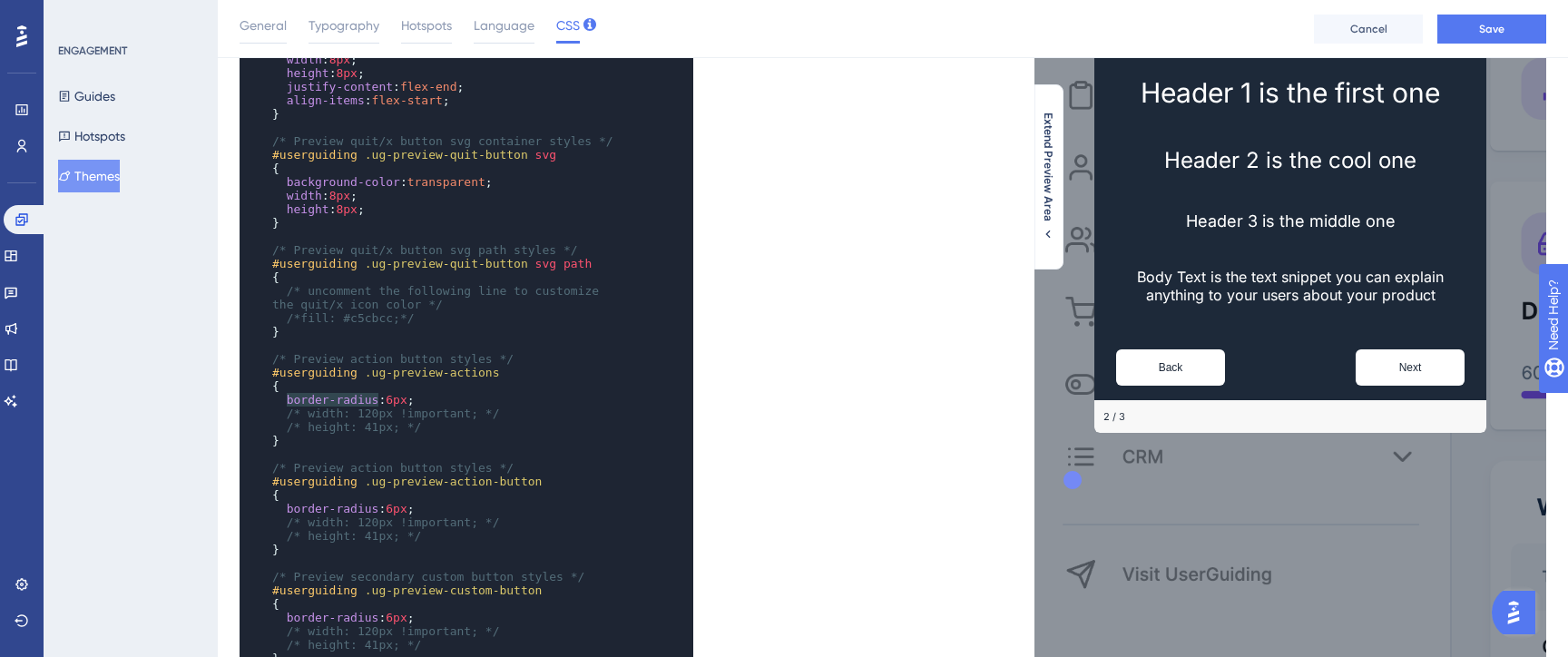
drag, startPoint x: 284, startPoint y: 400, endPoint x: 376, endPoint y: 398, distance: 92.0
click at [376, 398] on span "border-radius : 6px ;" at bounding box center [343, 399] width 143 height 14
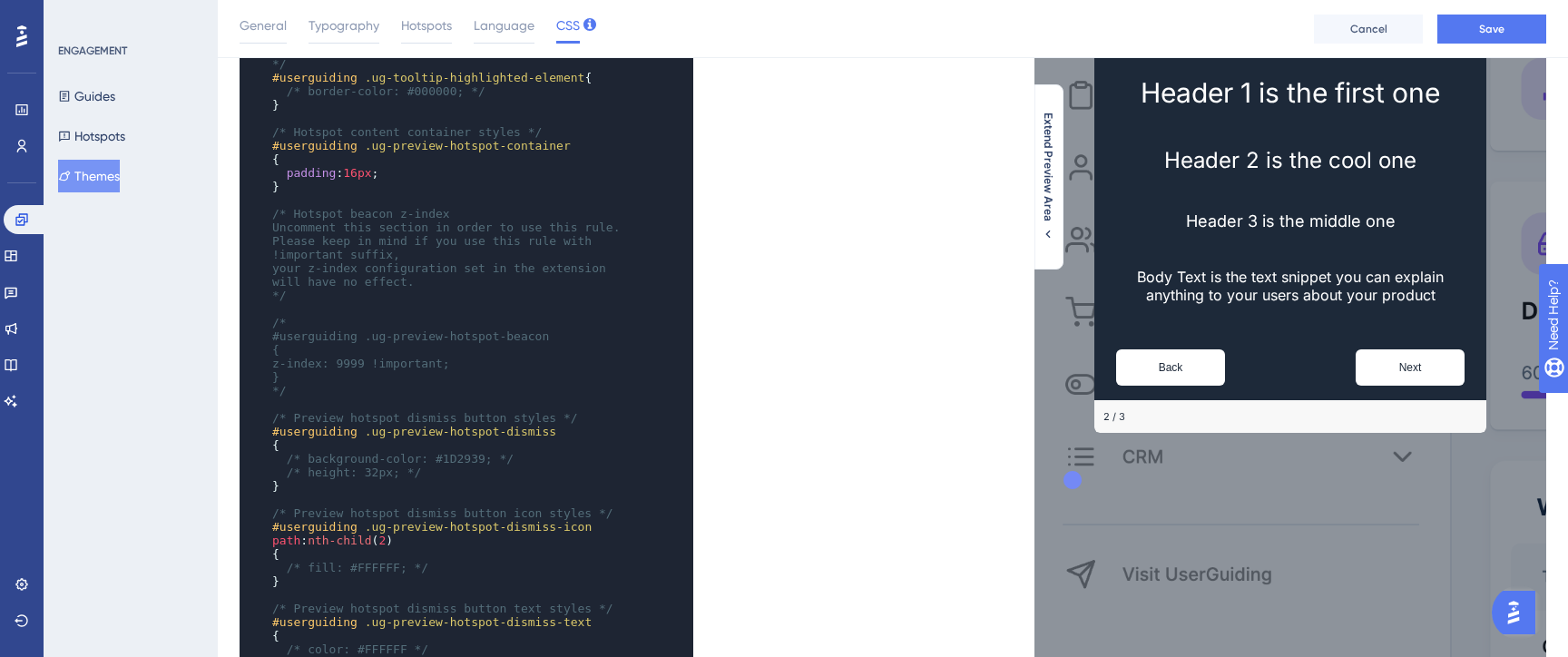
scroll to position [0, 0]
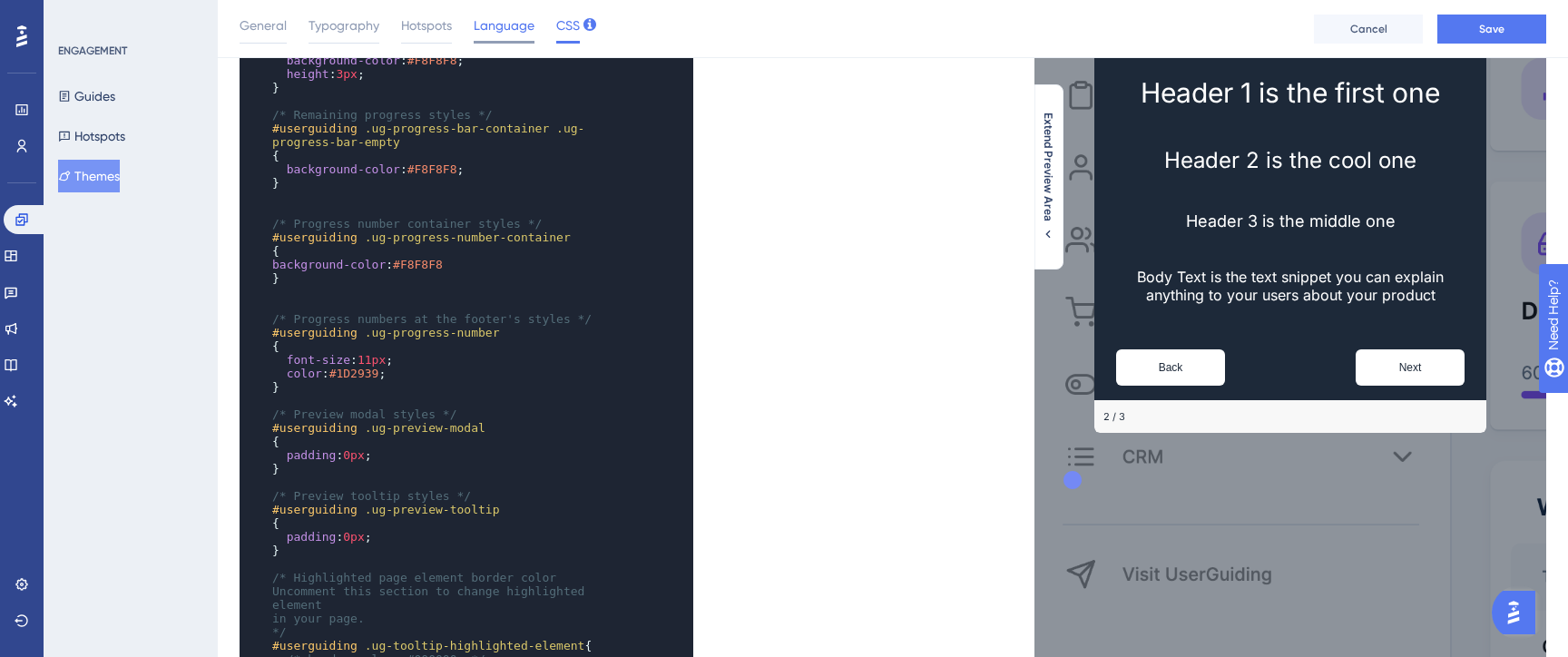
click at [497, 39] on div "Language" at bounding box center [503, 29] width 61 height 29
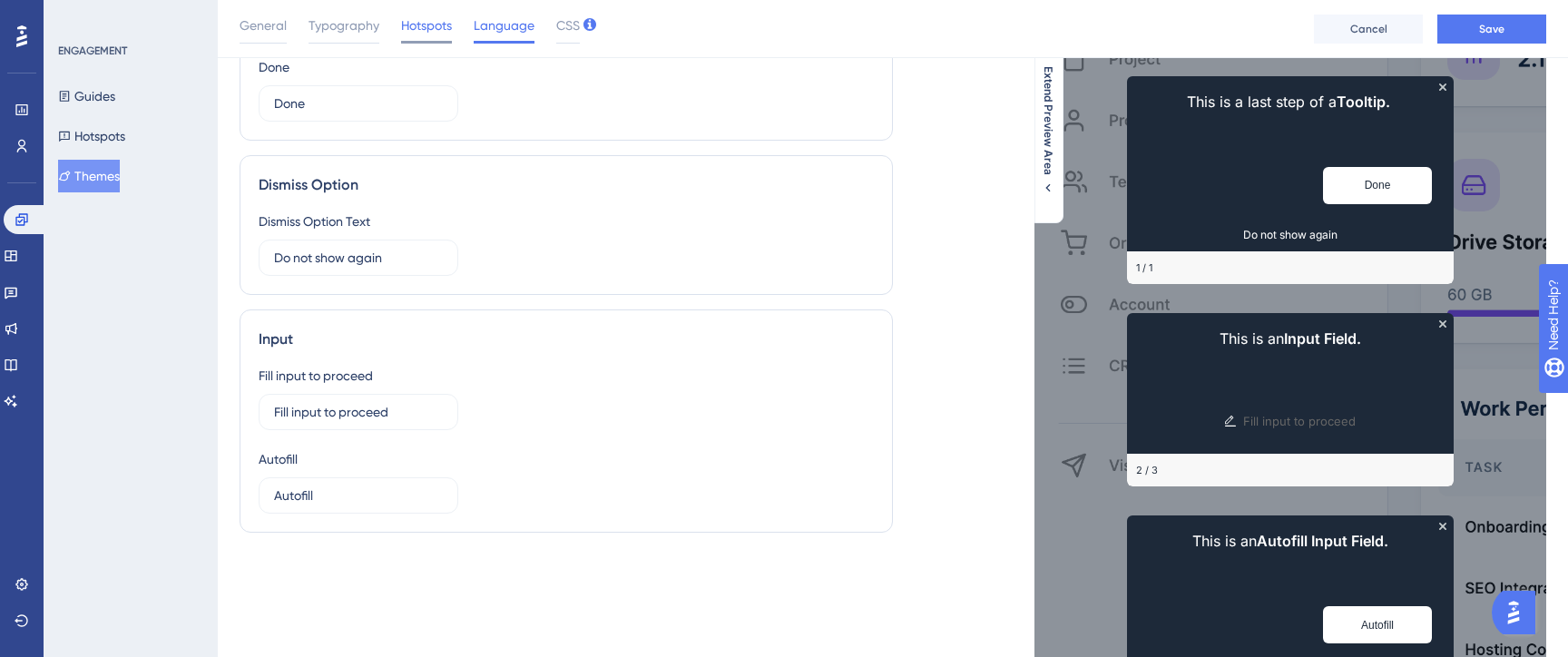
click at [420, 36] on span "Hotspots" at bounding box center [426, 25] width 51 height 22
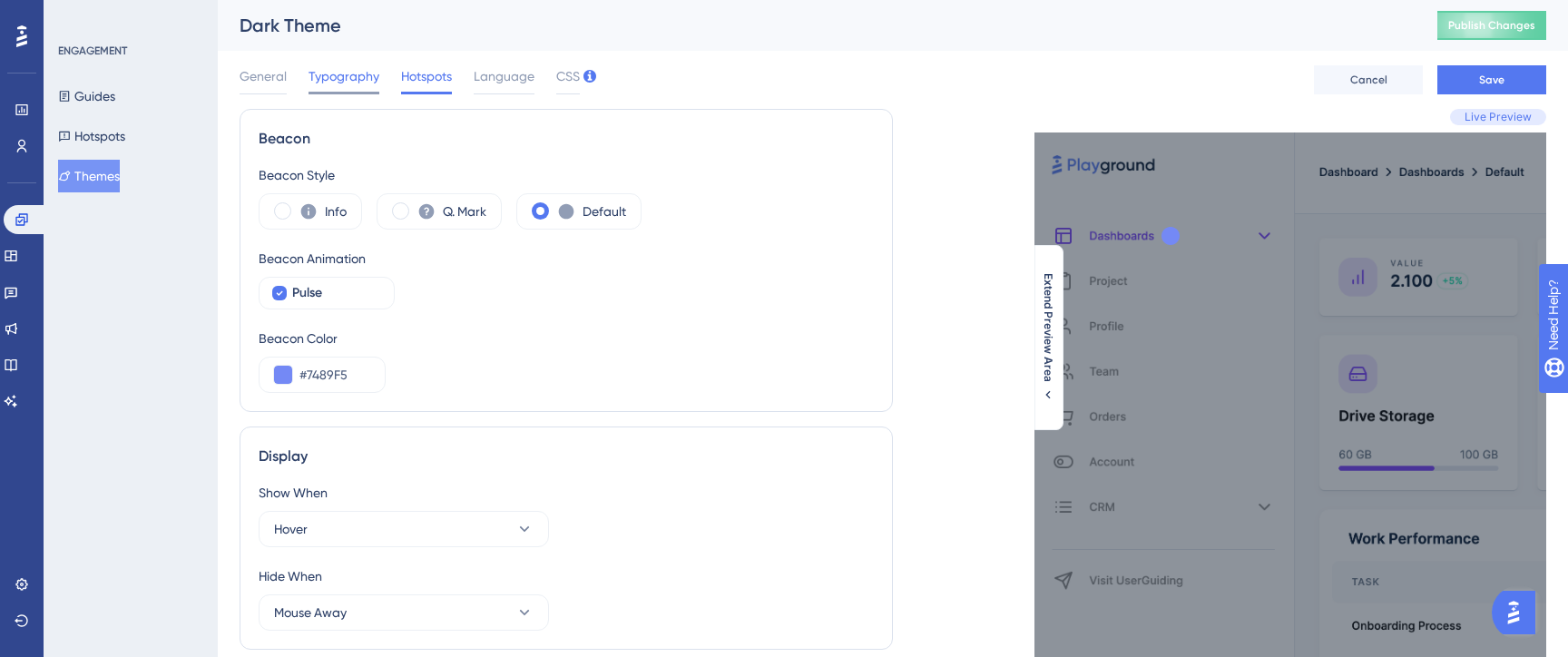
click at [328, 73] on span "Typography" at bounding box center [343, 76] width 70 height 22
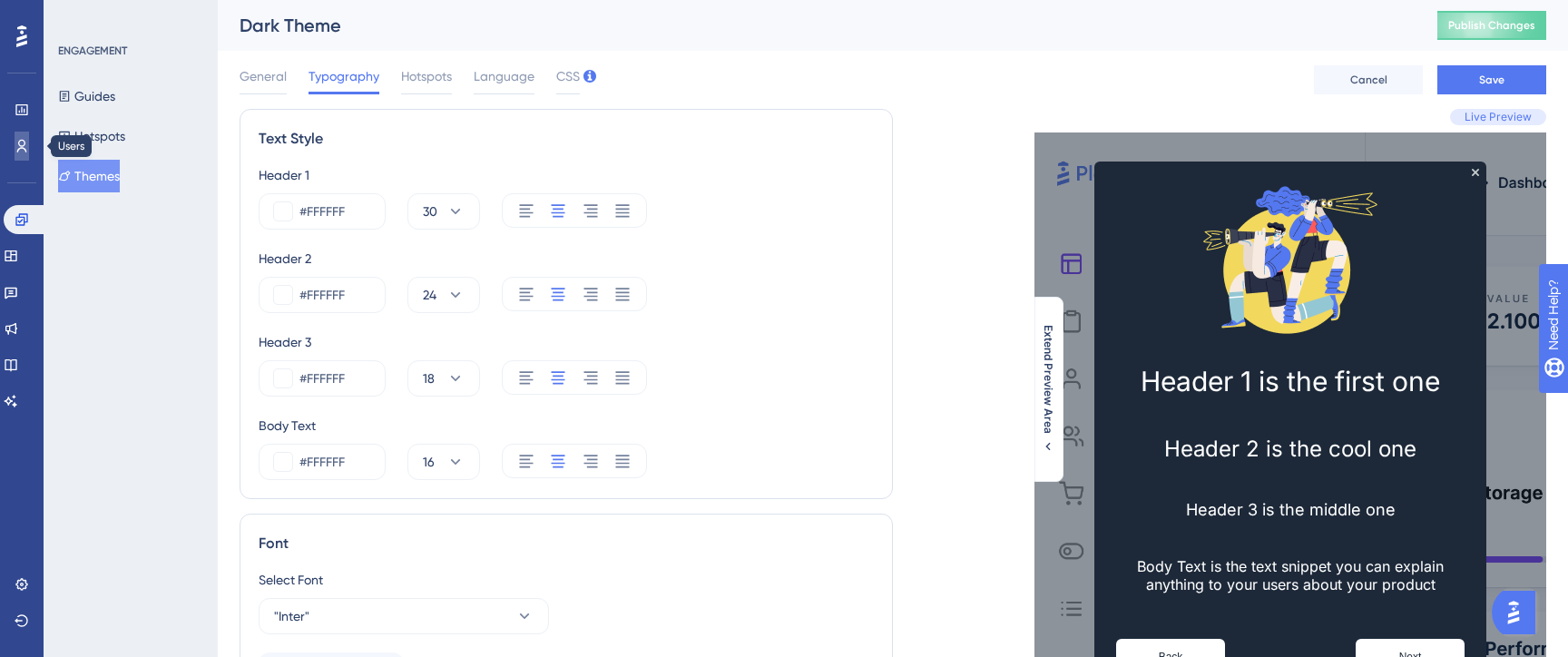
click at [17, 141] on icon at bounding box center [21, 146] width 14 height 14
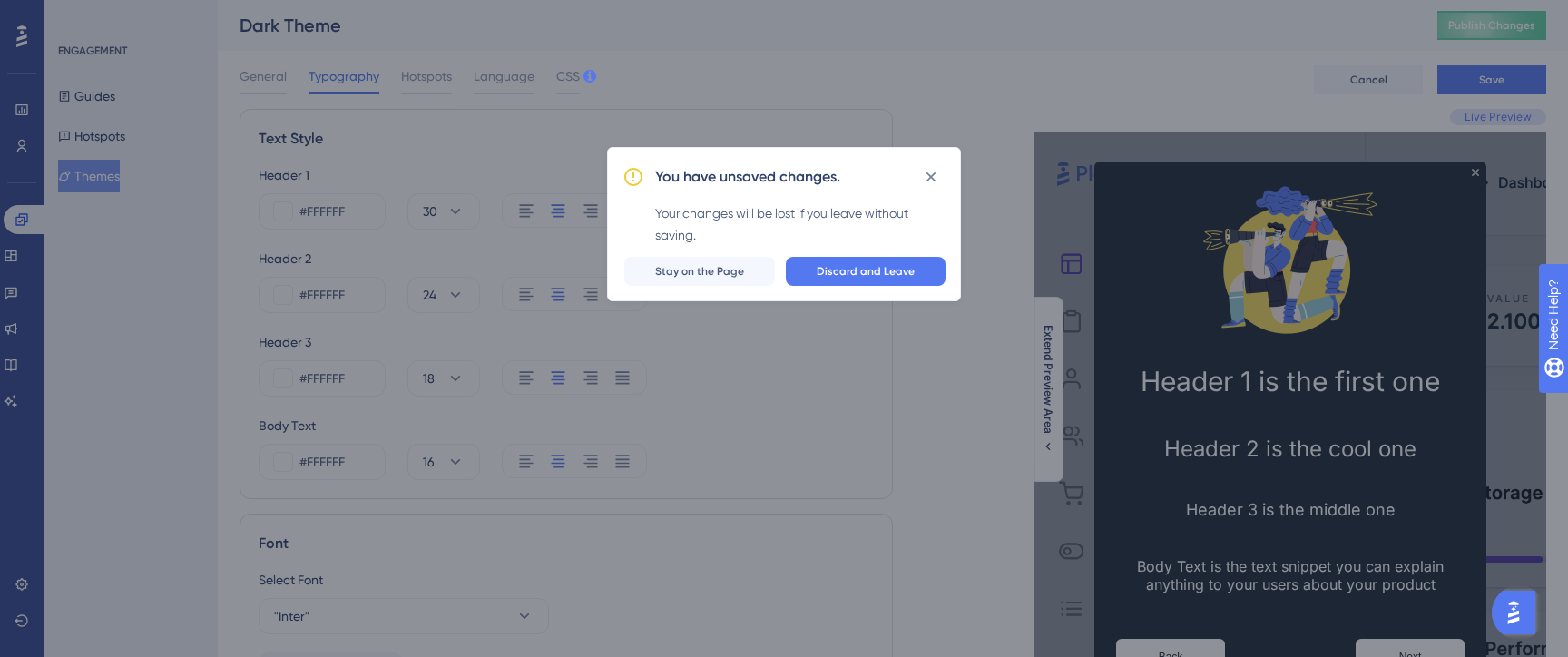
click at [17, 106] on div "You have unsaved changes. Your changes will be lost if you leave without saving…" at bounding box center [784, 328] width 1568 height 657
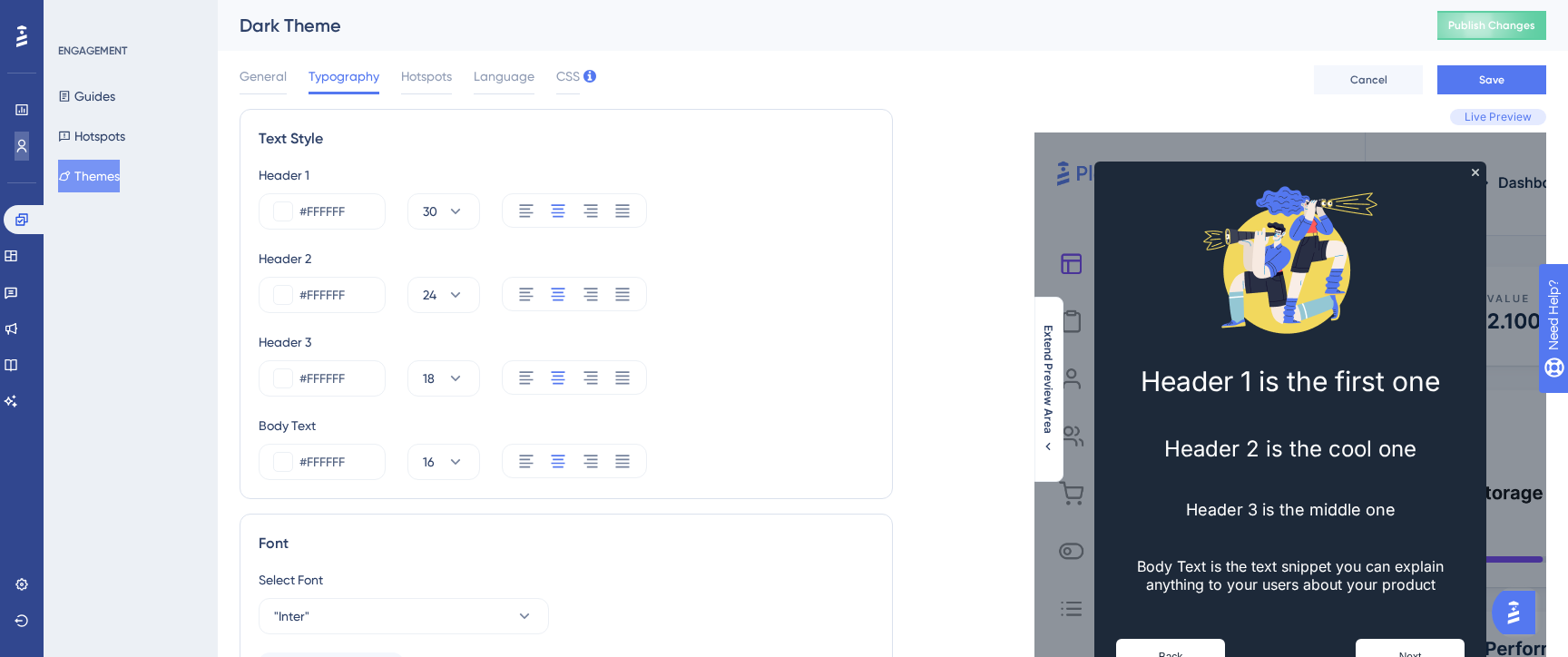
click at [14, 143] on icon at bounding box center [21, 146] width 14 height 14
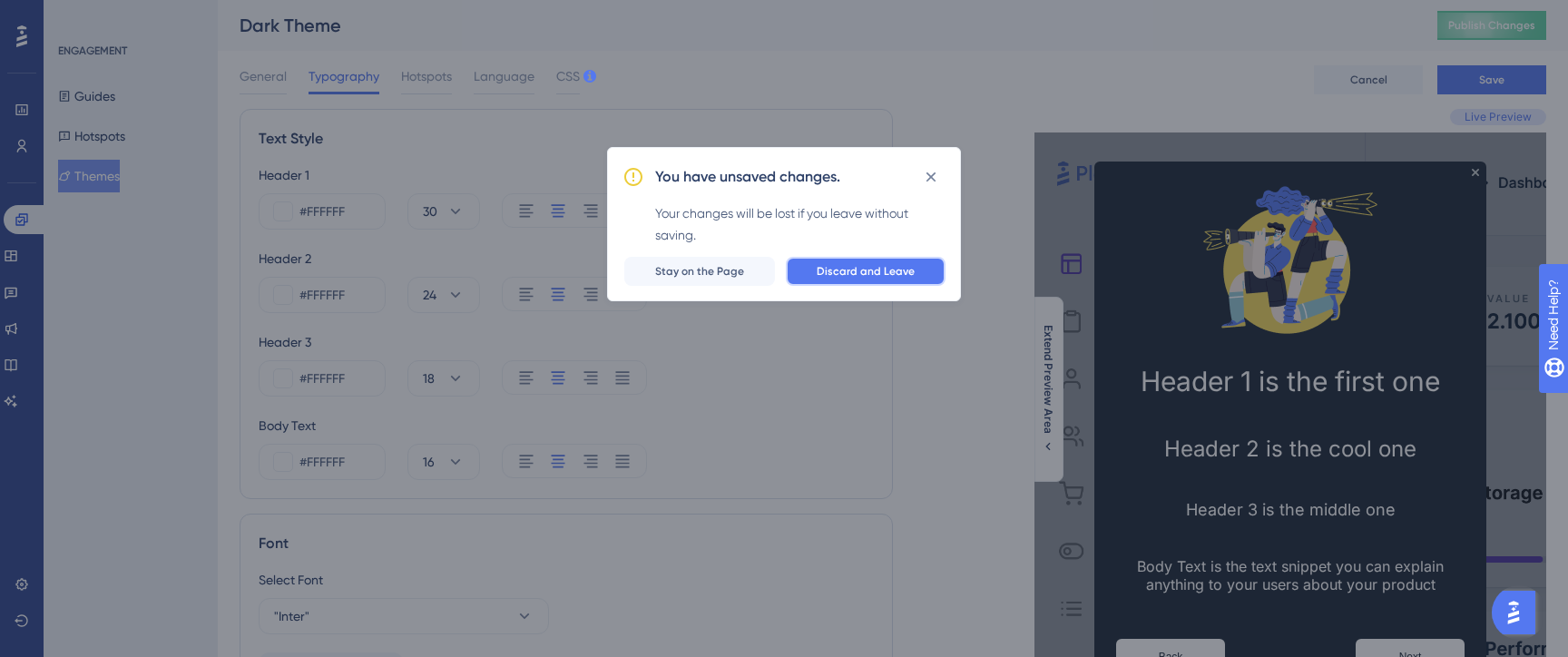
click at [829, 281] on button "Discard and Leave" at bounding box center [866, 271] width 160 height 29
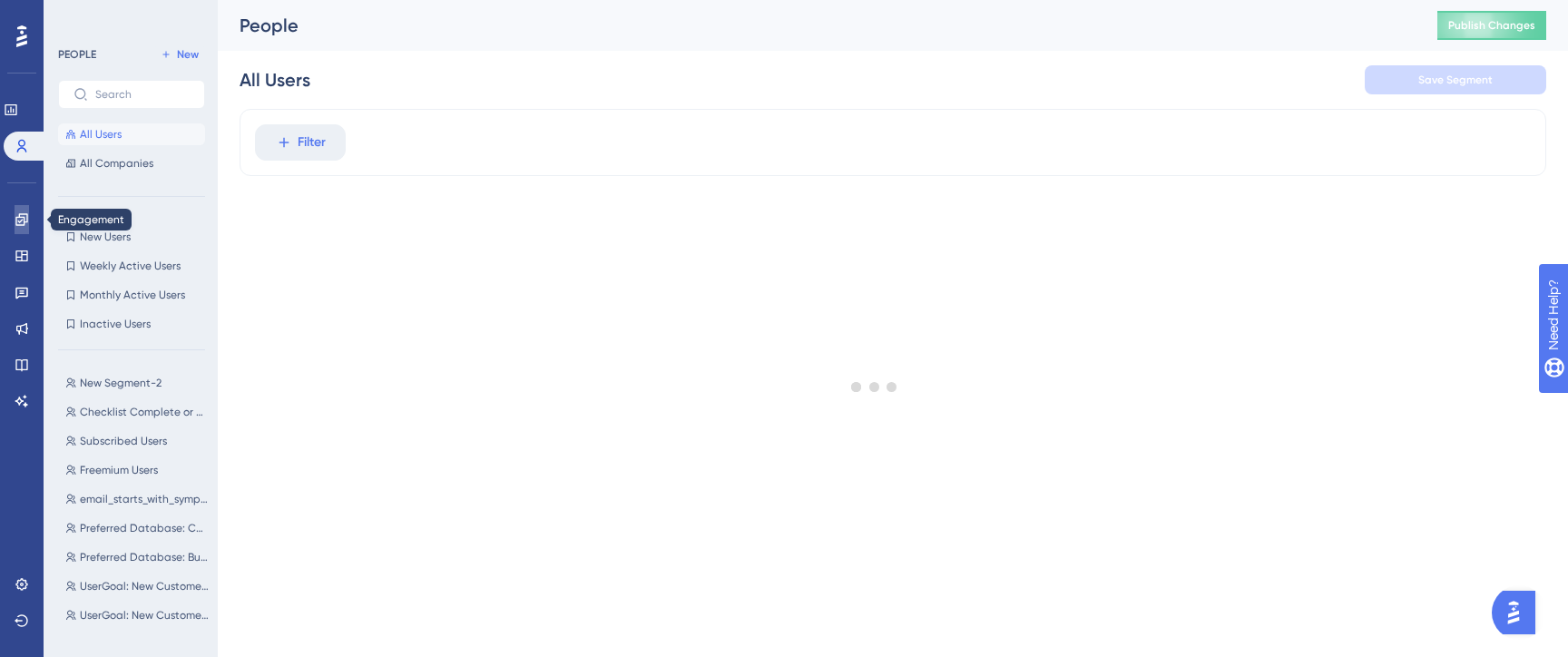
click at [20, 218] on icon at bounding box center [21, 219] width 14 height 14
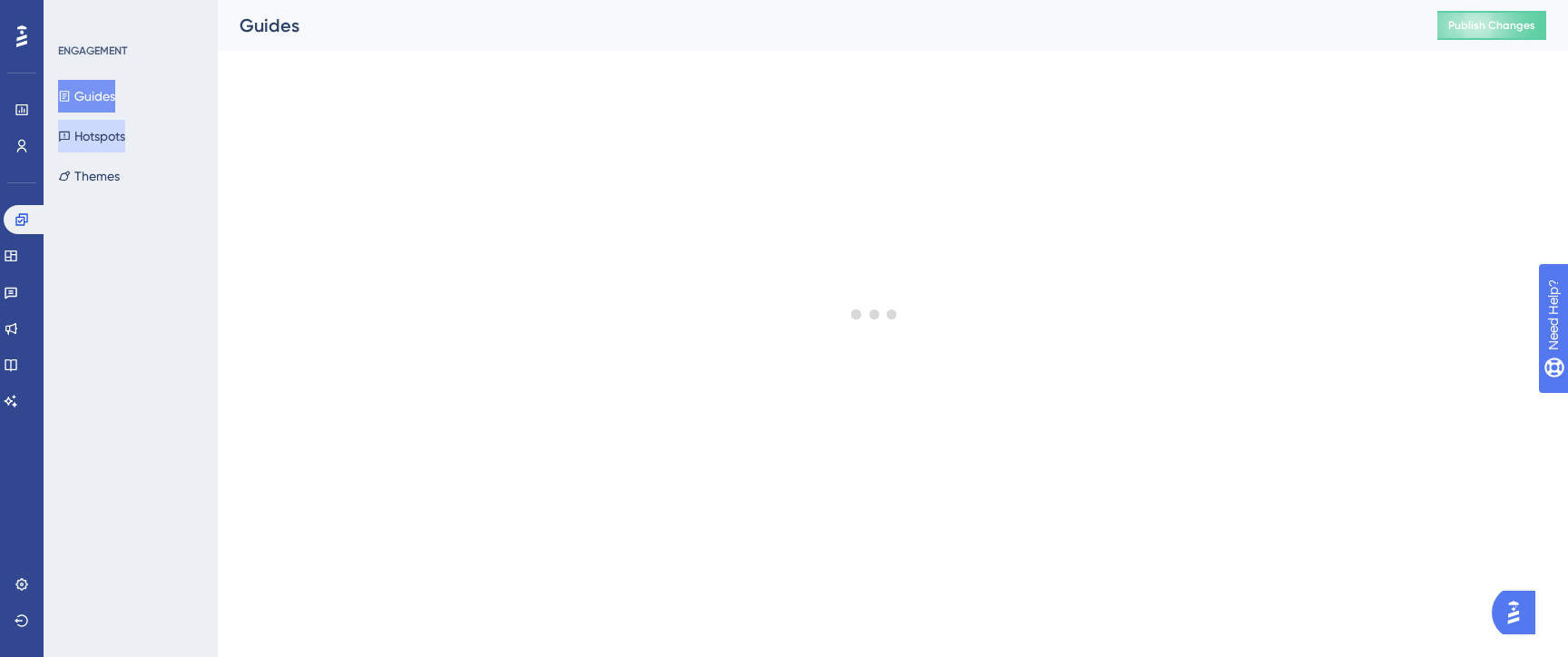
click at [99, 134] on button "Hotspots" at bounding box center [92, 136] width 68 height 33
click at [18, 255] on icon at bounding box center [11, 256] width 14 height 14
